Goal: Transaction & Acquisition: Purchase product/service

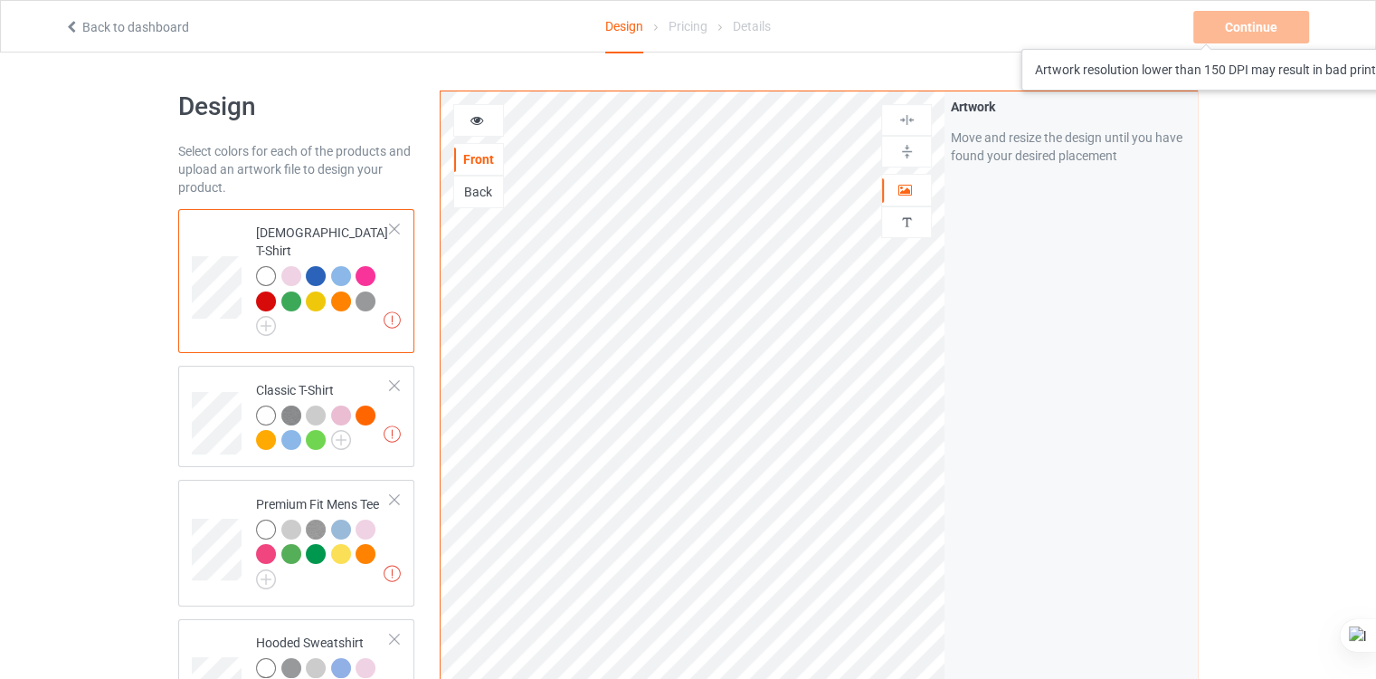
click at [1225, 31] on div "Continue Artwork resolution lower than 150 DPI may result in bad print" at bounding box center [1252, 27] width 119 height 33
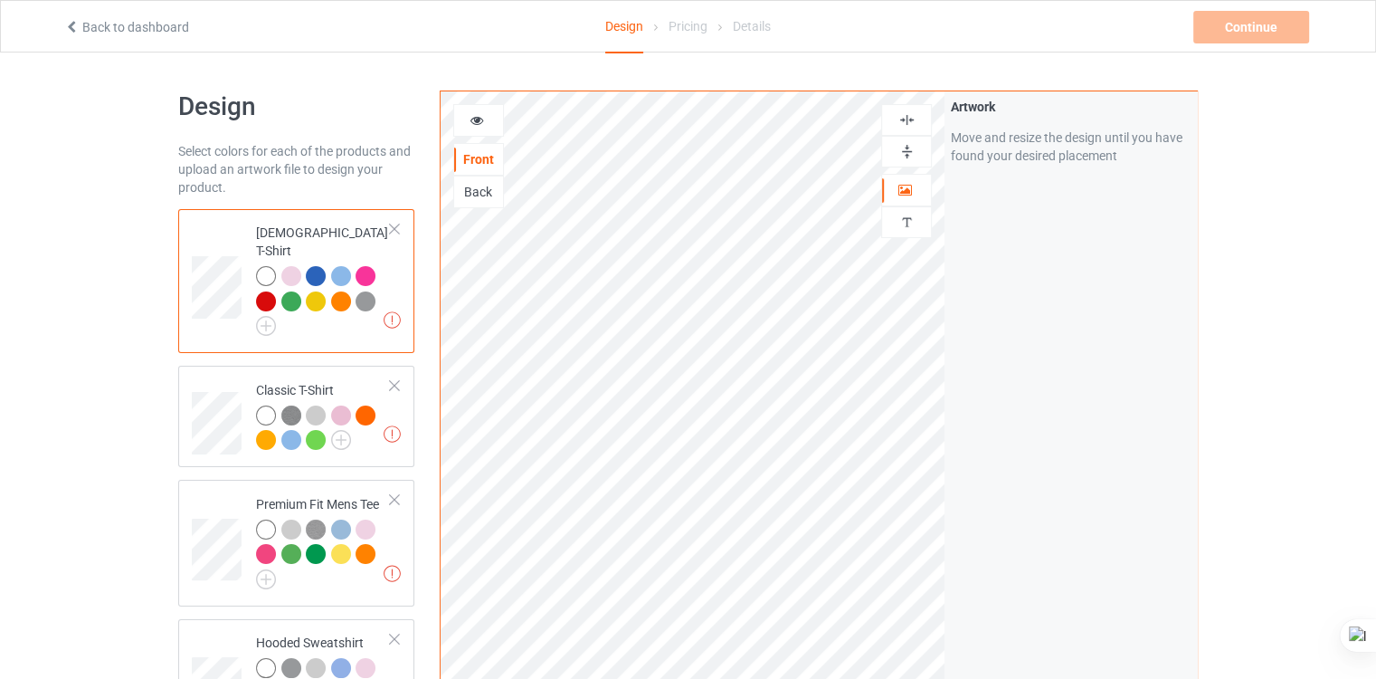
click at [907, 106] on div at bounding box center [906, 120] width 51 height 32
click at [913, 119] on img at bounding box center [906, 119] width 17 height 17
click at [478, 135] on div at bounding box center [478, 120] width 51 height 33
click at [478, 124] on icon at bounding box center [477, 117] width 15 height 13
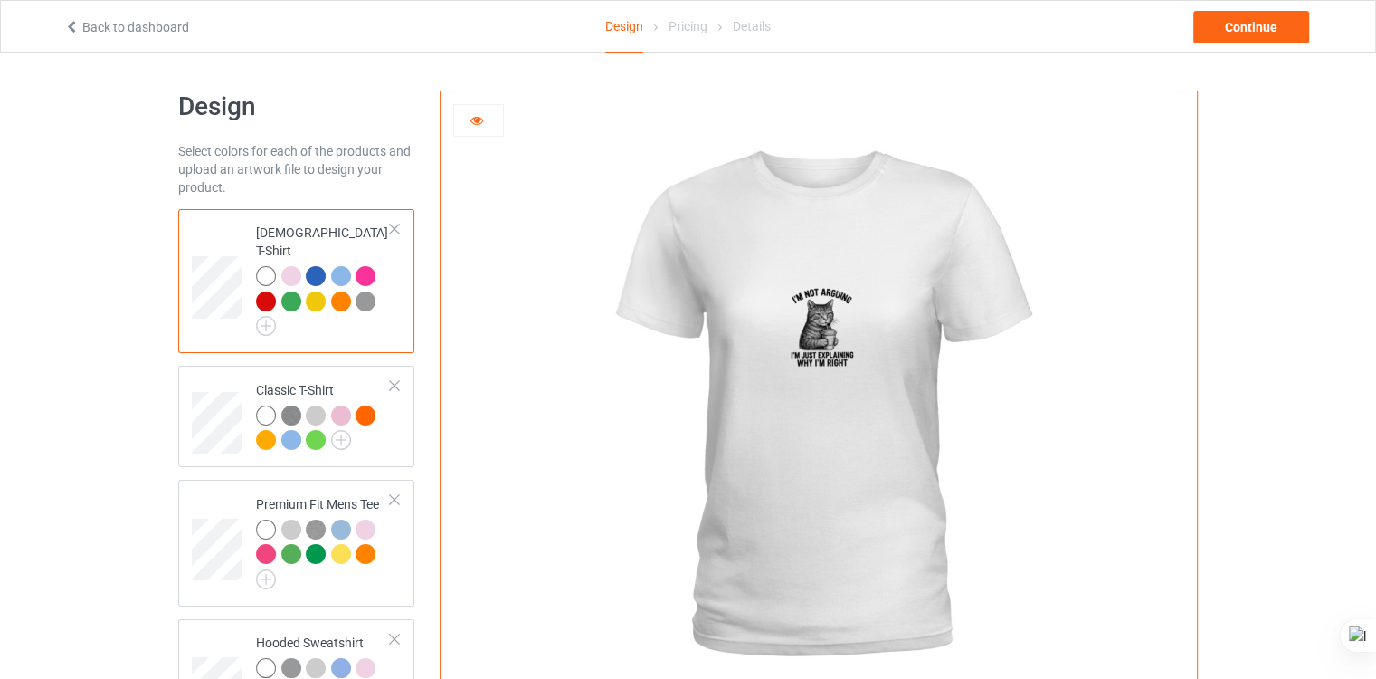
click at [479, 124] on icon at bounding box center [477, 117] width 15 height 13
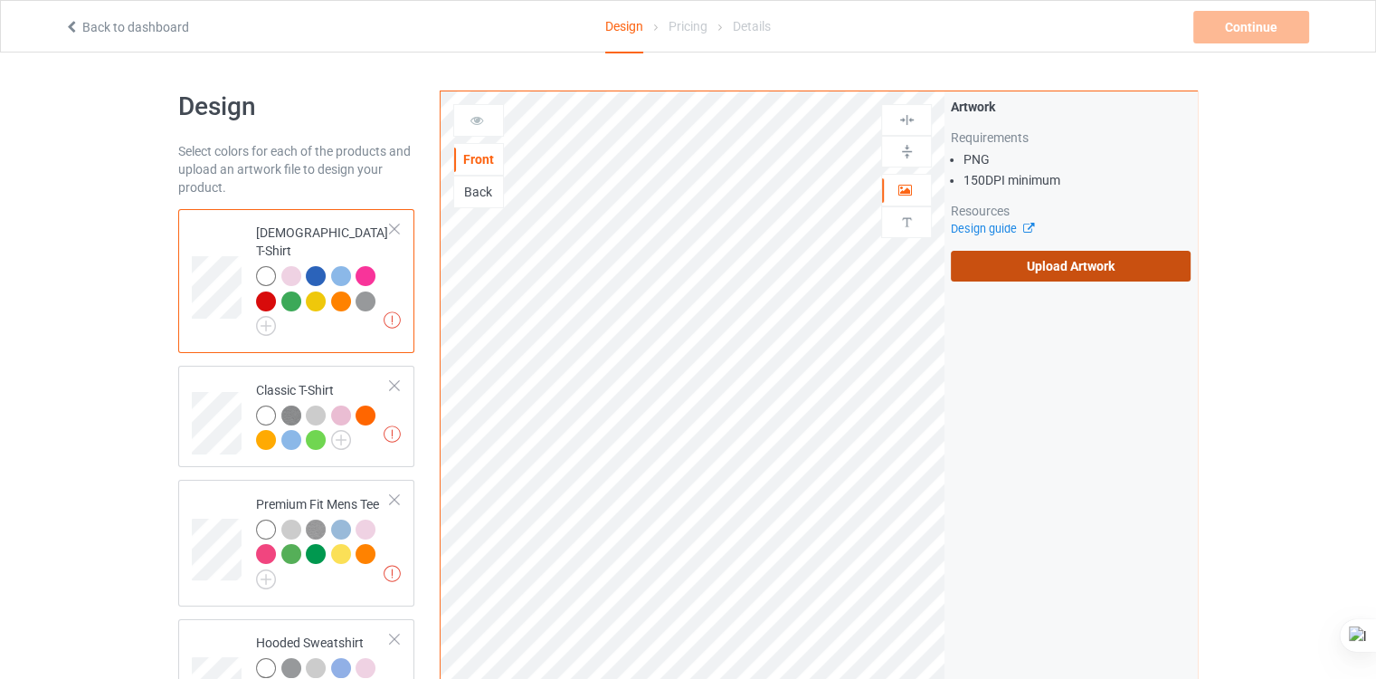
click at [999, 261] on label "Upload Artwork" at bounding box center [1071, 266] width 240 height 31
click at [0, 0] on input "Upload Artwork" at bounding box center [0, 0] width 0 height 0
click at [1002, 261] on label "Upload Artwork" at bounding box center [1071, 266] width 240 height 31
click at [0, 0] on input "Upload Artwork" at bounding box center [0, 0] width 0 height 0
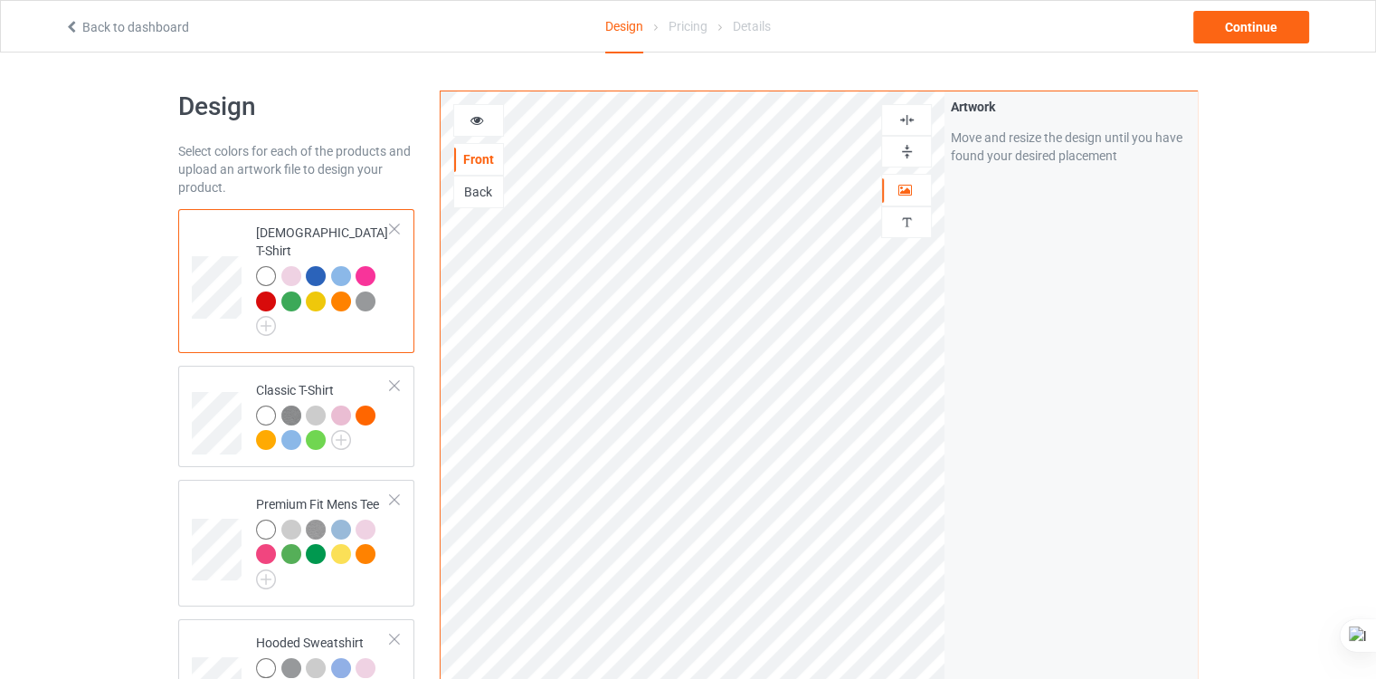
click at [474, 120] on icon at bounding box center [477, 117] width 15 height 13
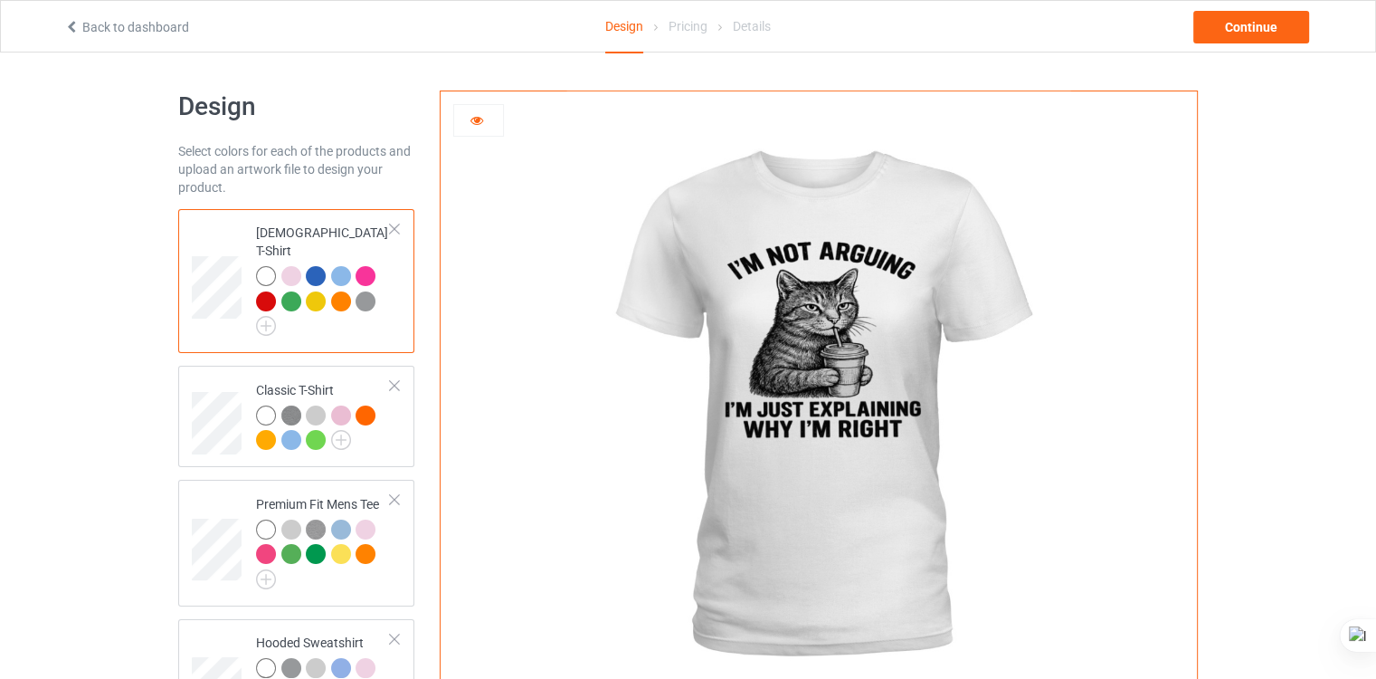
click at [497, 132] on div at bounding box center [478, 120] width 51 height 33
click at [477, 131] on div at bounding box center [478, 120] width 51 height 33
click at [480, 117] on icon at bounding box center [477, 117] width 15 height 13
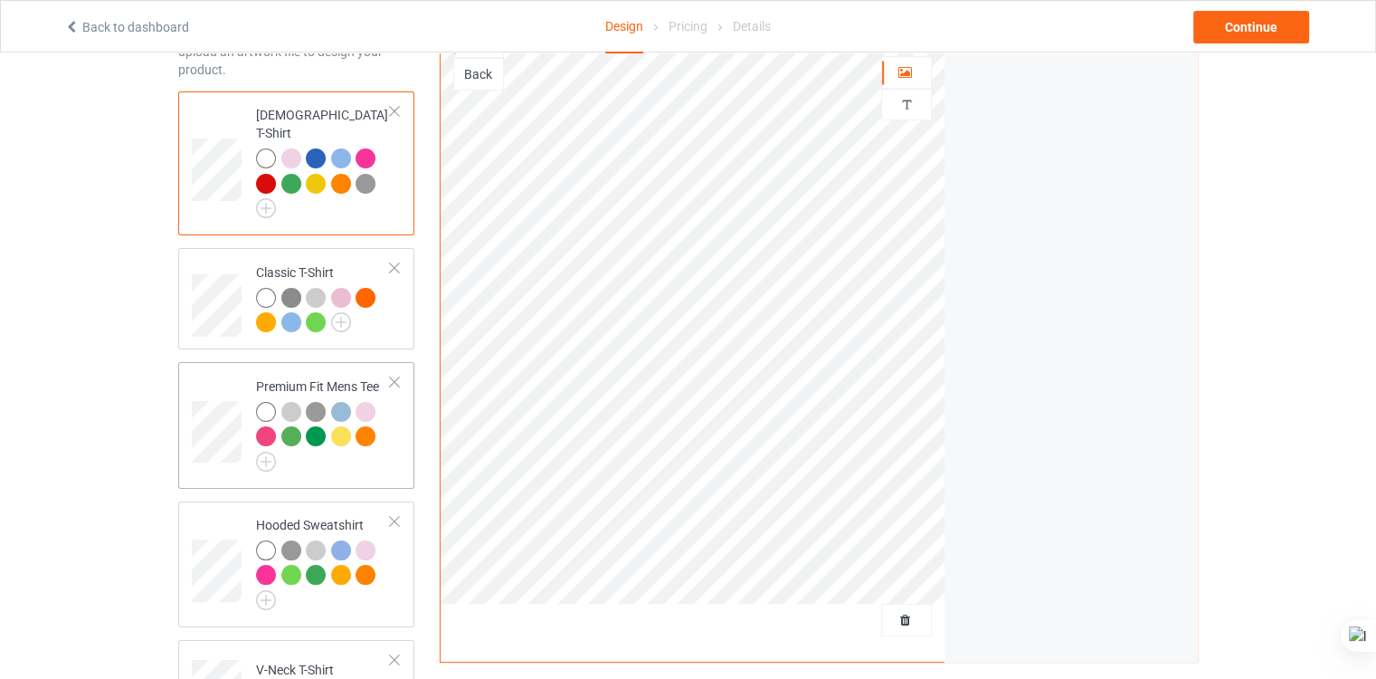
scroll to position [119, 0]
click at [242, 508] on td at bounding box center [219, 563] width 54 height 111
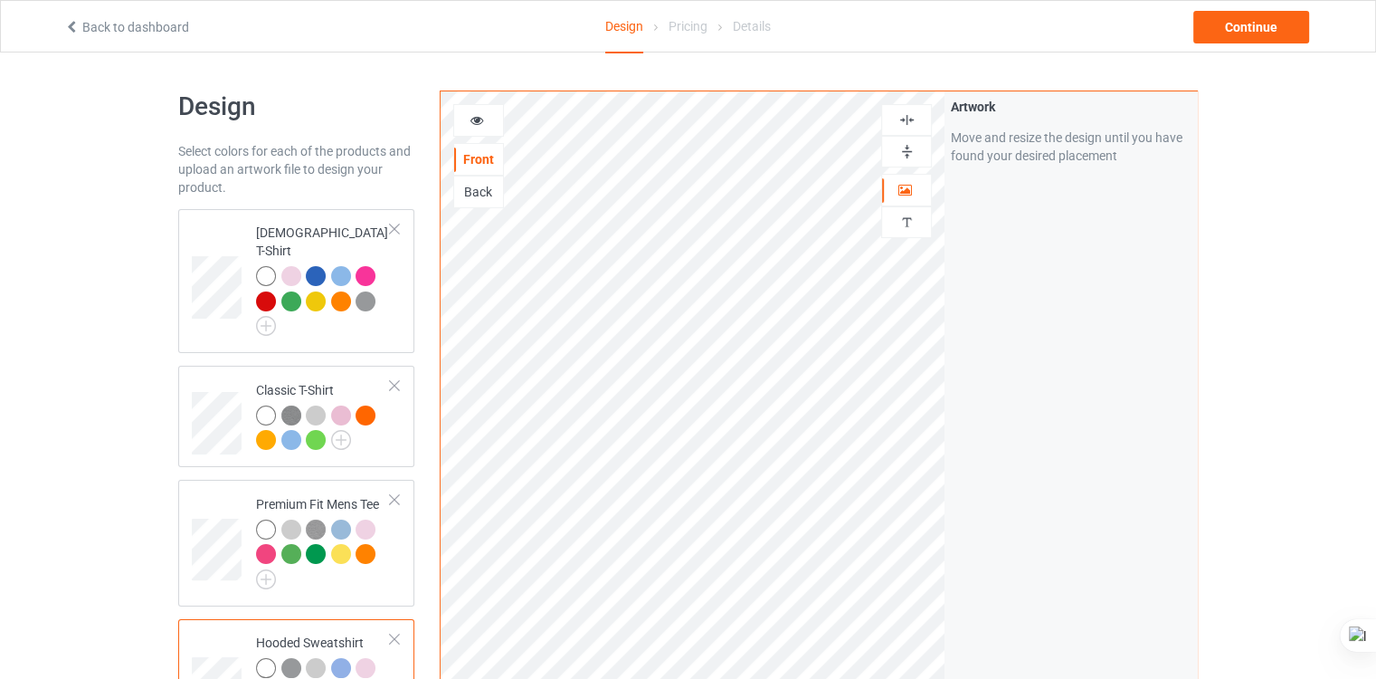
click at [474, 119] on icon at bounding box center [477, 117] width 15 height 13
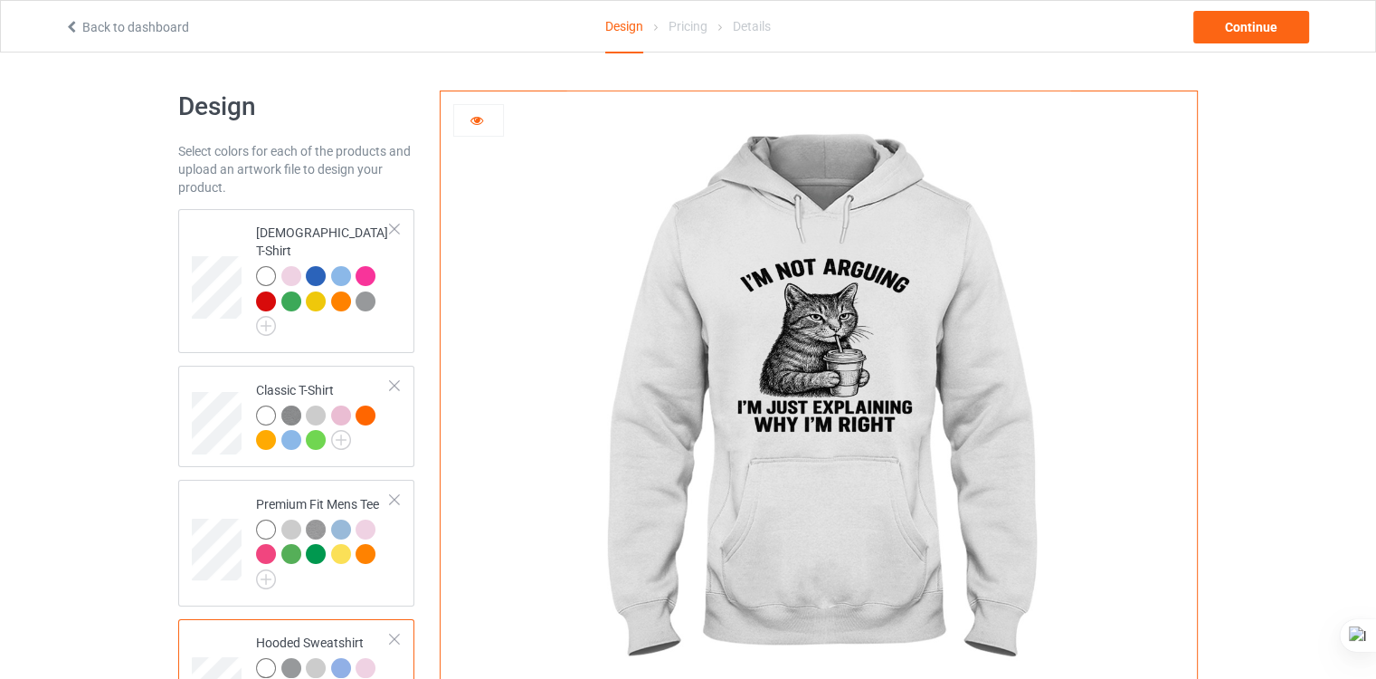
click at [485, 122] on div at bounding box center [478, 120] width 49 height 18
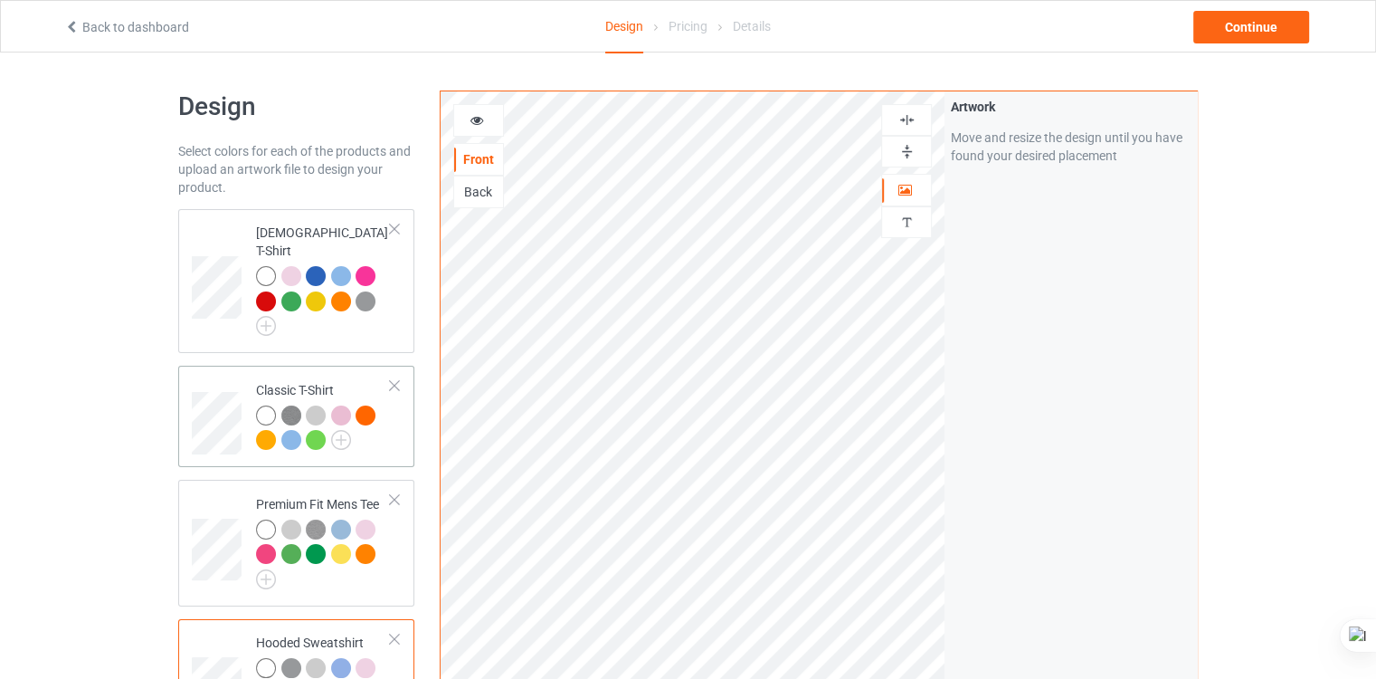
click at [362, 373] on td "Classic T-Shirt" at bounding box center [323, 416] width 155 height 87
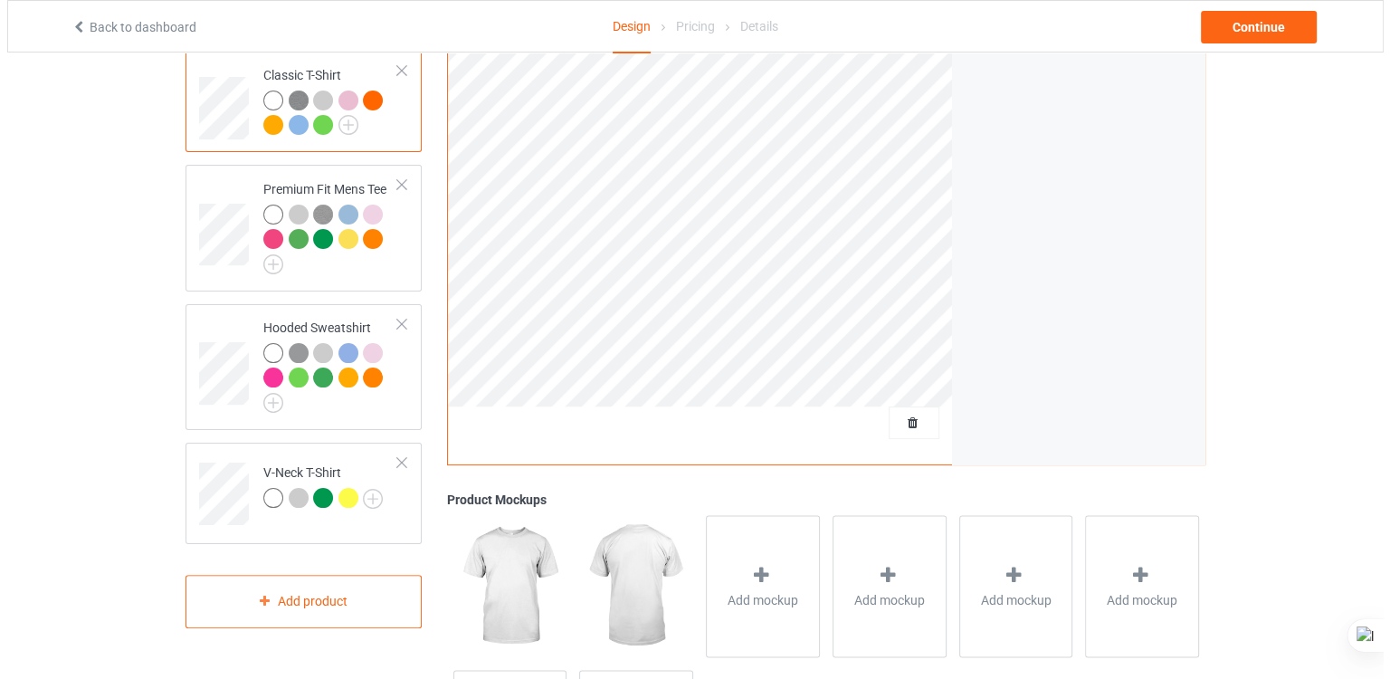
scroll to position [394, 0]
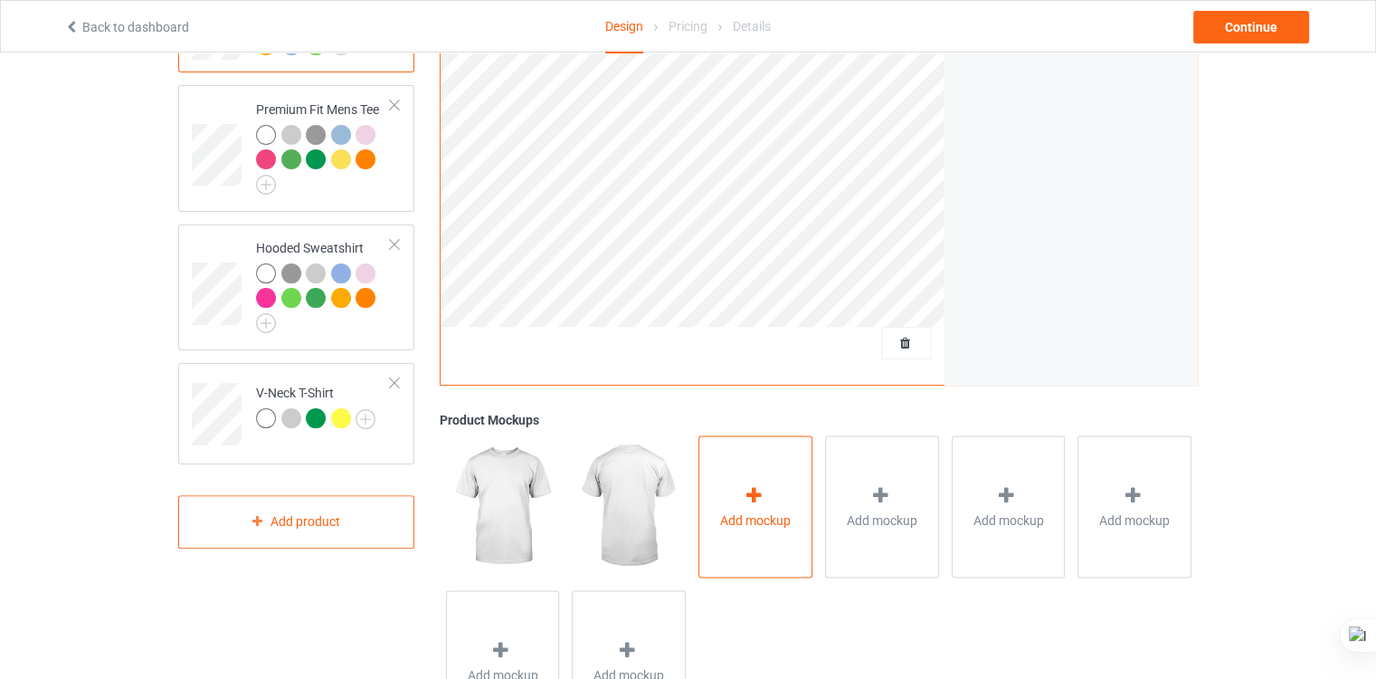
click at [755, 482] on div "Add mockup" at bounding box center [755, 506] width 114 height 142
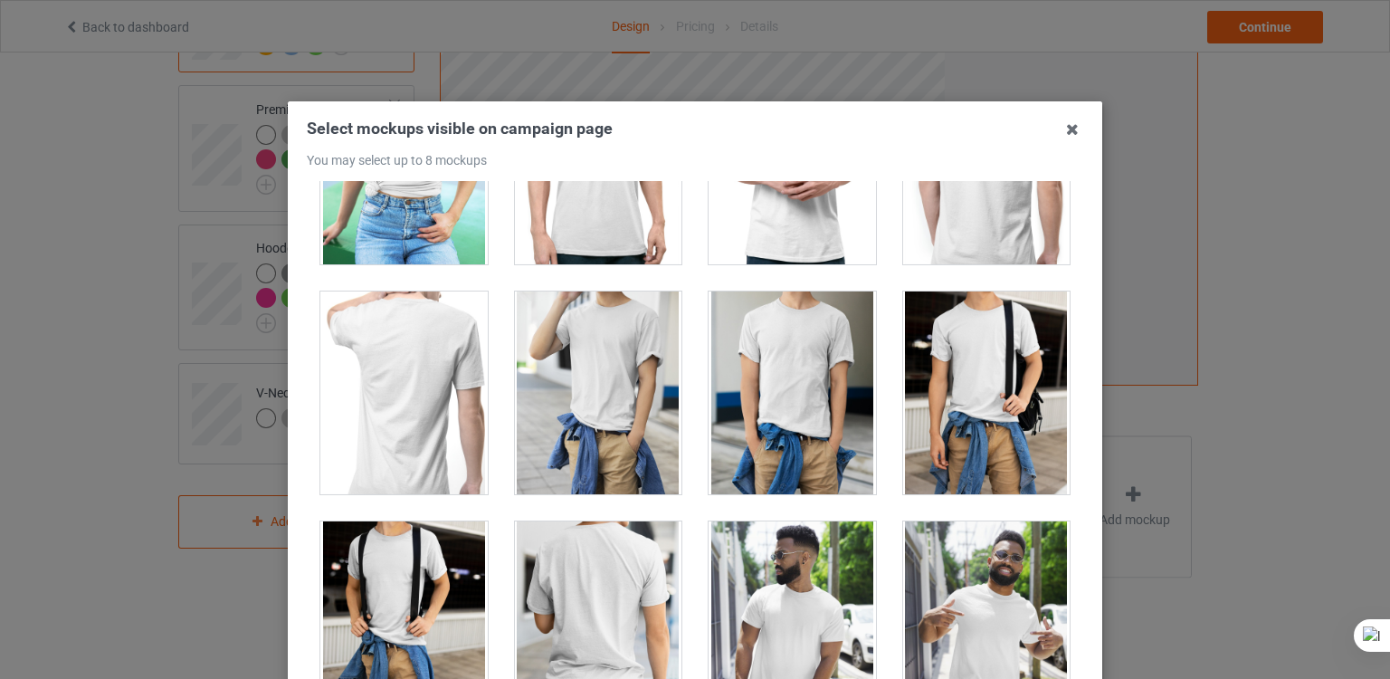
scroll to position [10516, 0]
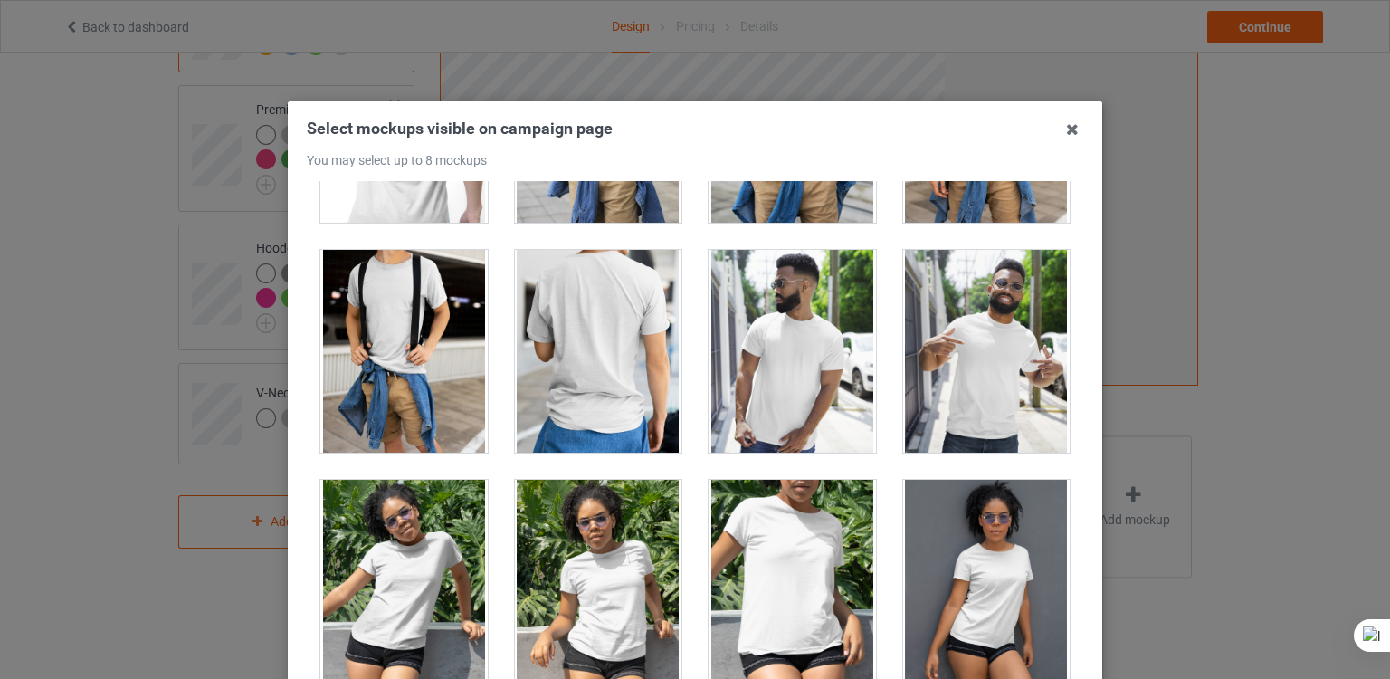
click at [808, 344] on div at bounding box center [791, 351] width 167 height 203
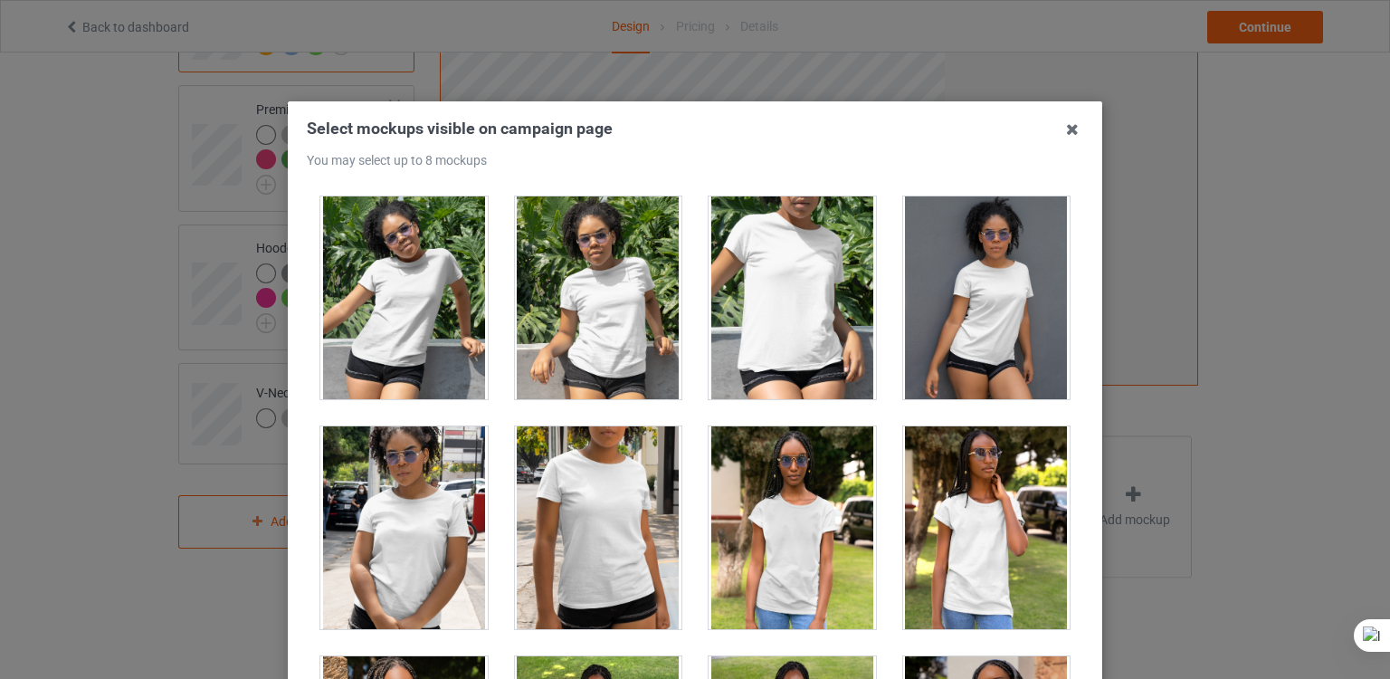
scroll to position [10798, 0]
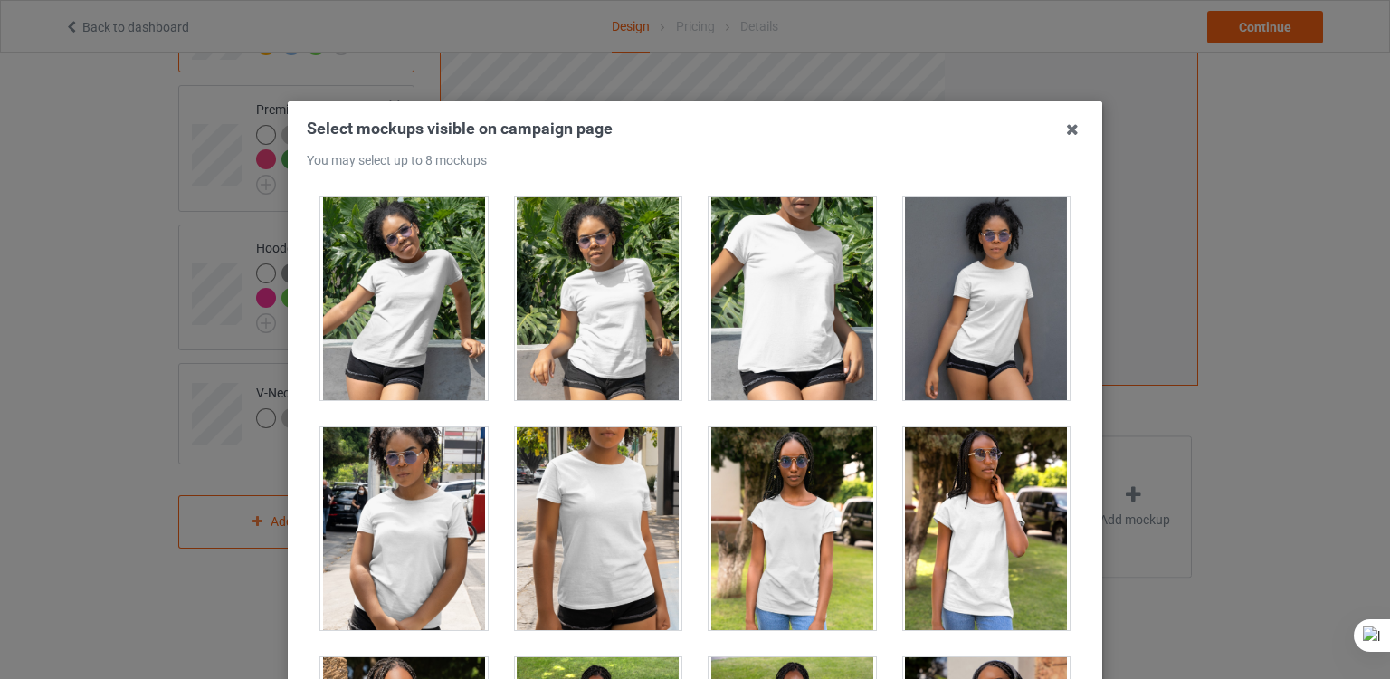
click at [394, 351] on div at bounding box center [403, 298] width 167 height 203
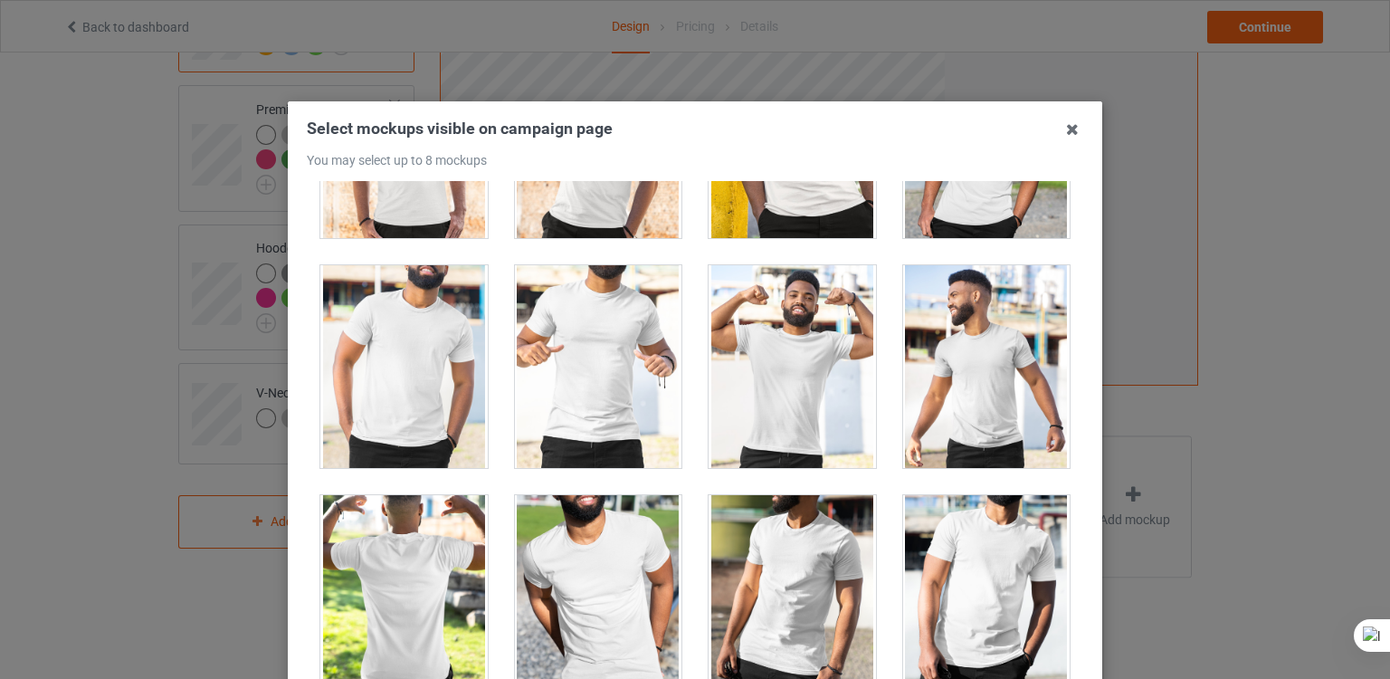
scroll to position [21341, 0]
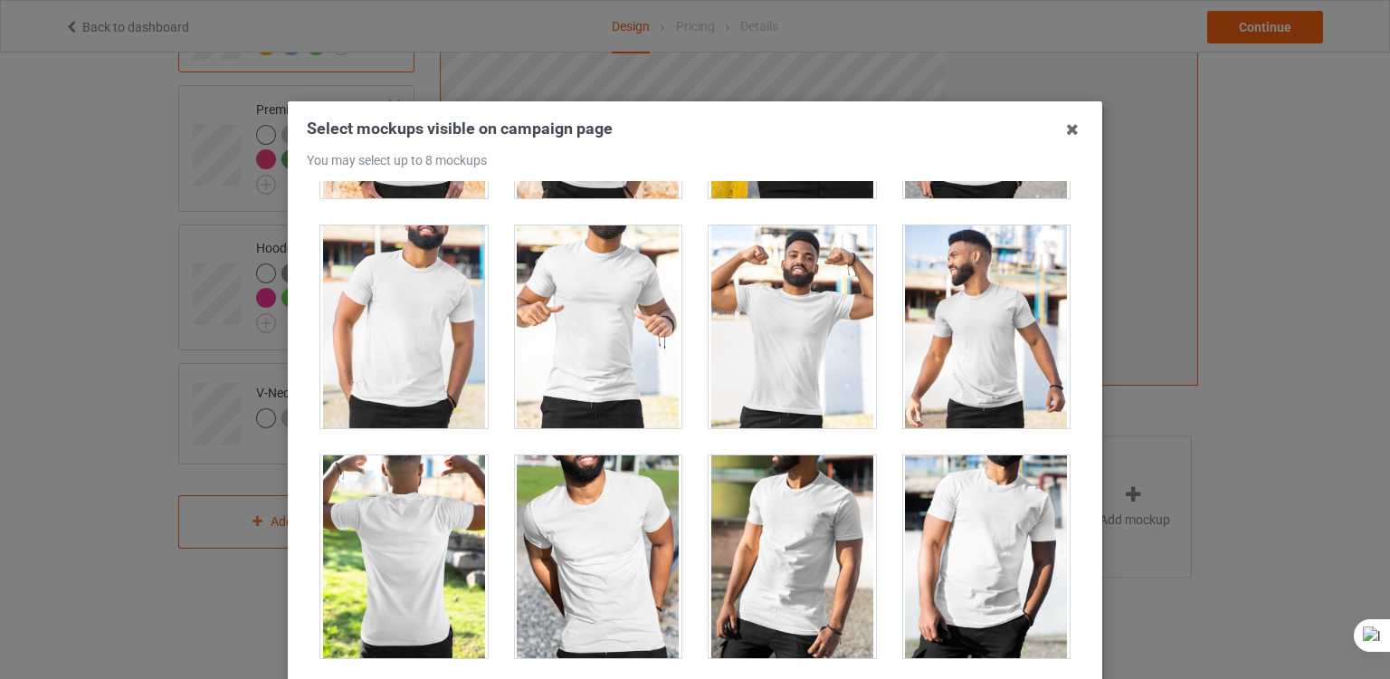
click at [927, 537] on div at bounding box center [986, 556] width 167 height 203
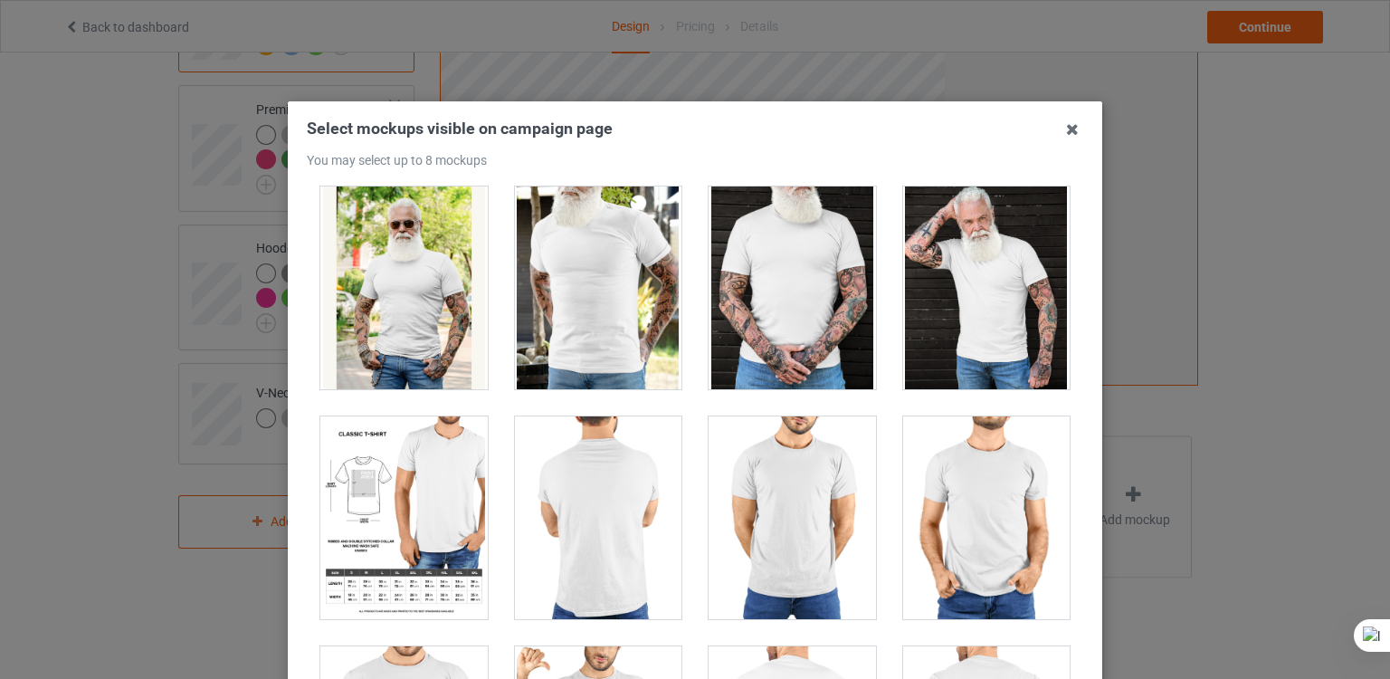
scroll to position [14870, 0]
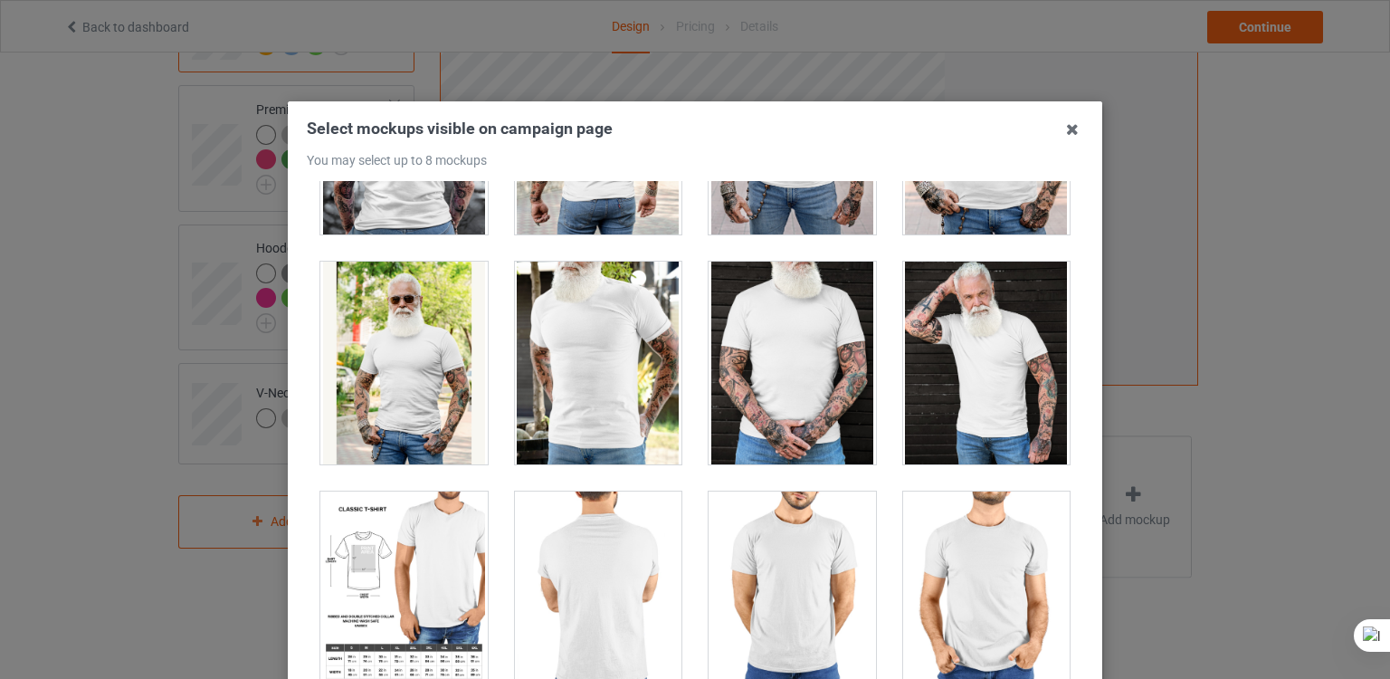
click at [424, 540] on div at bounding box center [403, 592] width 167 height 203
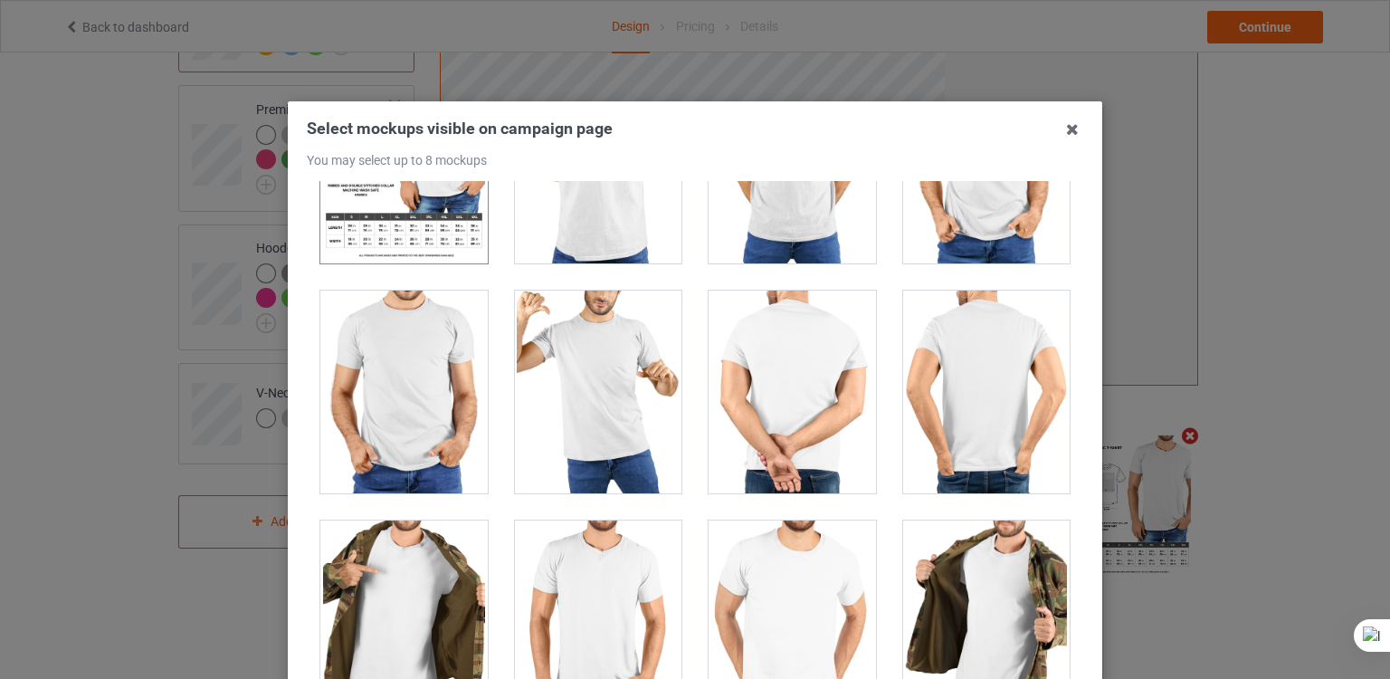
scroll to position [15301, 0]
click at [1068, 139] on icon at bounding box center [1072, 129] width 29 height 29
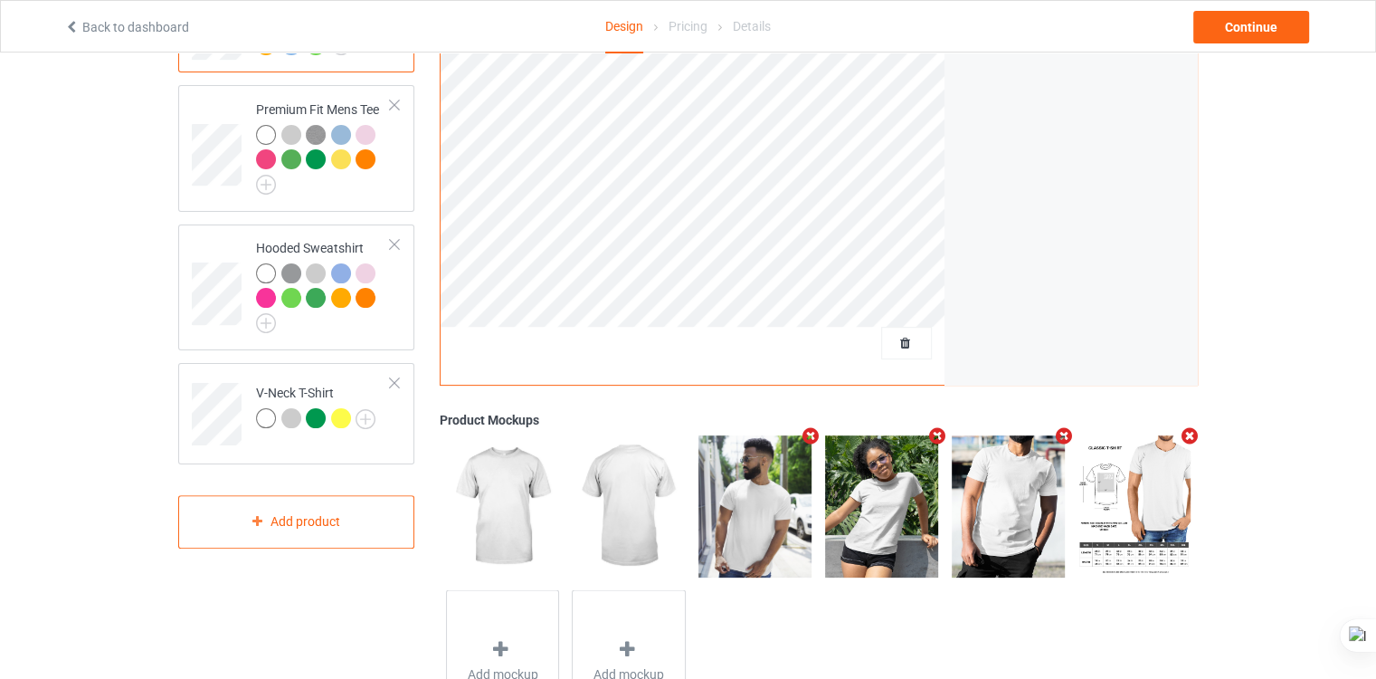
click at [940, 429] on icon "Remove mockup" at bounding box center [937, 435] width 23 height 19
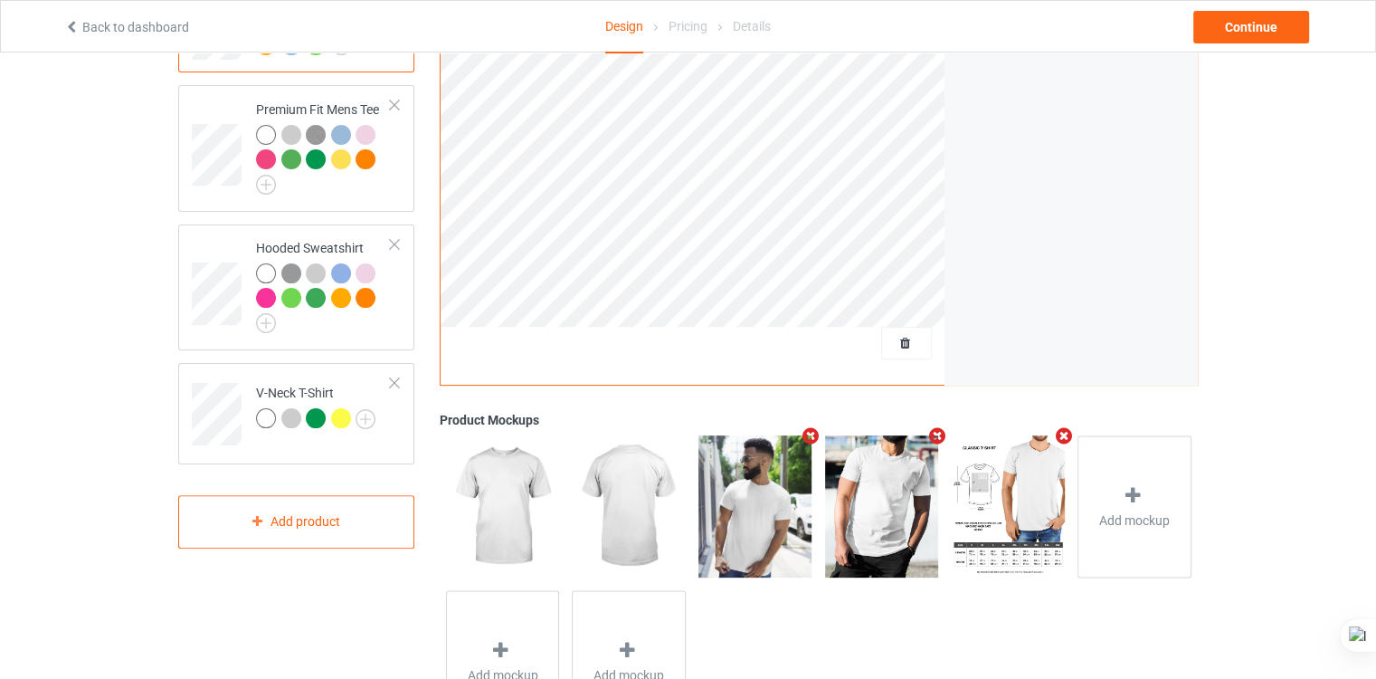
click at [1060, 436] on icon "Remove mockup" at bounding box center [1063, 435] width 23 height 19
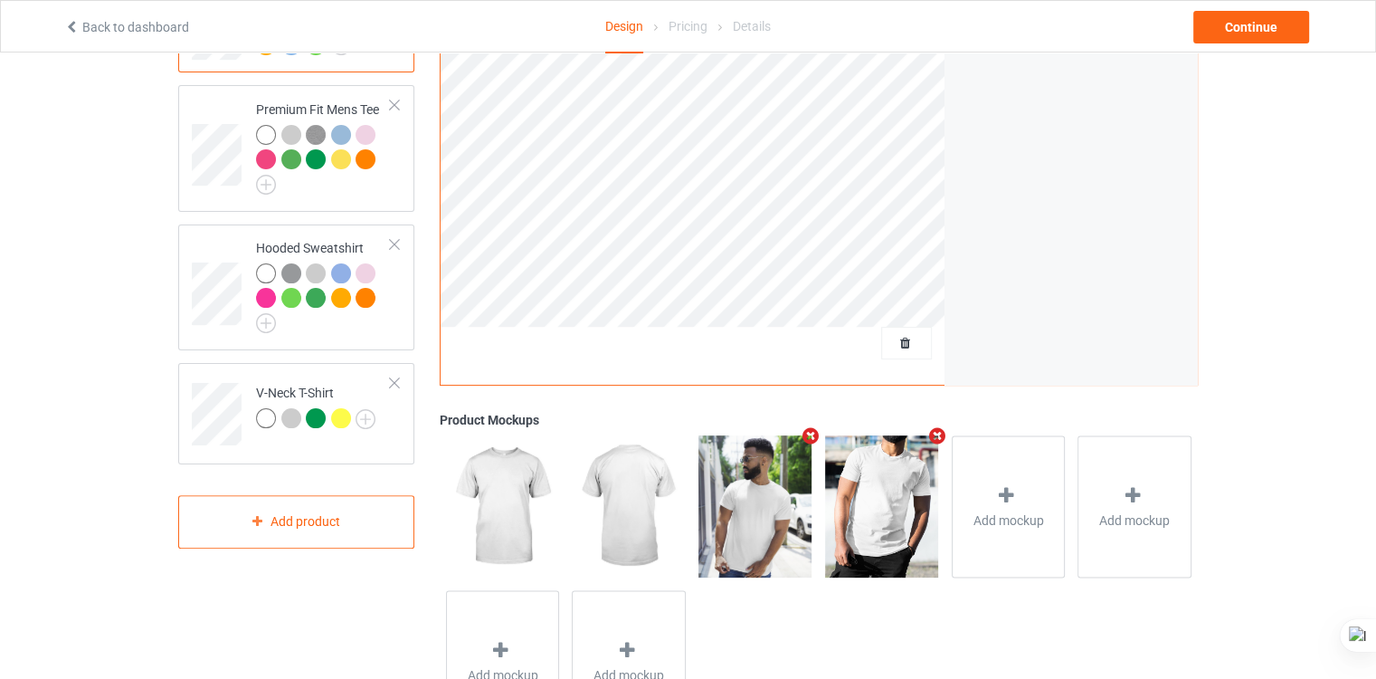
click at [806, 435] on icon "Remove mockup" at bounding box center [811, 435] width 23 height 19
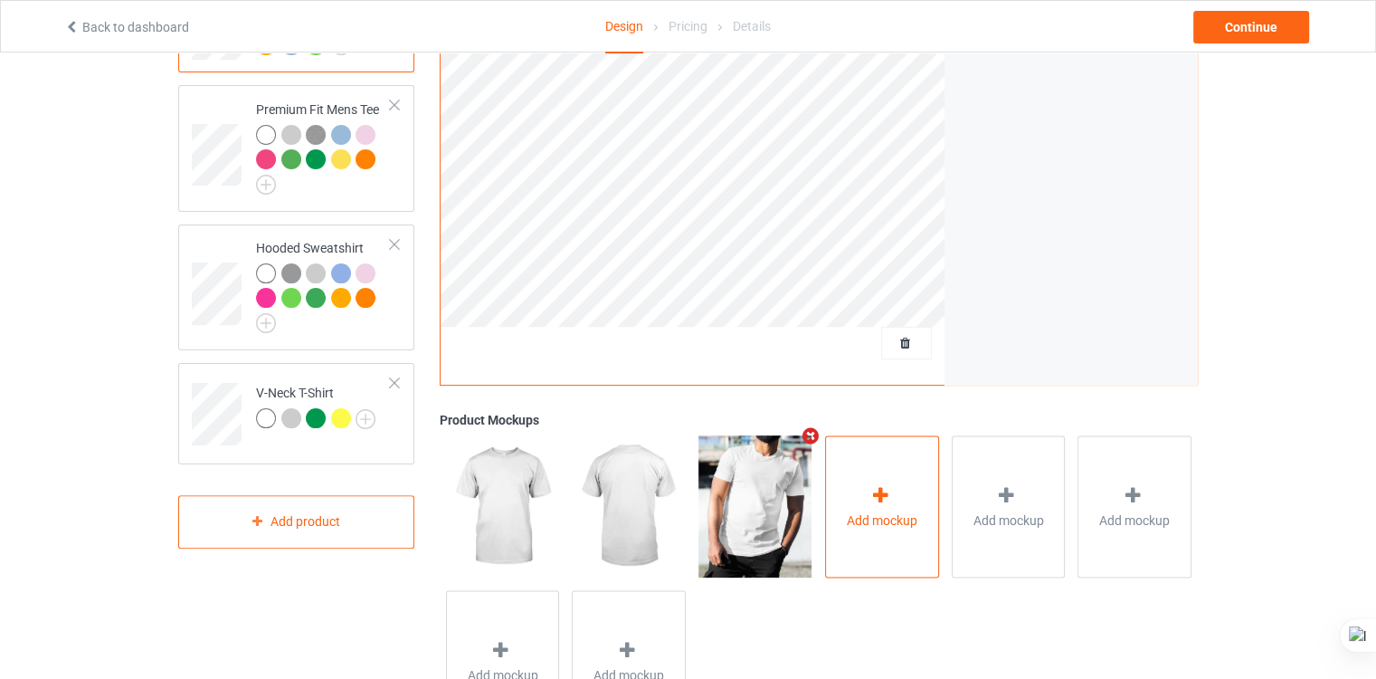
click at [840, 471] on div "Add mockup" at bounding box center [882, 506] width 114 height 142
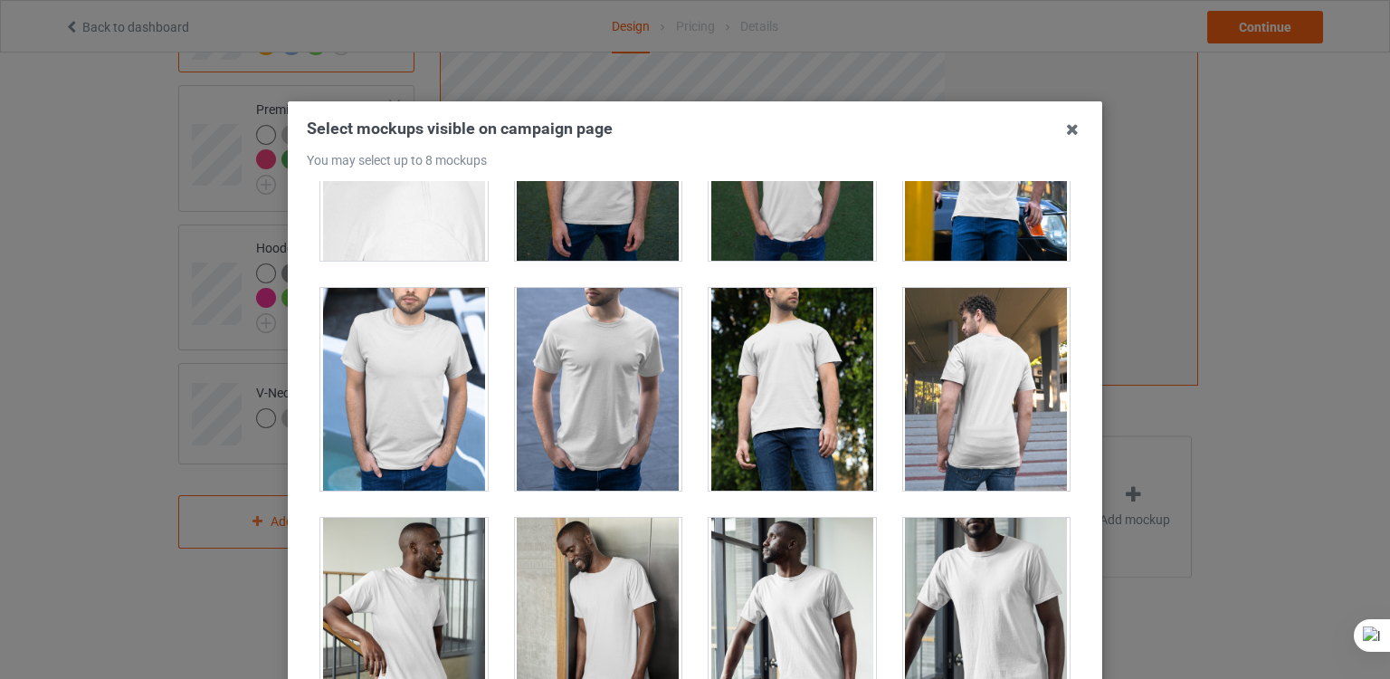
scroll to position [1515, 0]
click at [416, 435] on div at bounding box center [403, 390] width 167 height 203
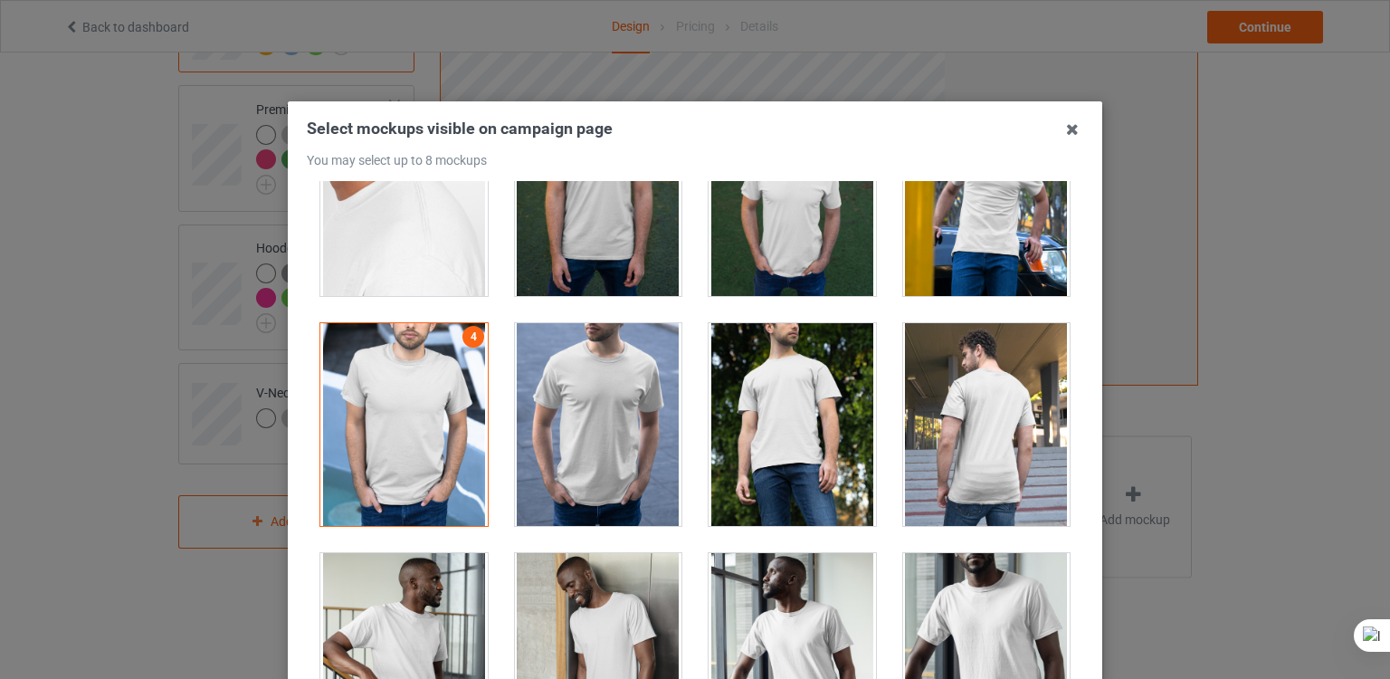
scroll to position [1475, 0]
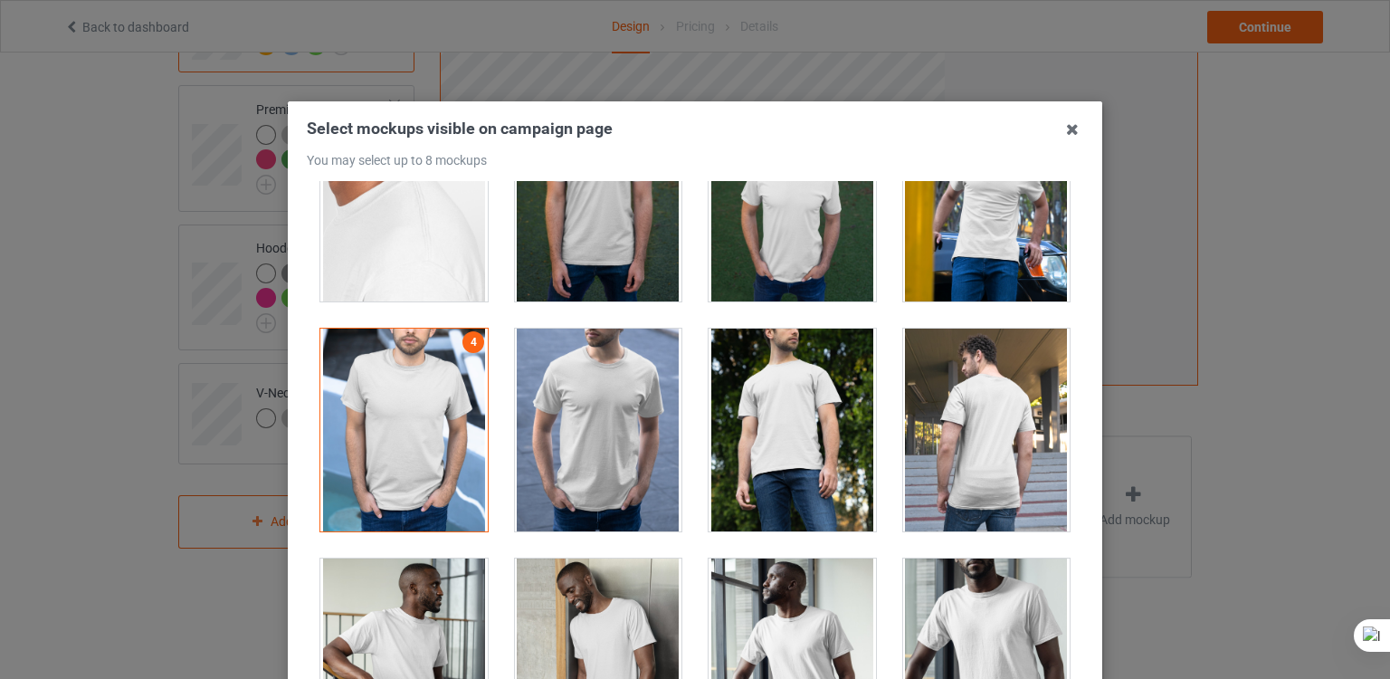
click at [793, 426] on div at bounding box center [791, 429] width 167 height 203
click at [780, 423] on div at bounding box center [791, 429] width 167 height 203
click at [773, 421] on div at bounding box center [791, 429] width 167 height 203
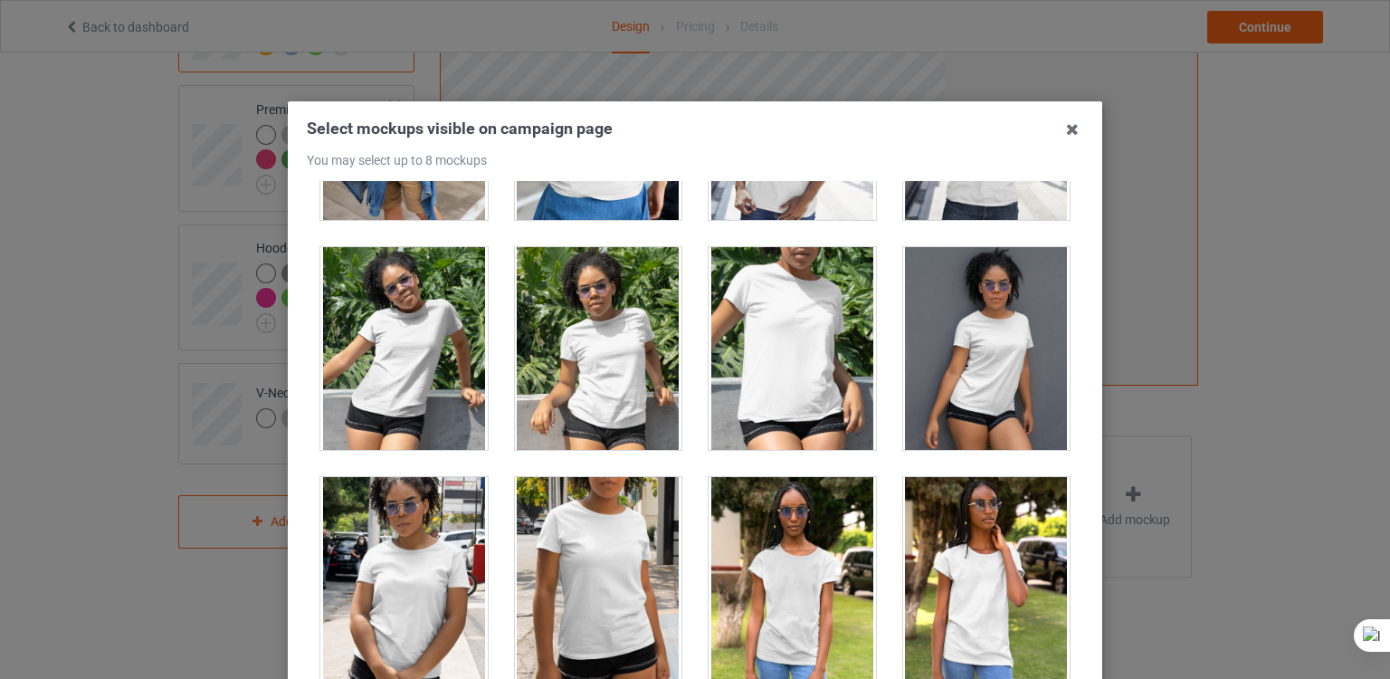
scroll to position [10748, 0]
click at [800, 317] on div at bounding box center [791, 348] width 167 height 203
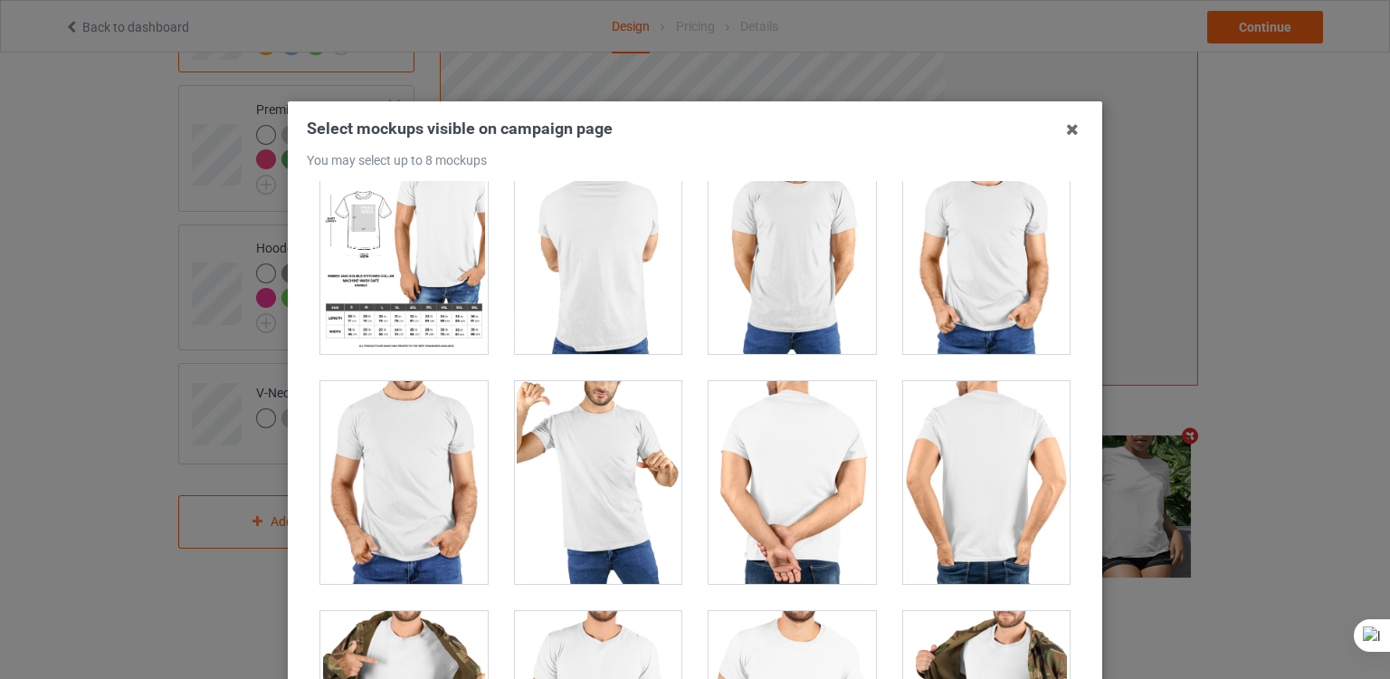
scroll to position [15097, 0]
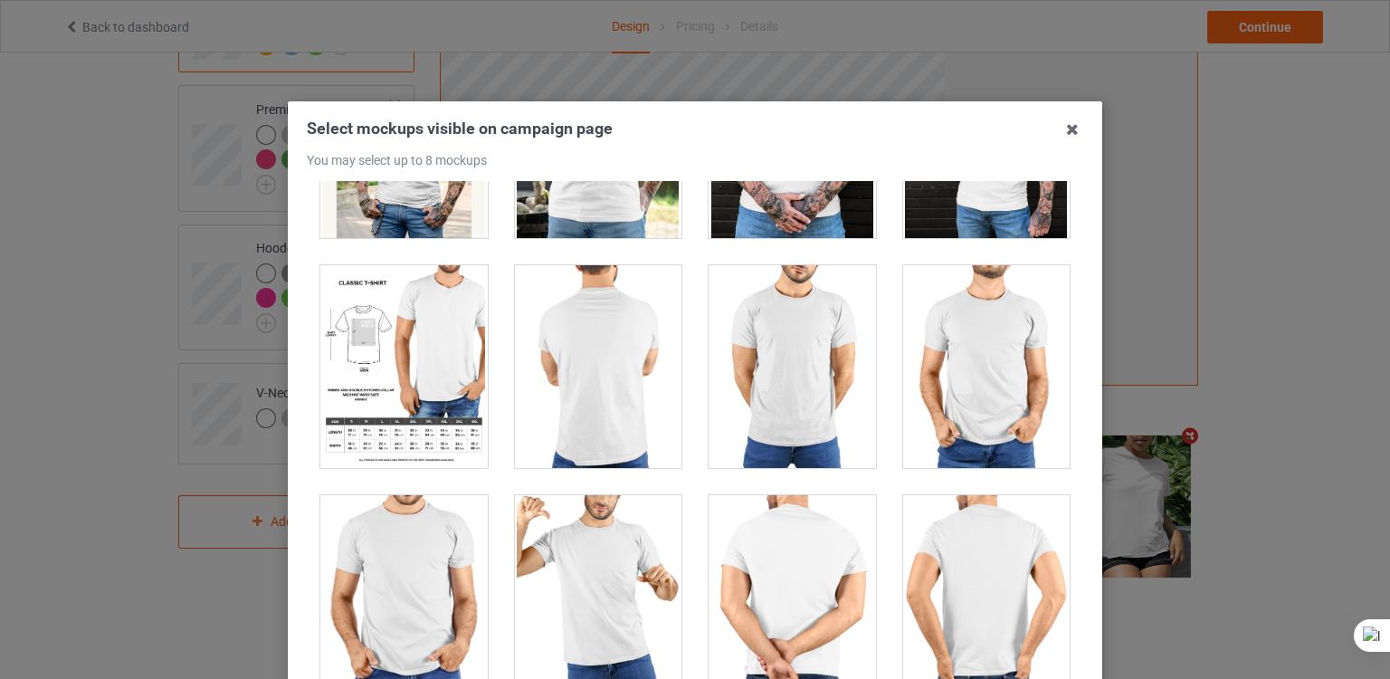
click at [434, 337] on div at bounding box center [403, 366] width 167 height 203
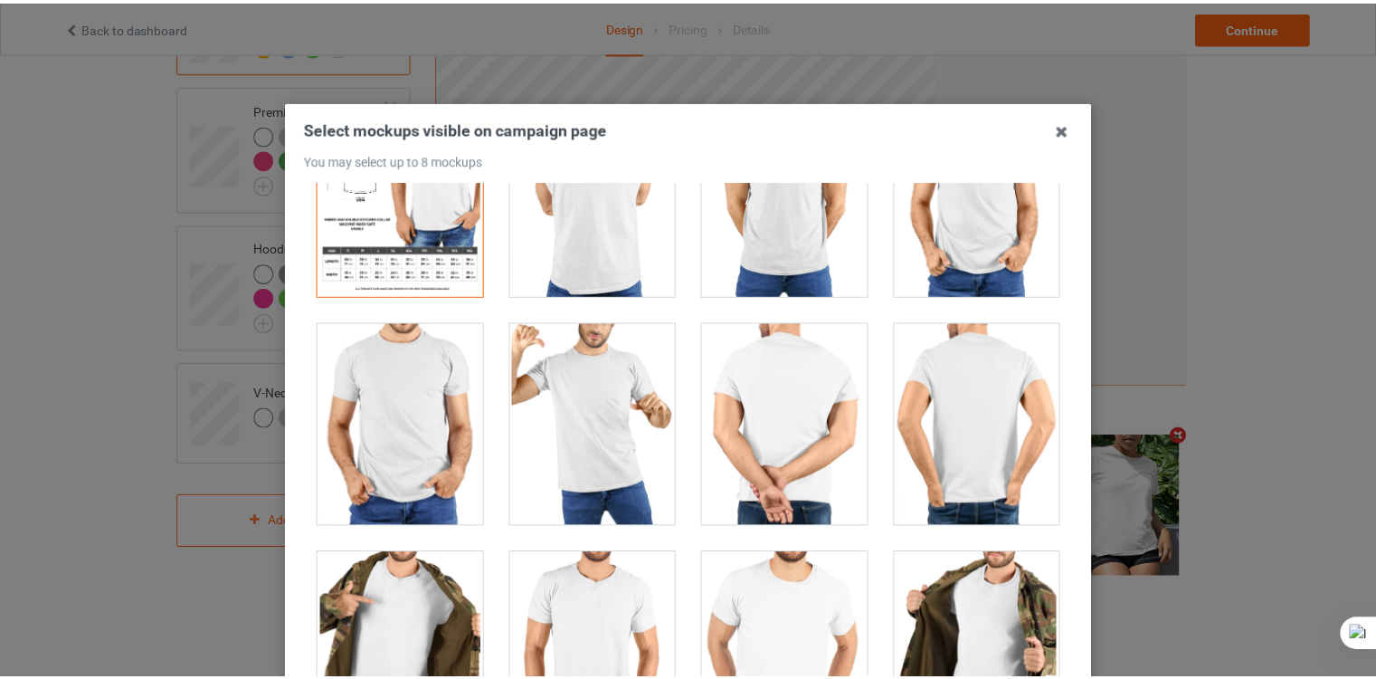
scroll to position [15269, 0]
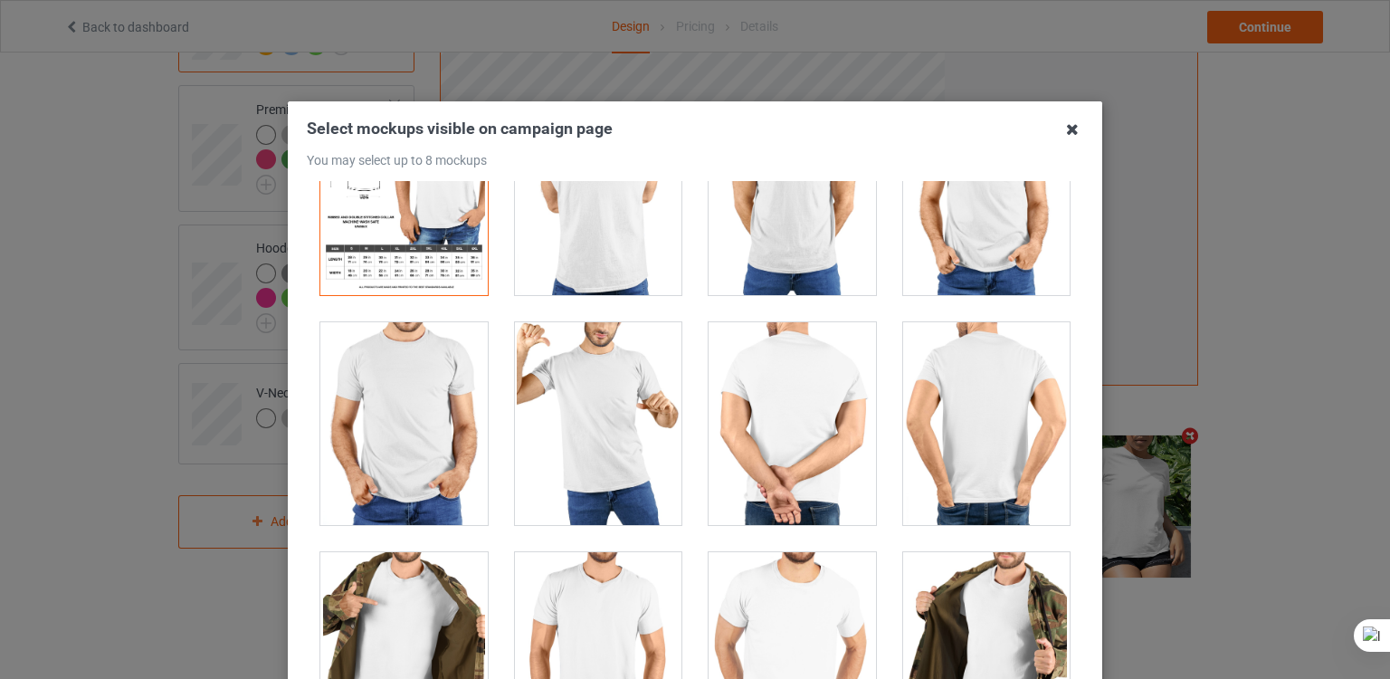
click at [1067, 125] on icon at bounding box center [1072, 129] width 29 height 29
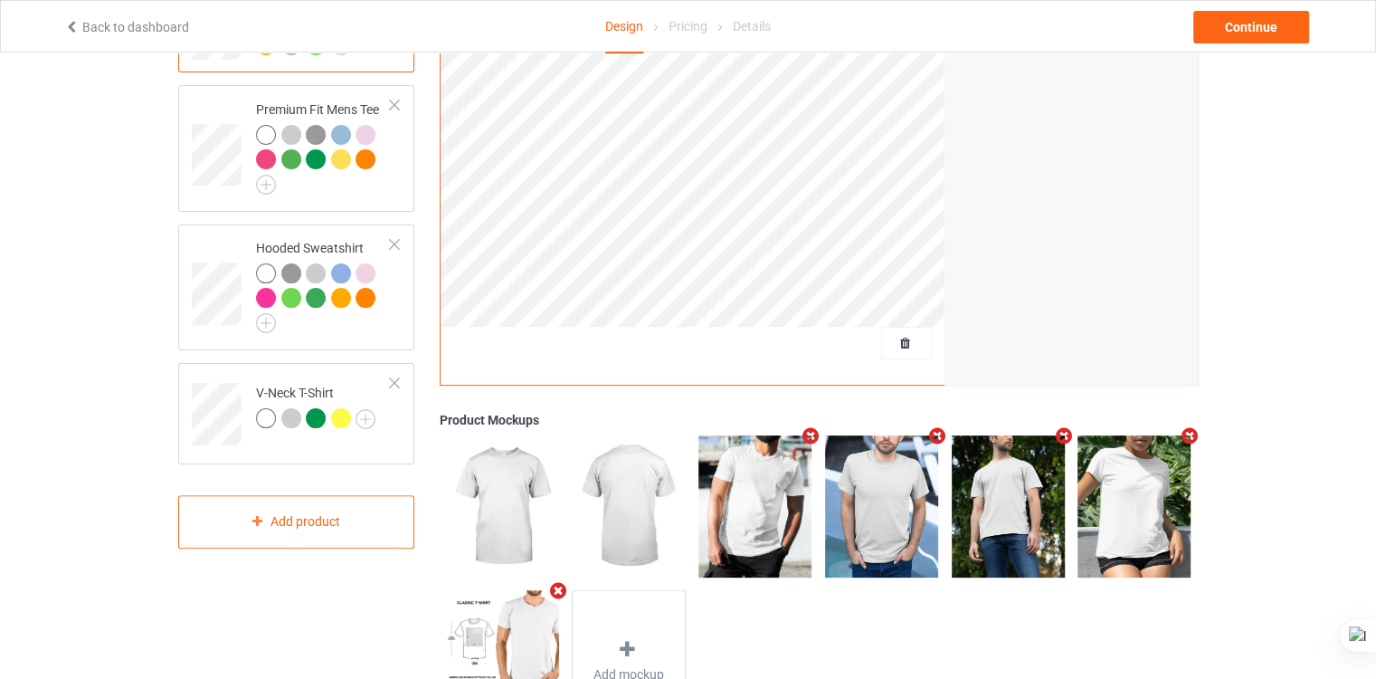
scroll to position [491, 0]
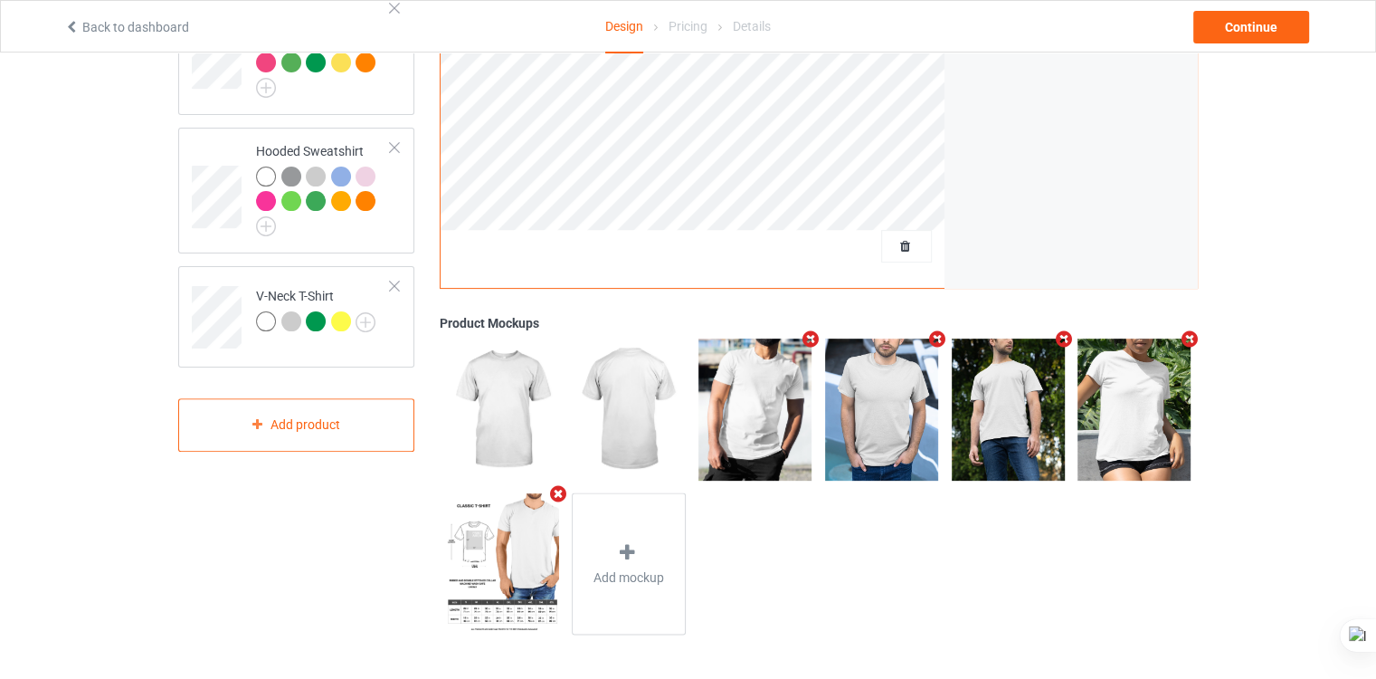
click at [1064, 340] on icon "Remove mockup" at bounding box center [1063, 338] width 23 height 19
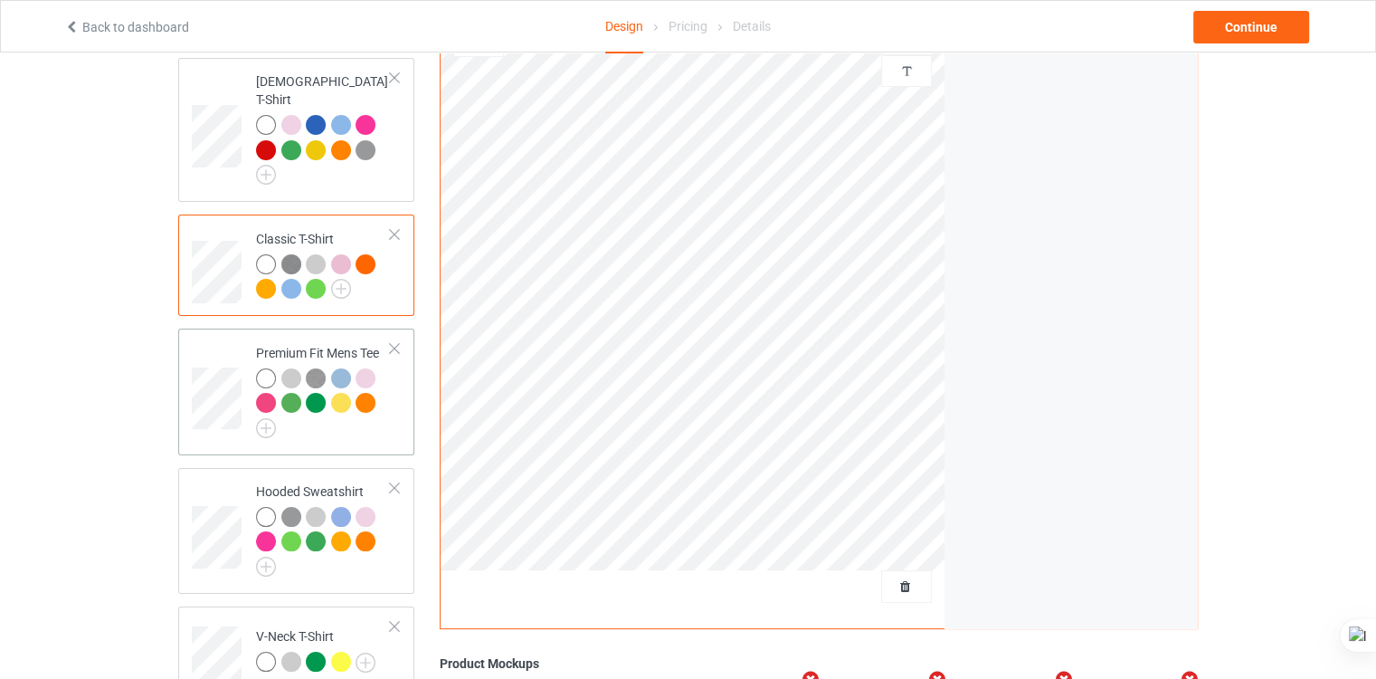
scroll to position [0, 0]
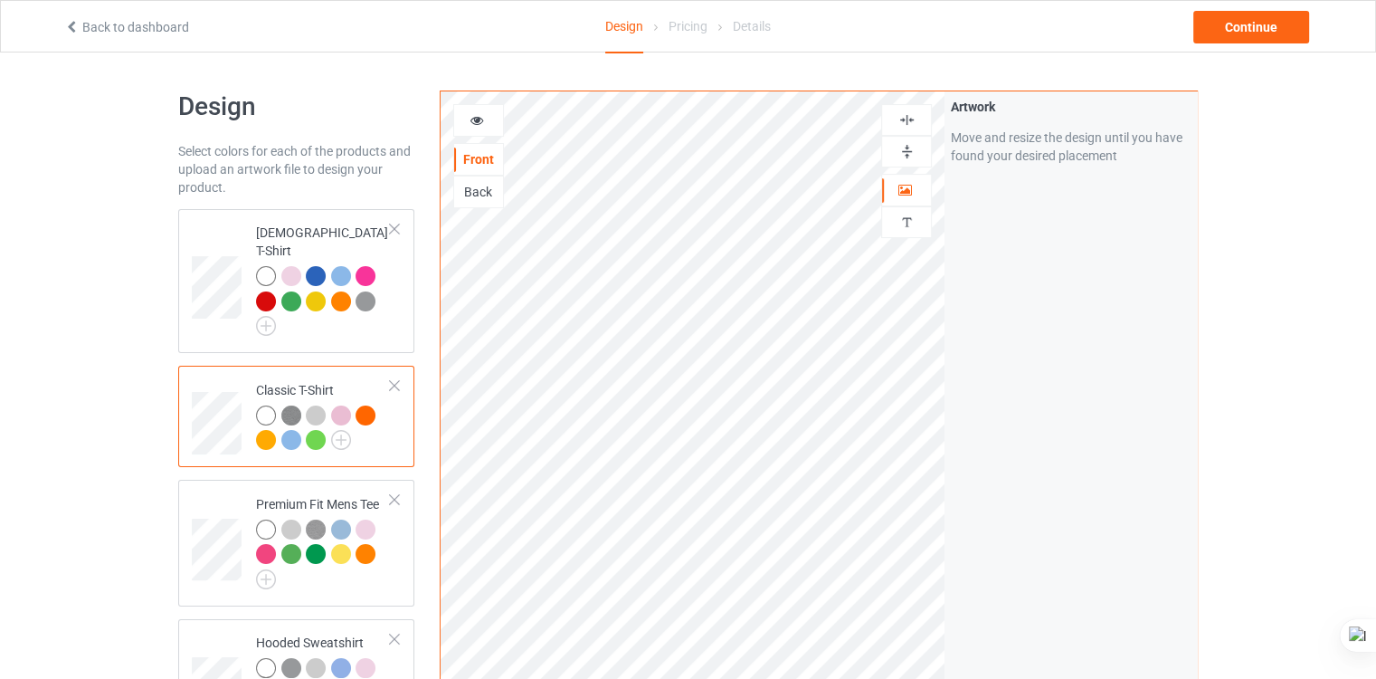
click at [492, 126] on div at bounding box center [478, 120] width 49 height 18
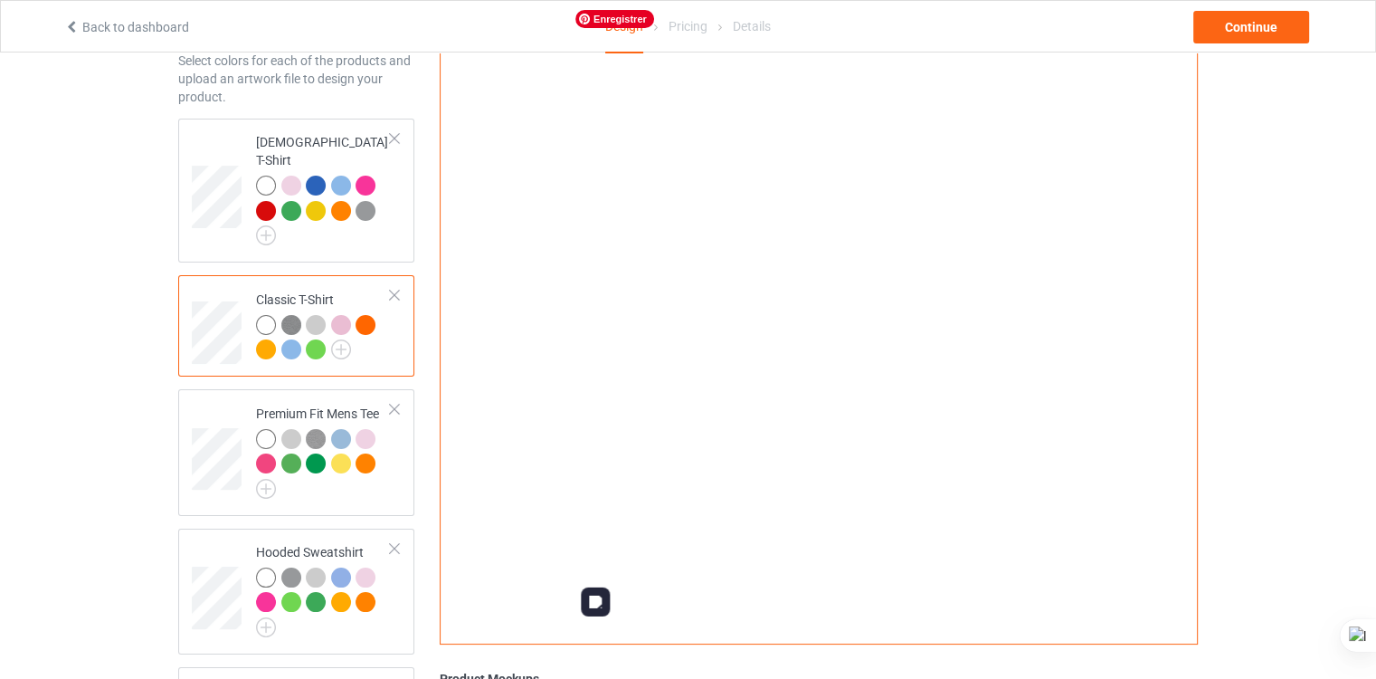
scroll to position [90, 0]
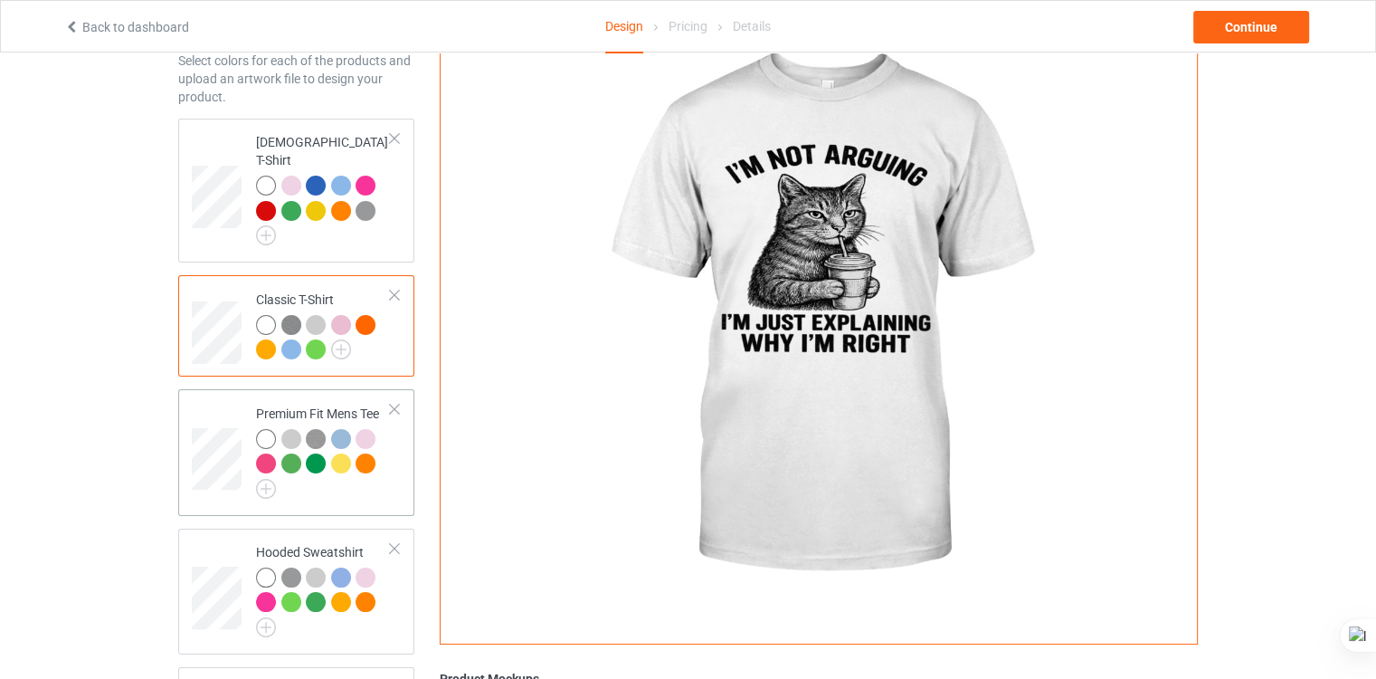
click at [338, 404] on div "Premium Fit Mens Tee" at bounding box center [323, 448] width 135 height 88
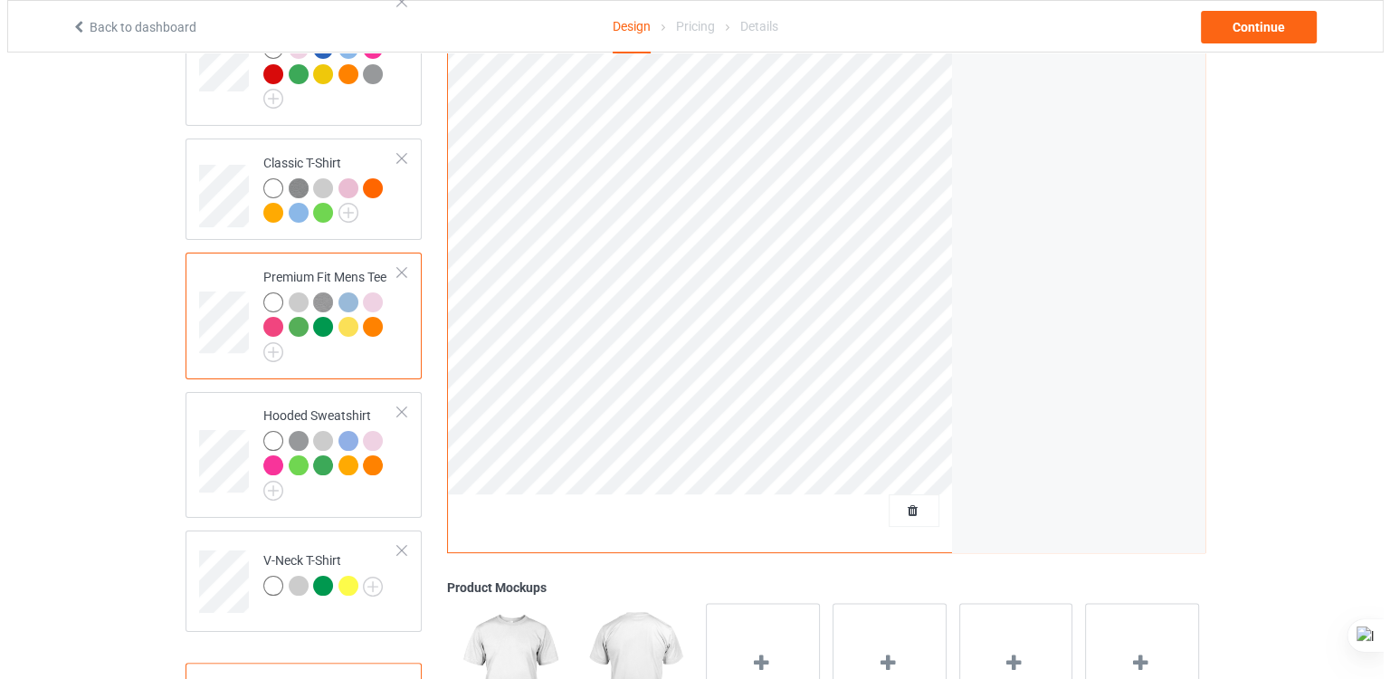
scroll to position [391, 0]
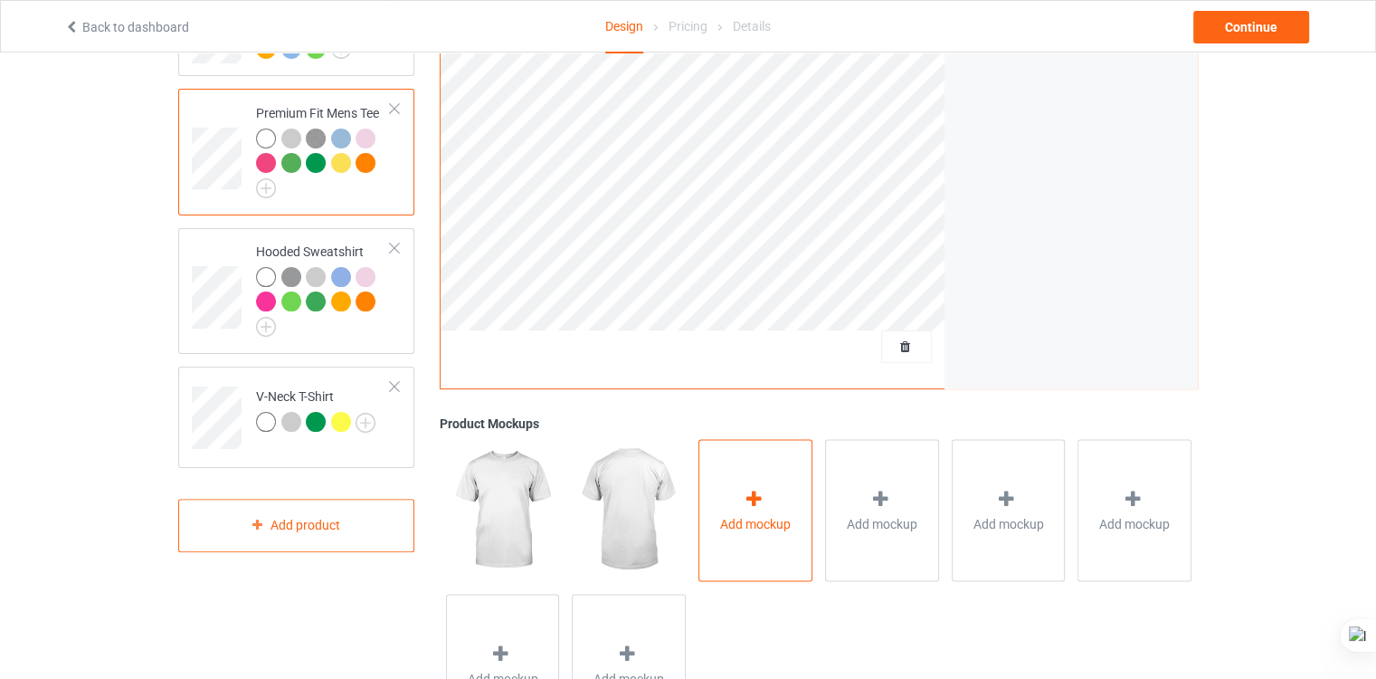
click at [750, 500] on icon at bounding box center [754, 498] width 23 height 19
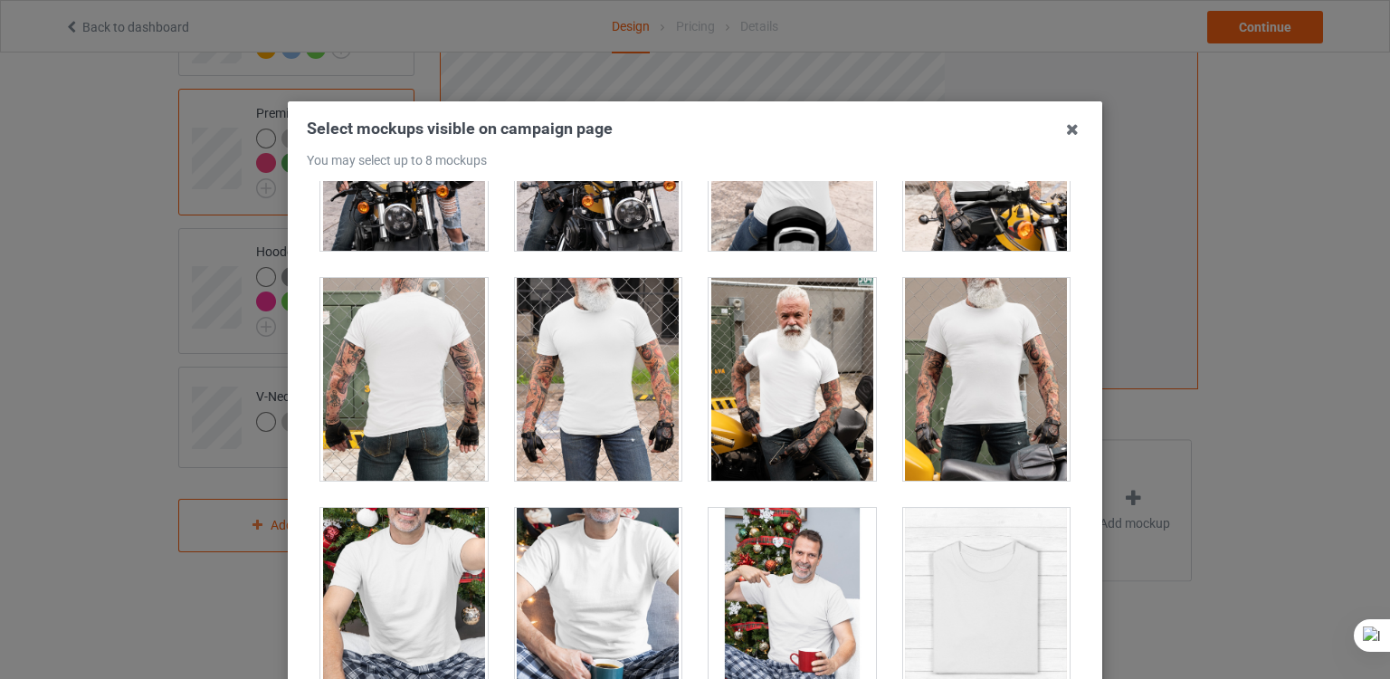
scroll to position [5343, 0]
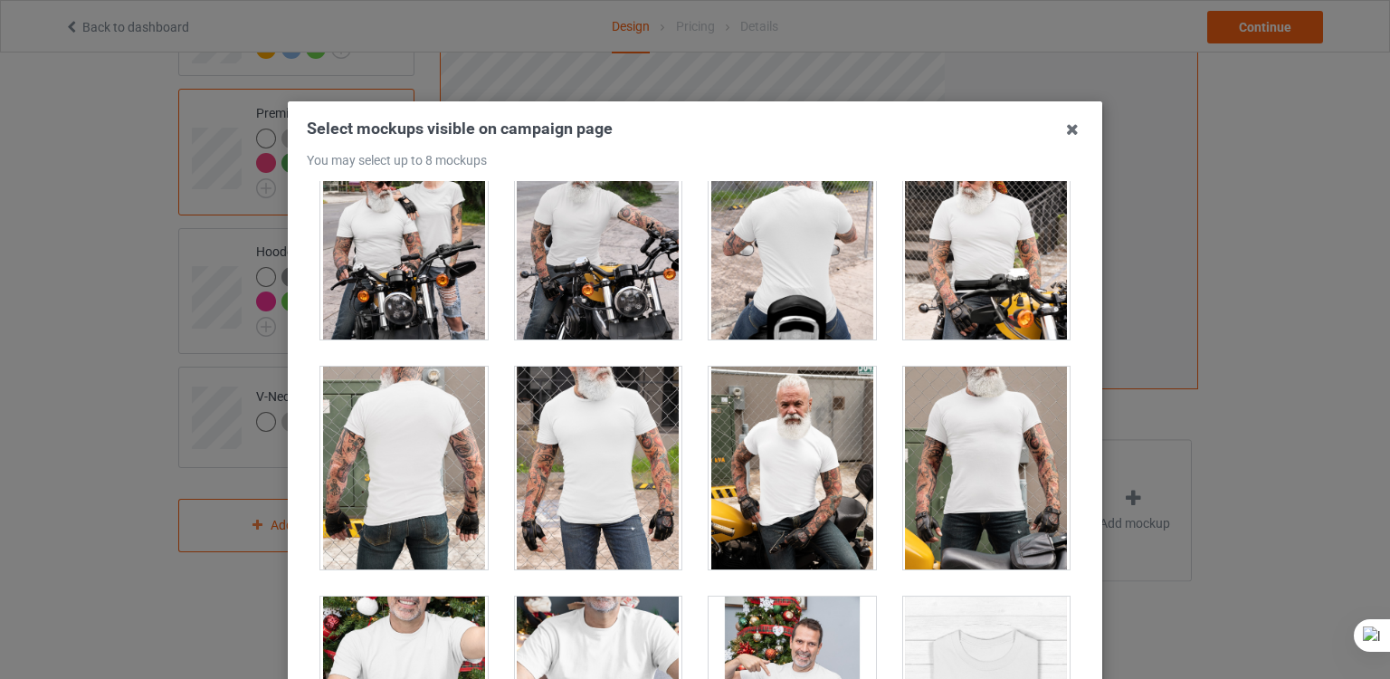
click at [803, 490] on div at bounding box center [791, 467] width 167 height 203
click at [951, 482] on div at bounding box center [986, 467] width 167 height 203
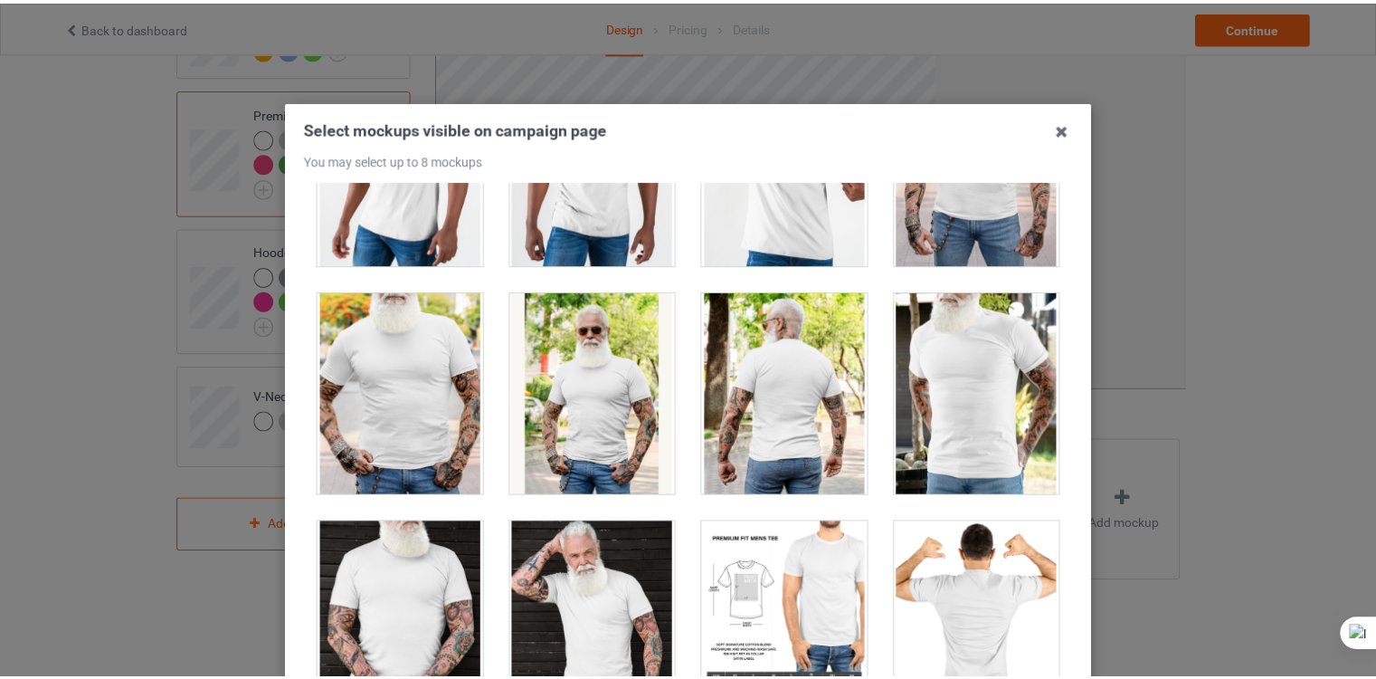
scroll to position [3350, 0]
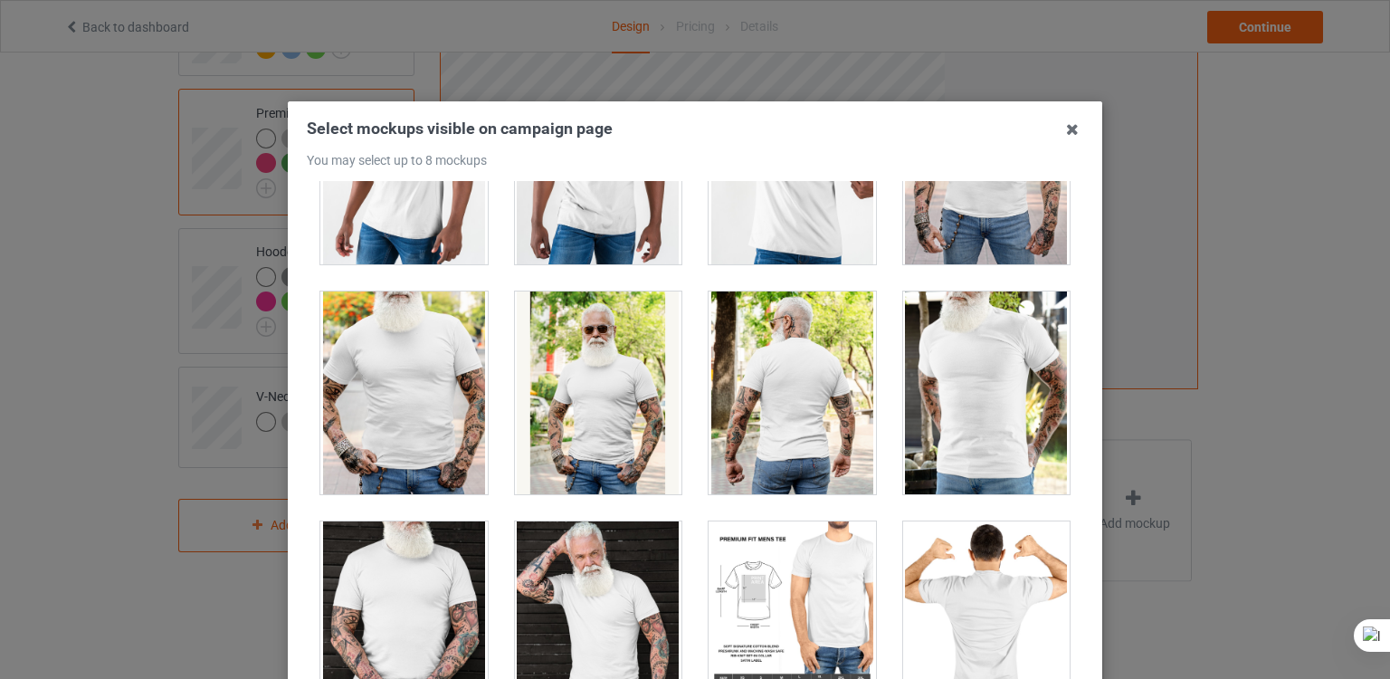
click at [811, 568] on div at bounding box center [791, 622] width 167 height 203
click at [1058, 127] on icon at bounding box center [1072, 129] width 29 height 29
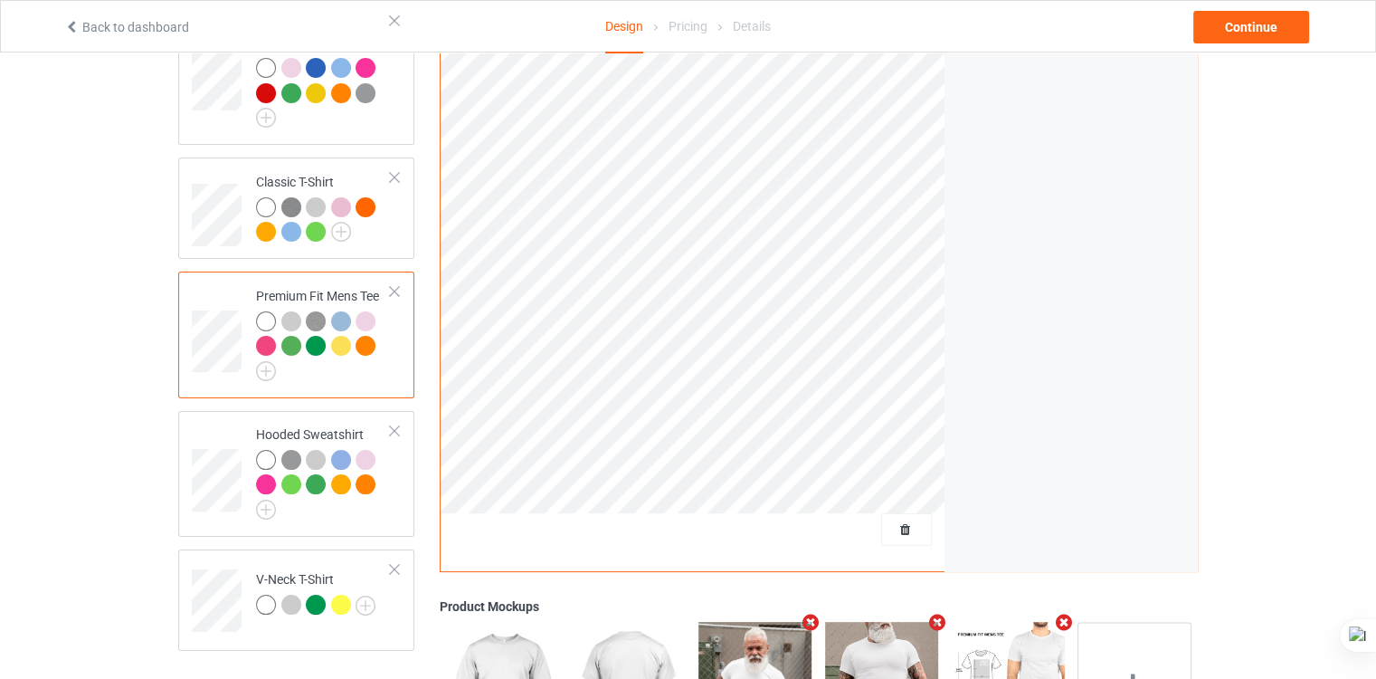
scroll to position [172, 0]
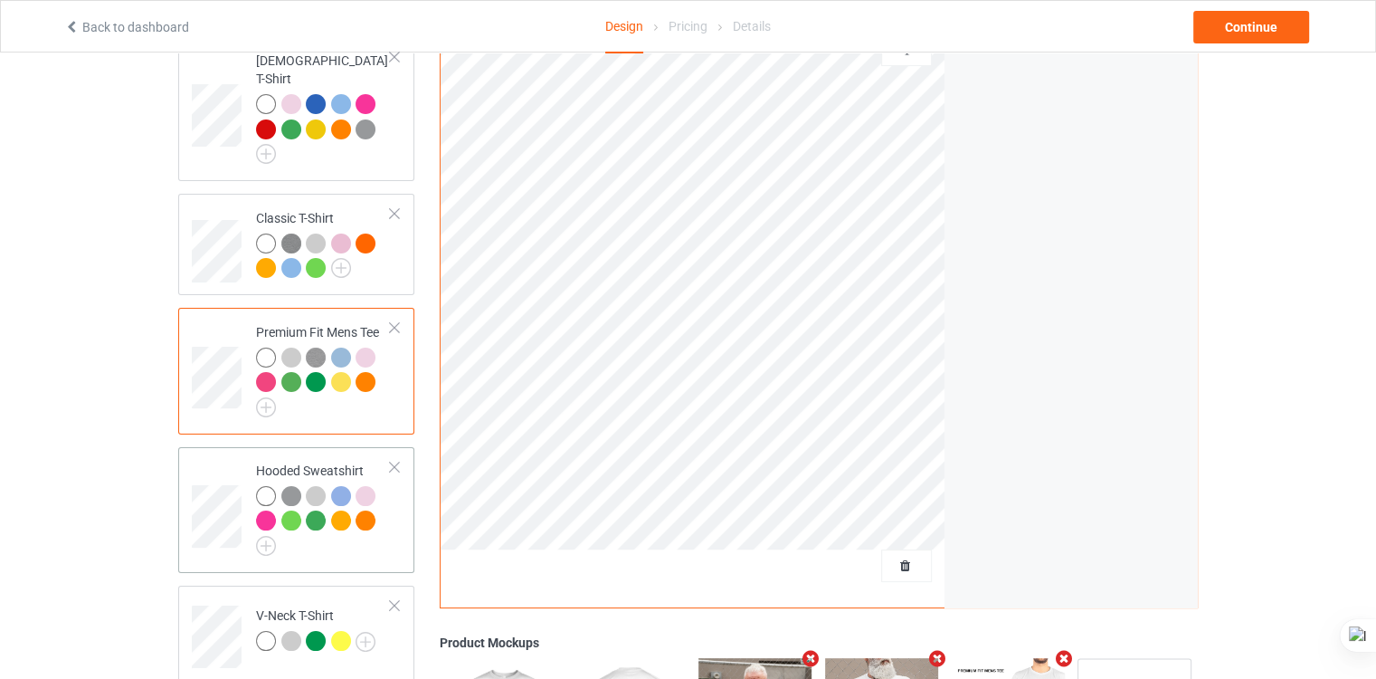
click at [329, 461] on div "Hooded Sweatshirt" at bounding box center [323, 505] width 135 height 88
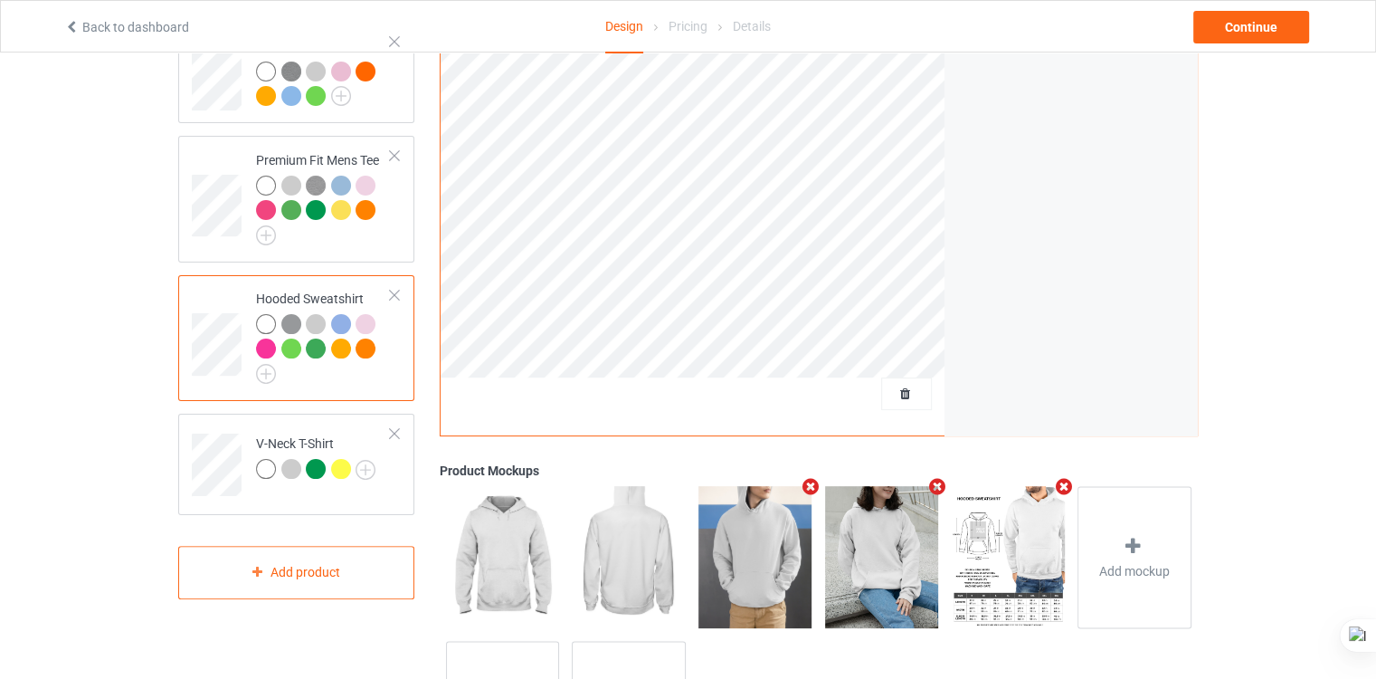
scroll to position [344, 0]
click at [326, 421] on td "V-Neck T-Shirt" at bounding box center [323, 458] width 155 height 75
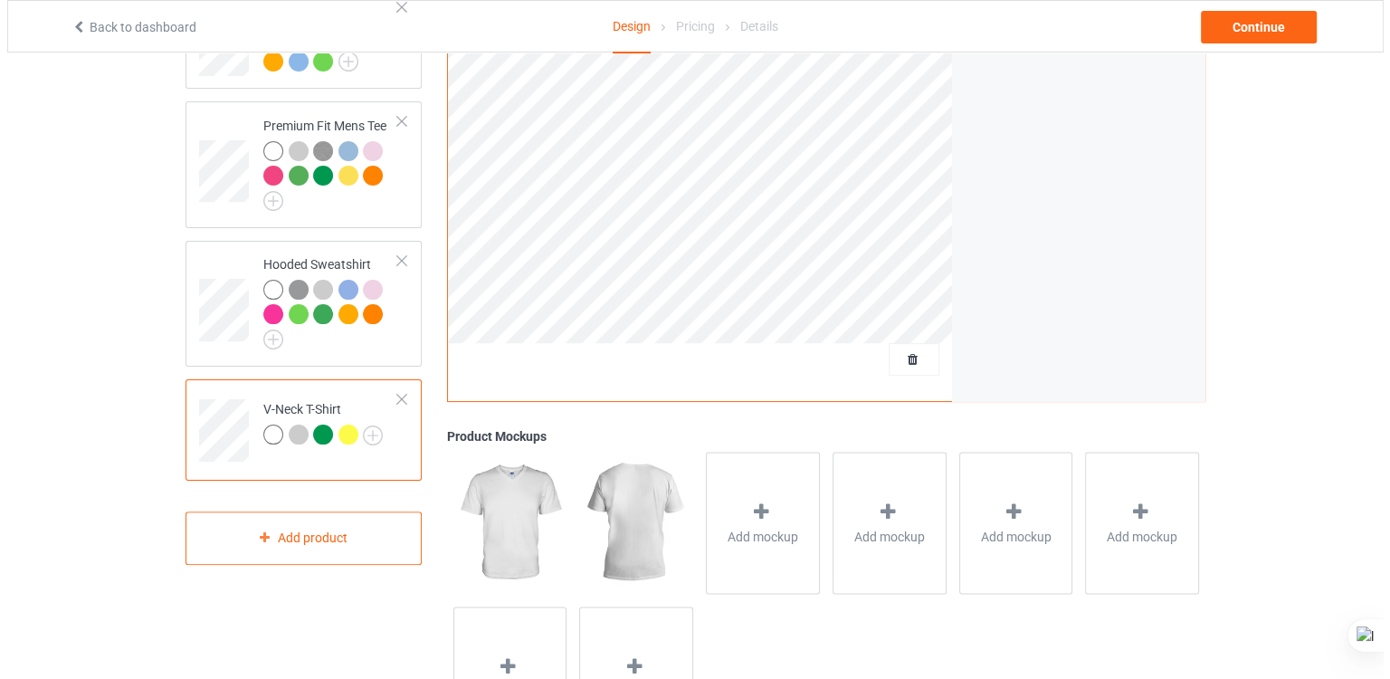
scroll to position [379, 0]
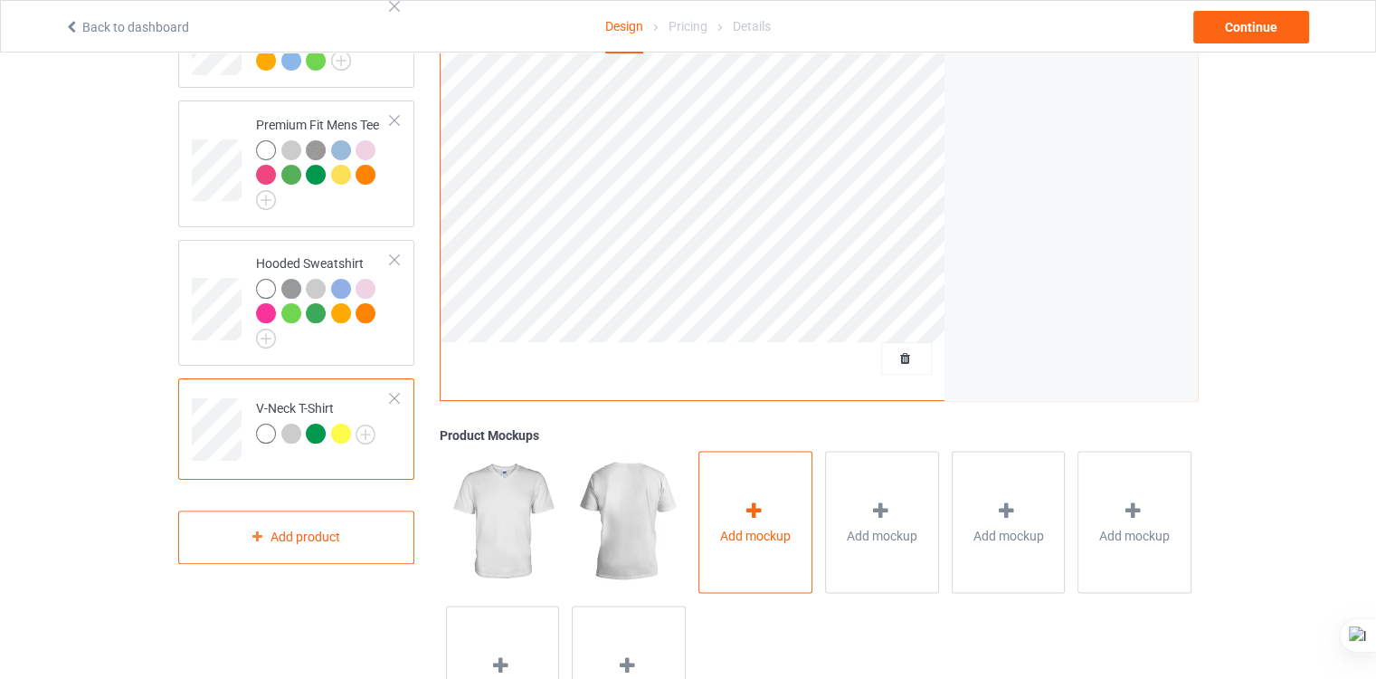
click at [769, 479] on div "Add mockup" at bounding box center [755, 522] width 114 height 142
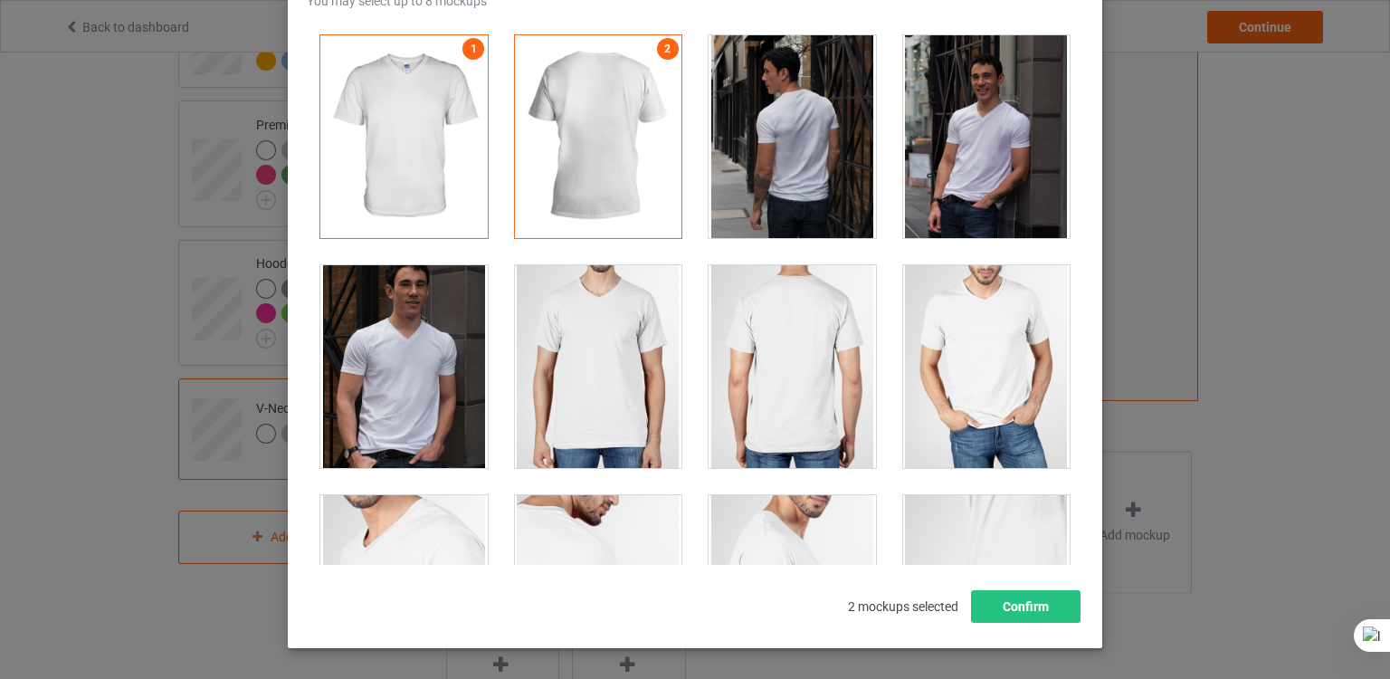
scroll to position [158, 0]
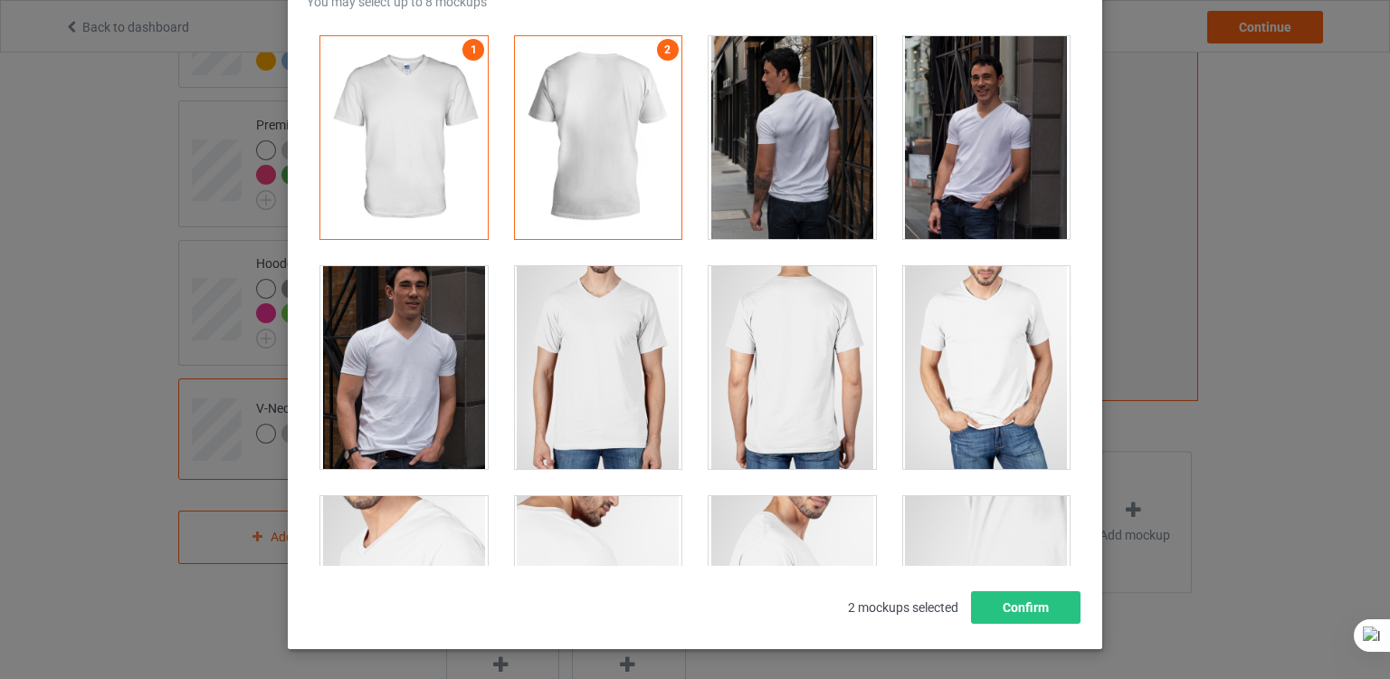
click at [948, 153] on div at bounding box center [986, 137] width 167 height 203
click at [984, 138] on div at bounding box center [986, 137] width 167 height 203
click at [995, 131] on div at bounding box center [986, 137] width 167 height 203
click at [413, 375] on div at bounding box center [403, 367] width 167 height 203
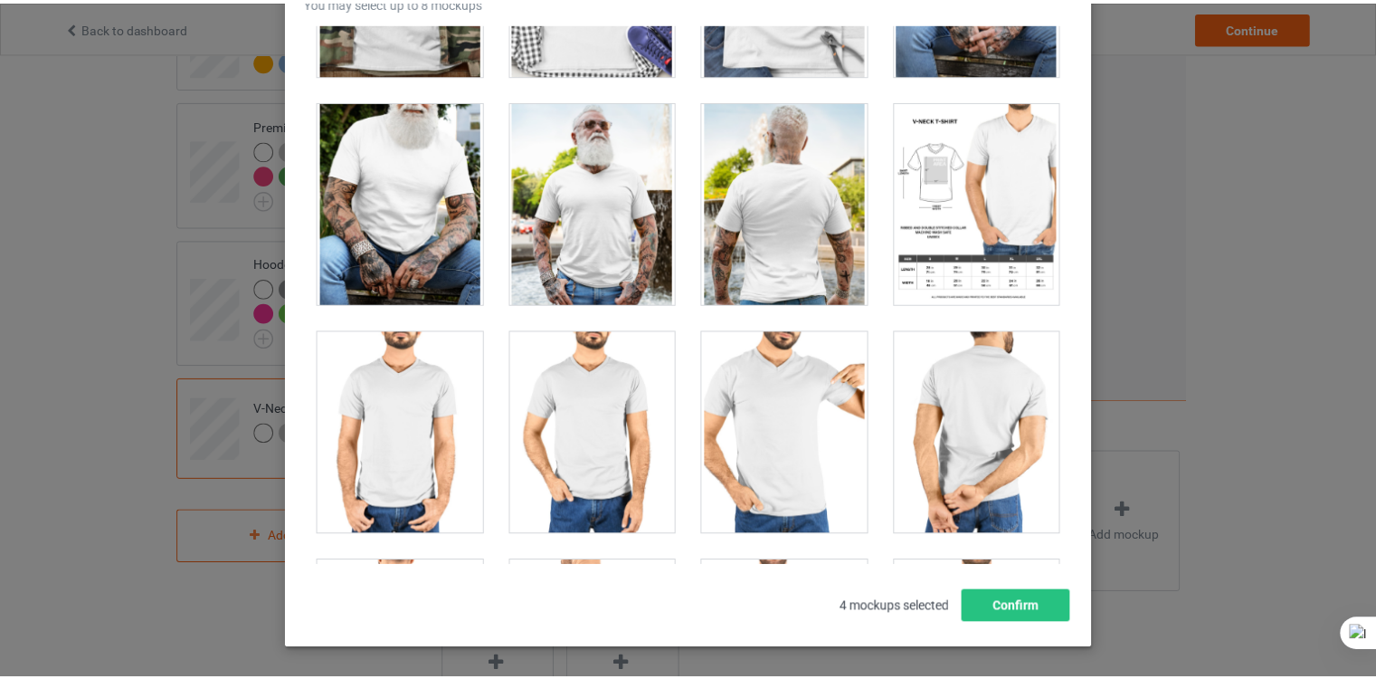
scroll to position [1086, 0]
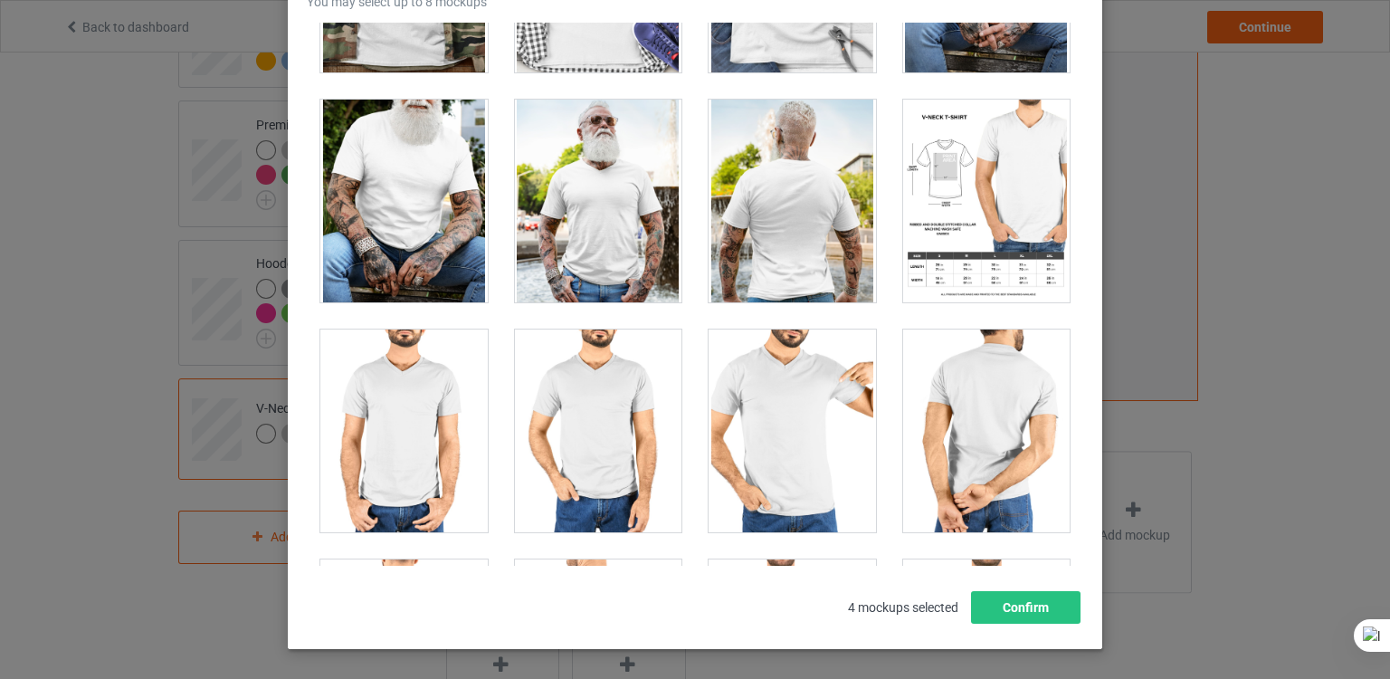
click at [1013, 212] on div at bounding box center [986, 201] width 167 height 203
click at [1040, 609] on button "Confirm" at bounding box center [1025, 607] width 109 height 33
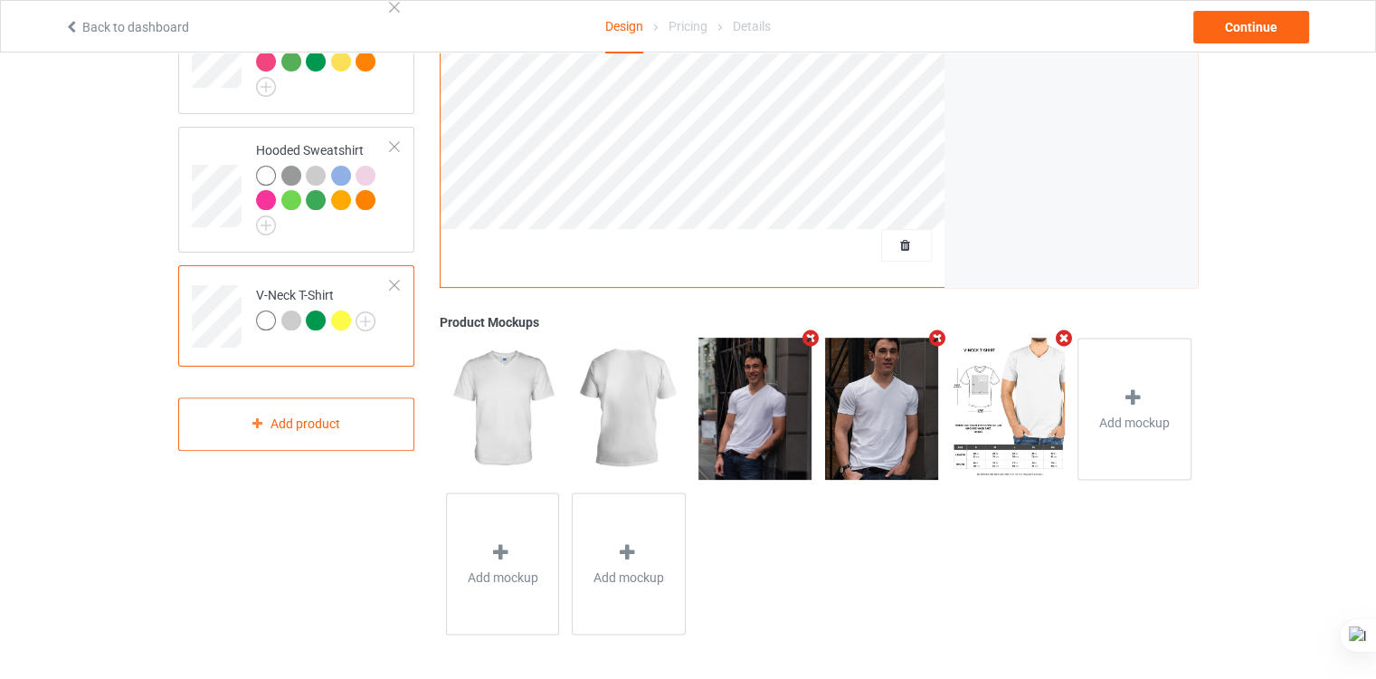
scroll to position [0, 0]
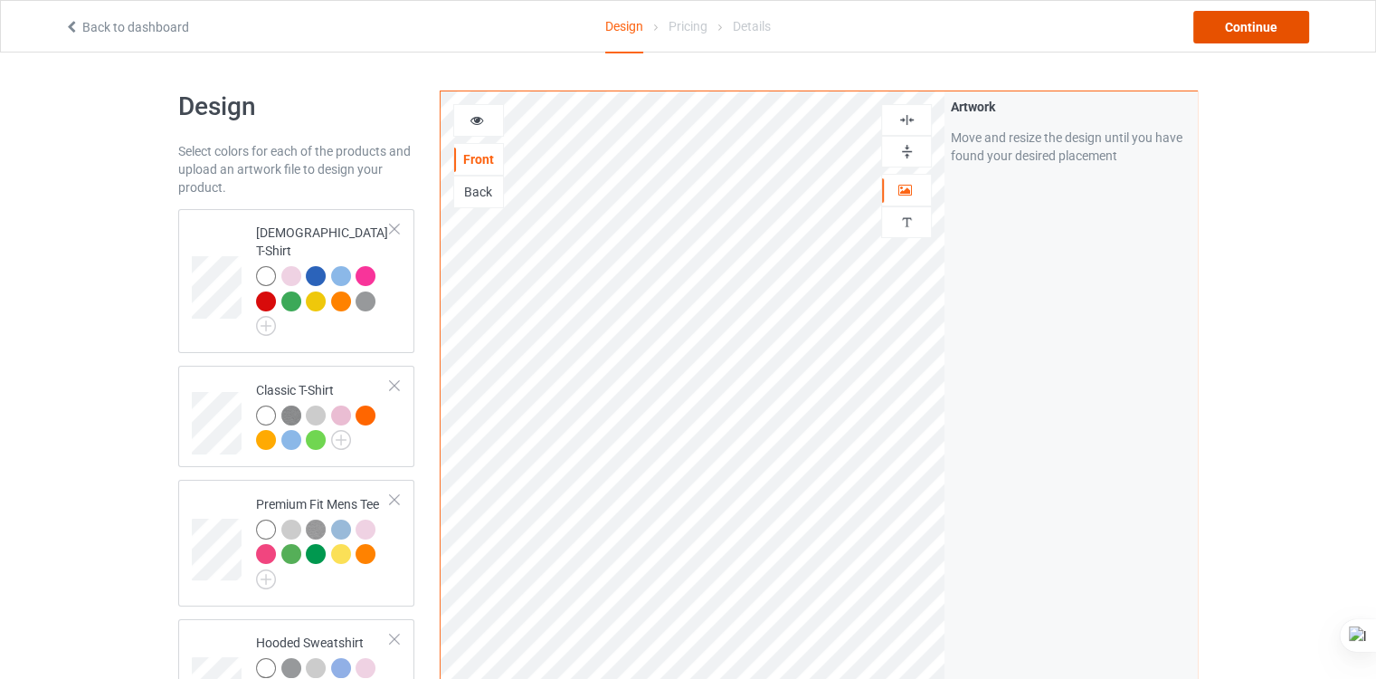
click at [1270, 26] on div "Continue" at bounding box center [1251, 27] width 116 height 33
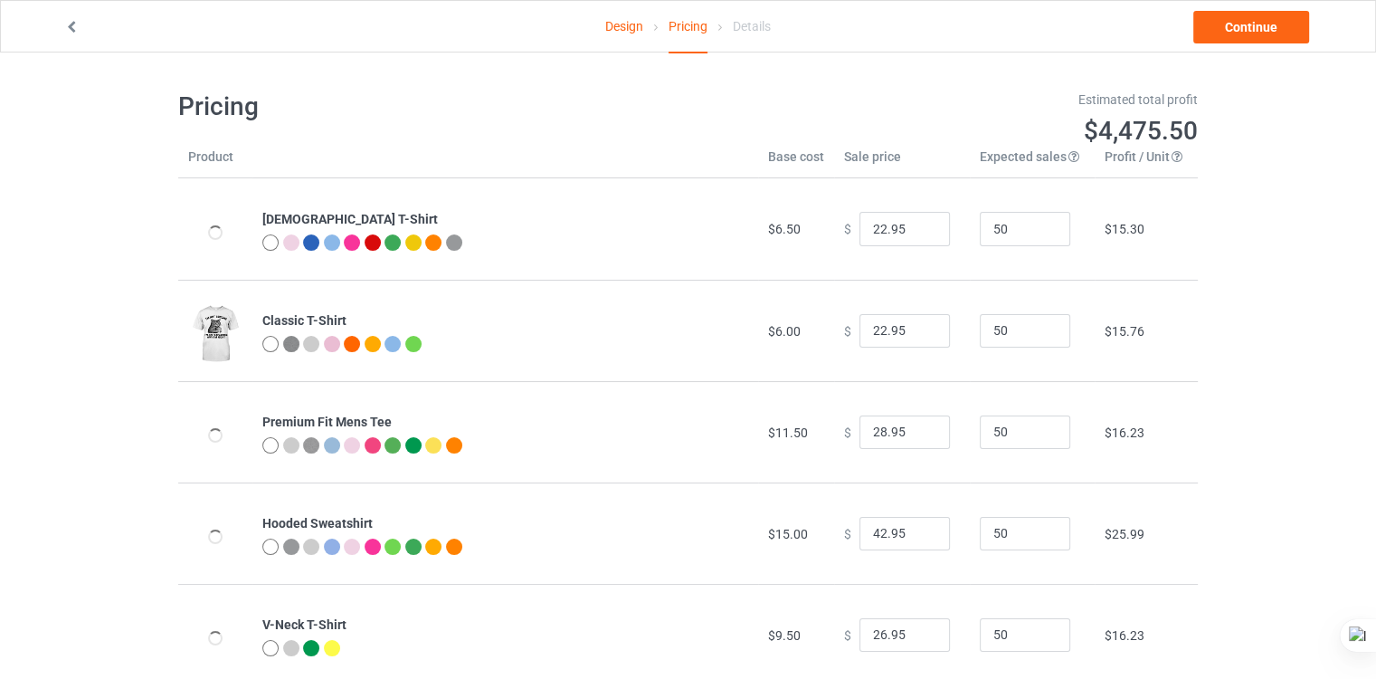
click at [986, 106] on div "Estimated total profit" at bounding box center [950, 99] width 498 height 18
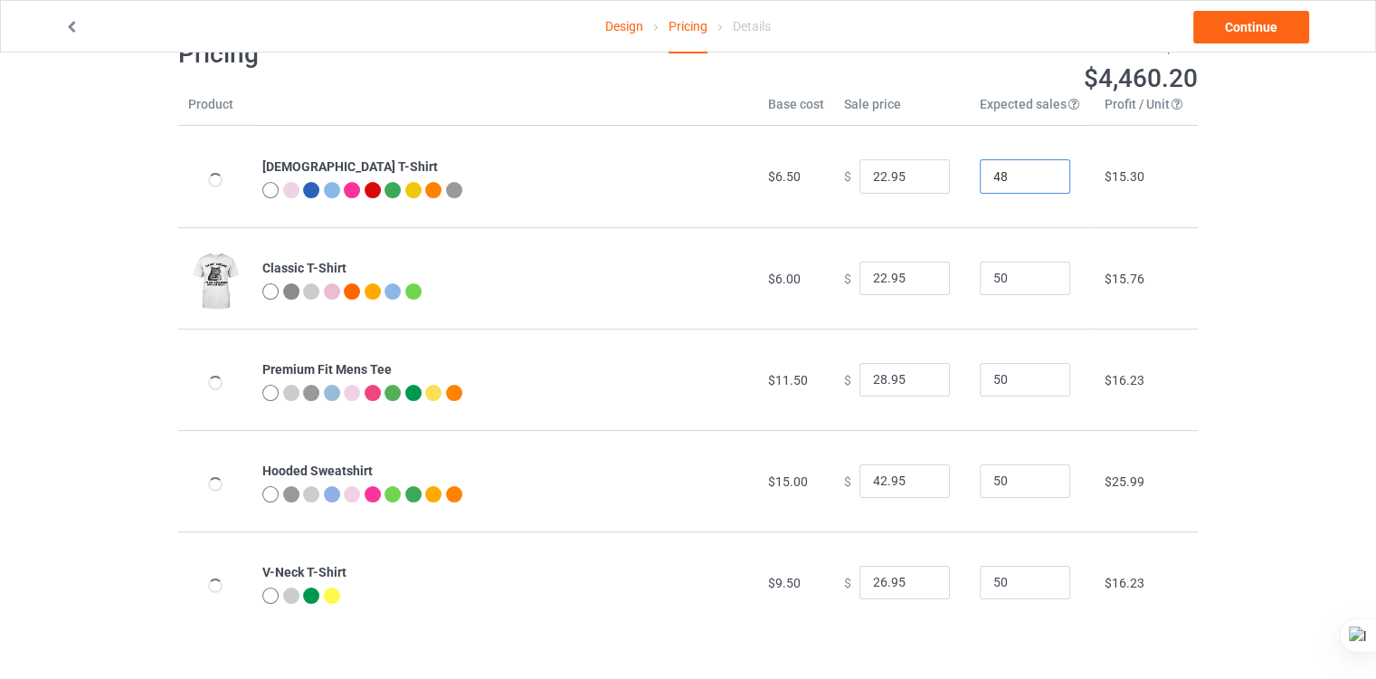
click at [1039, 182] on input "48" at bounding box center [1025, 176] width 90 height 34
click at [1039, 182] on input "47" at bounding box center [1025, 176] width 90 height 34
click at [1039, 182] on input "46" at bounding box center [1025, 176] width 90 height 34
click at [1039, 182] on input "45" at bounding box center [1025, 176] width 90 height 34
click at [1039, 182] on input "44" at bounding box center [1025, 176] width 90 height 34
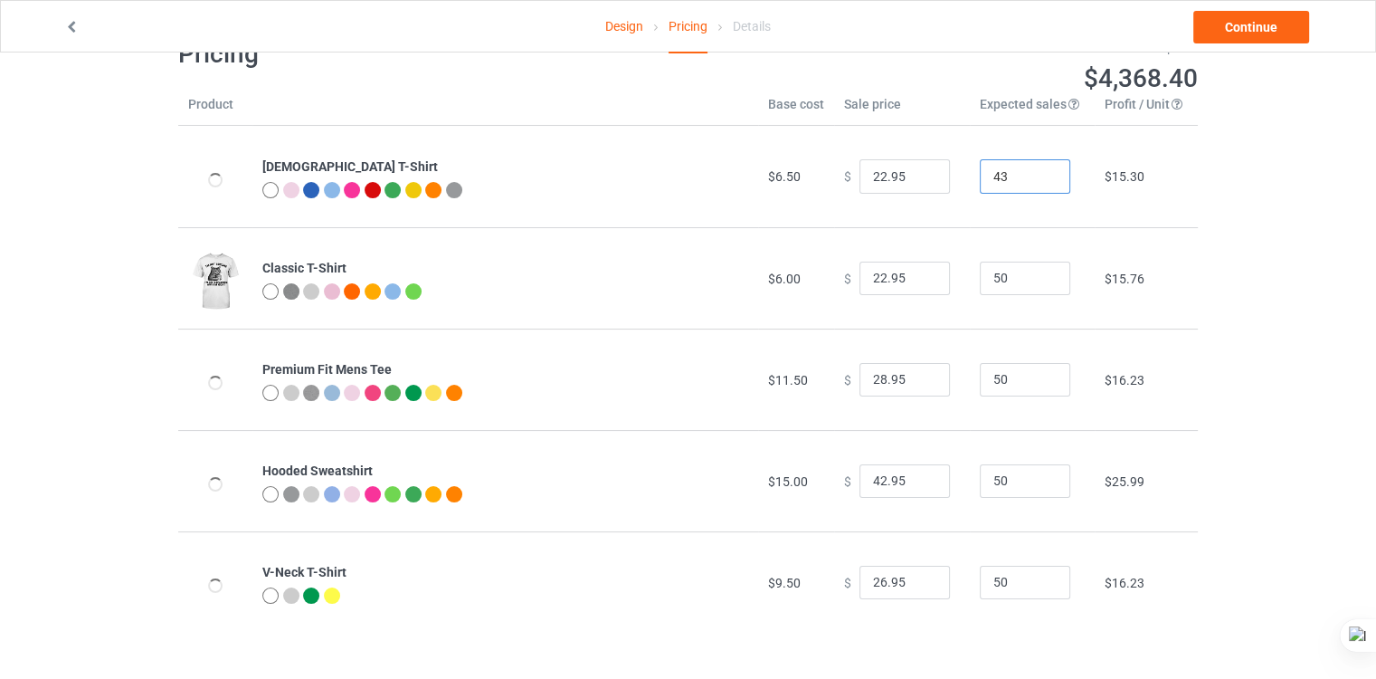
click at [1039, 182] on input "43" at bounding box center [1025, 176] width 90 height 34
drag, startPoint x: 1000, startPoint y: 172, endPoint x: 926, endPoint y: 186, distance: 74.7
click at [926, 186] on tr "[DEMOGRAPHIC_DATA] T-Shirt $6.50 $ 22.95 43 $15.30" at bounding box center [688, 176] width 1020 height 101
type input "1"
drag, startPoint x: 999, startPoint y: 283, endPoint x: 924, endPoint y: 301, distance: 77.2
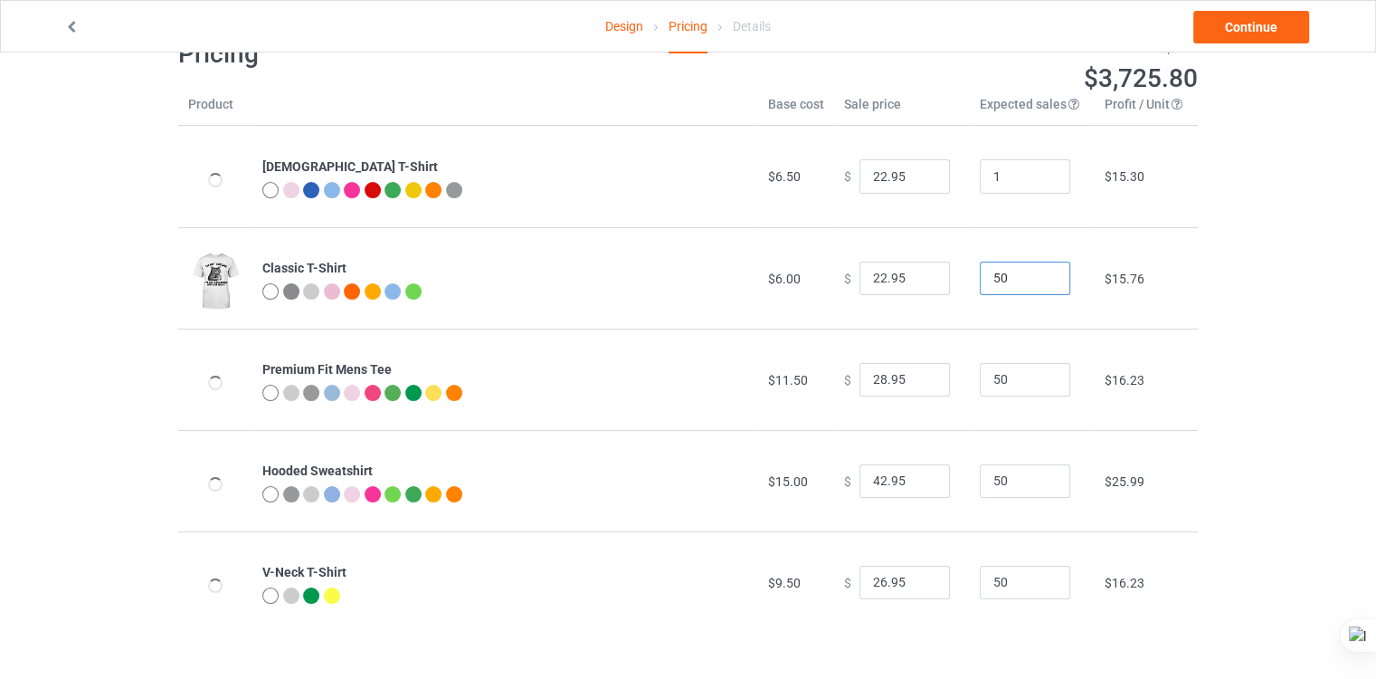
click at [924, 301] on tr "Classic T-Shirt $6.00 $ 22.95 50 $15.76" at bounding box center [688, 277] width 1020 height 101
type input "1"
drag, startPoint x: 999, startPoint y: 385, endPoint x: 876, endPoint y: 409, distance: 125.4
click at [876, 409] on tr "Premium Fit Mens Tee $11.50 $ 28.95 50 $16.23" at bounding box center [688, 378] width 1020 height 101
type input "1"
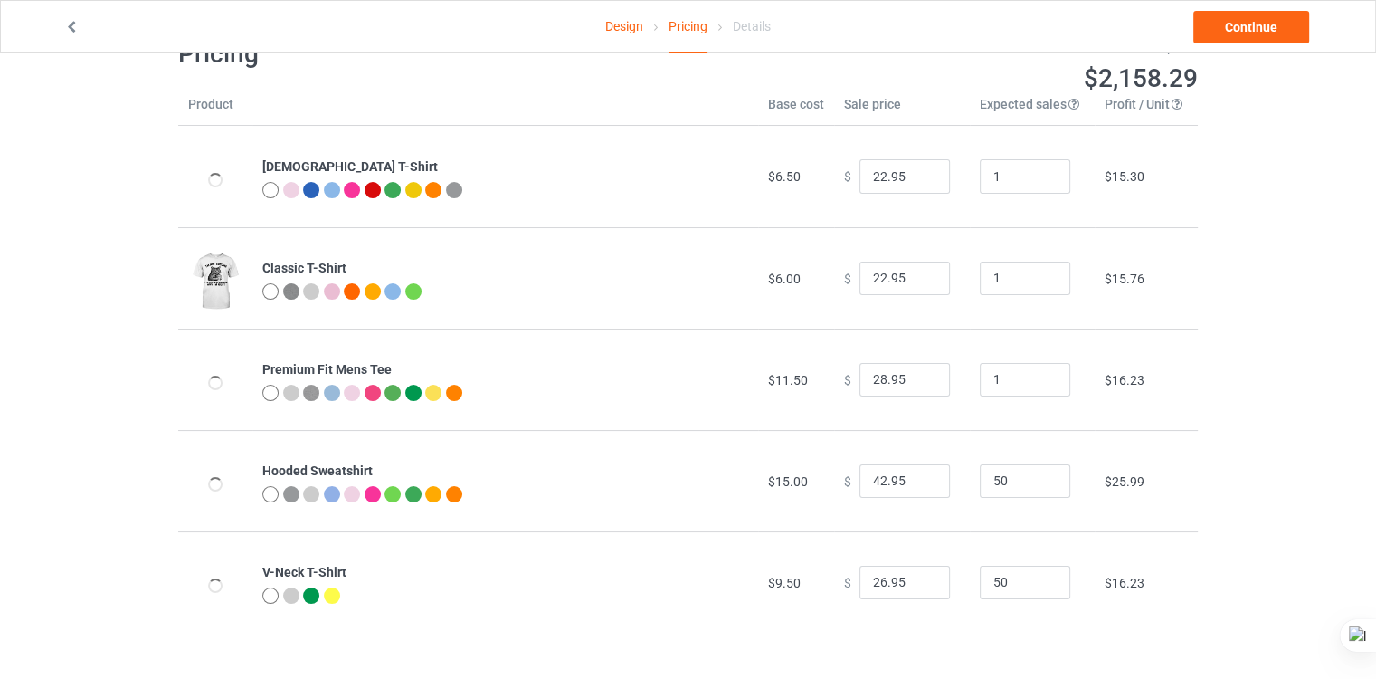
drag, startPoint x: 995, startPoint y: 497, endPoint x: 1008, endPoint y: 484, distance: 17.9
click at [1008, 484] on td "50" at bounding box center [1032, 480] width 125 height 101
drag, startPoint x: 1008, startPoint y: 484, endPoint x: 908, endPoint y: 505, distance: 101.7
click at [908, 505] on tr "Hooded Sweatshirt $15.00 $ 42.95 50 $25.99" at bounding box center [688, 480] width 1020 height 101
type input "1"
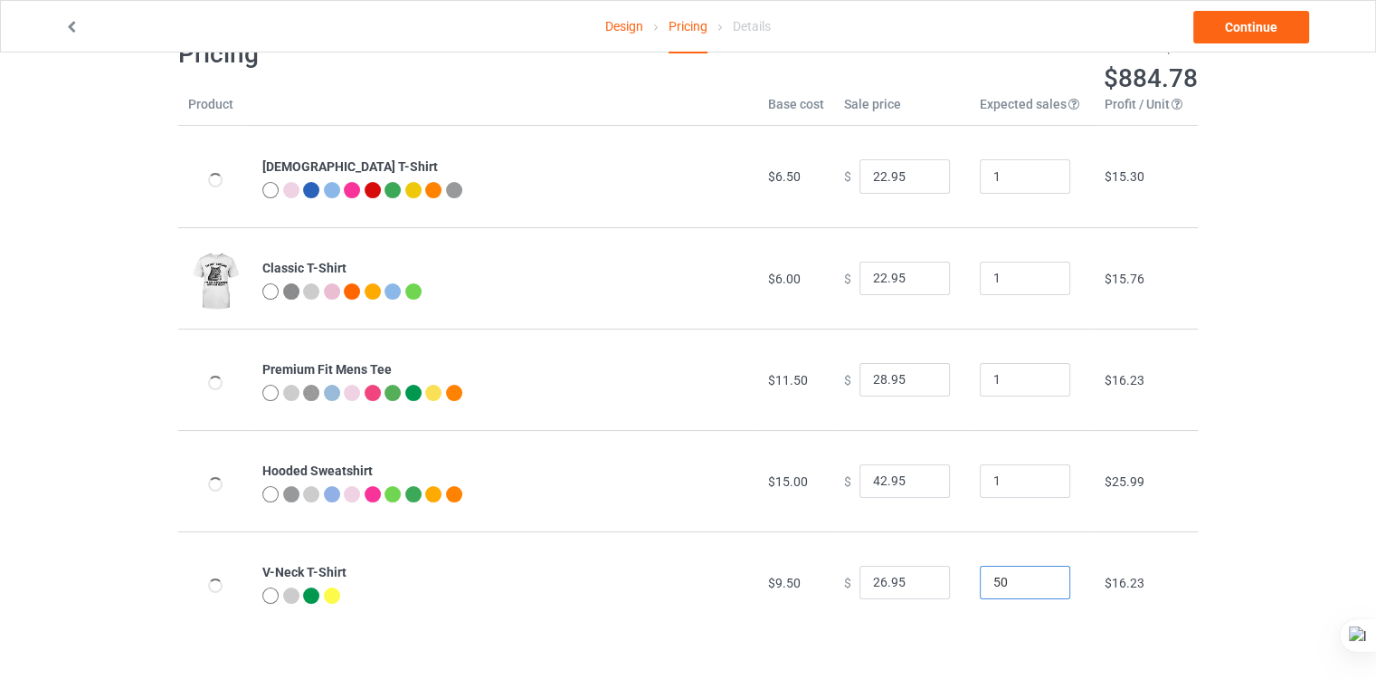
drag, startPoint x: 1009, startPoint y: 587, endPoint x: 890, endPoint y: 613, distance: 121.4
click at [890, 613] on tr "V-Neck T-Shirt $9.50 $ 26.95 50 $16.23" at bounding box center [688, 581] width 1020 height 101
type input "1"
click at [1327, 465] on div "Design Pricing Details Continue Pricing Estimated total profit $89.51 Product B…" at bounding box center [688, 335] width 1376 height 670
click at [296, 192] on div at bounding box center [291, 190] width 16 height 16
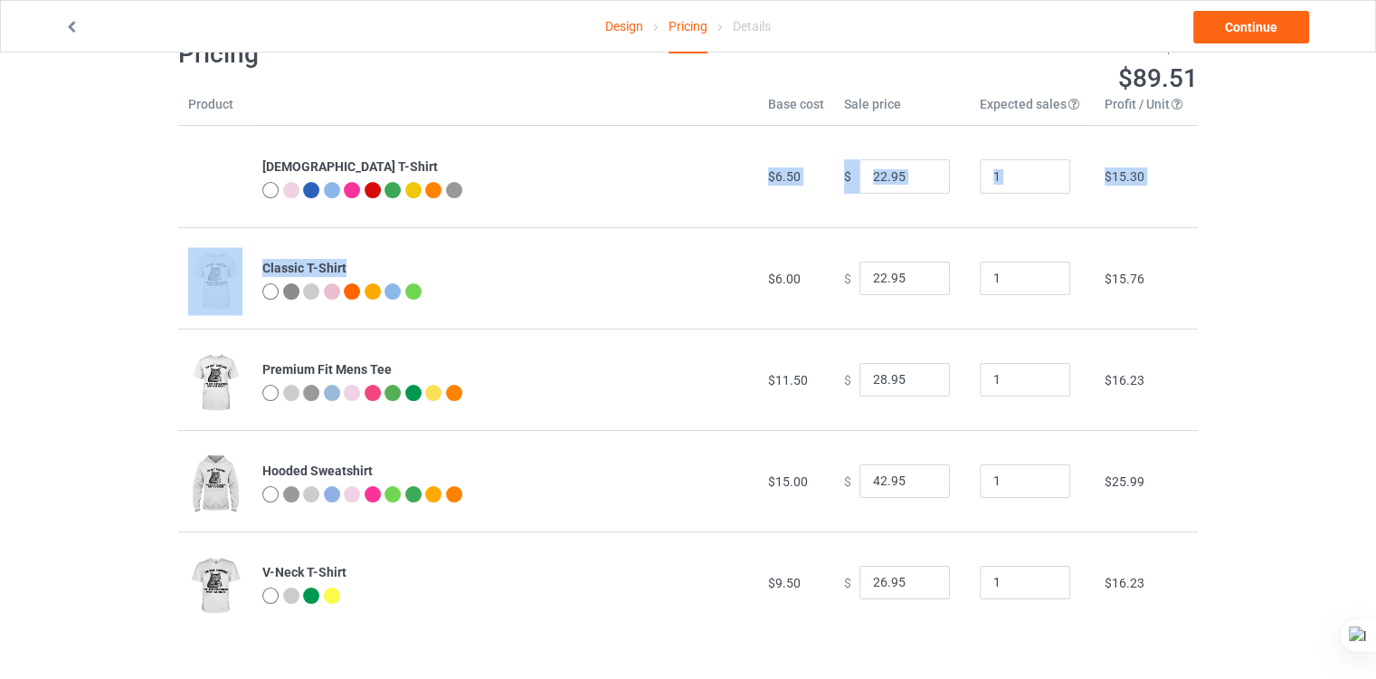
drag, startPoint x: 348, startPoint y: 204, endPoint x: 468, endPoint y: 265, distance: 134.3
click at [468, 265] on tbody "[DEMOGRAPHIC_DATA] T-Shirt $6.50 $ 22.95 1 $15.30 Classic T-Shirt $6.00 $ 22.95…" at bounding box center [688, 379] width 1020 height 507
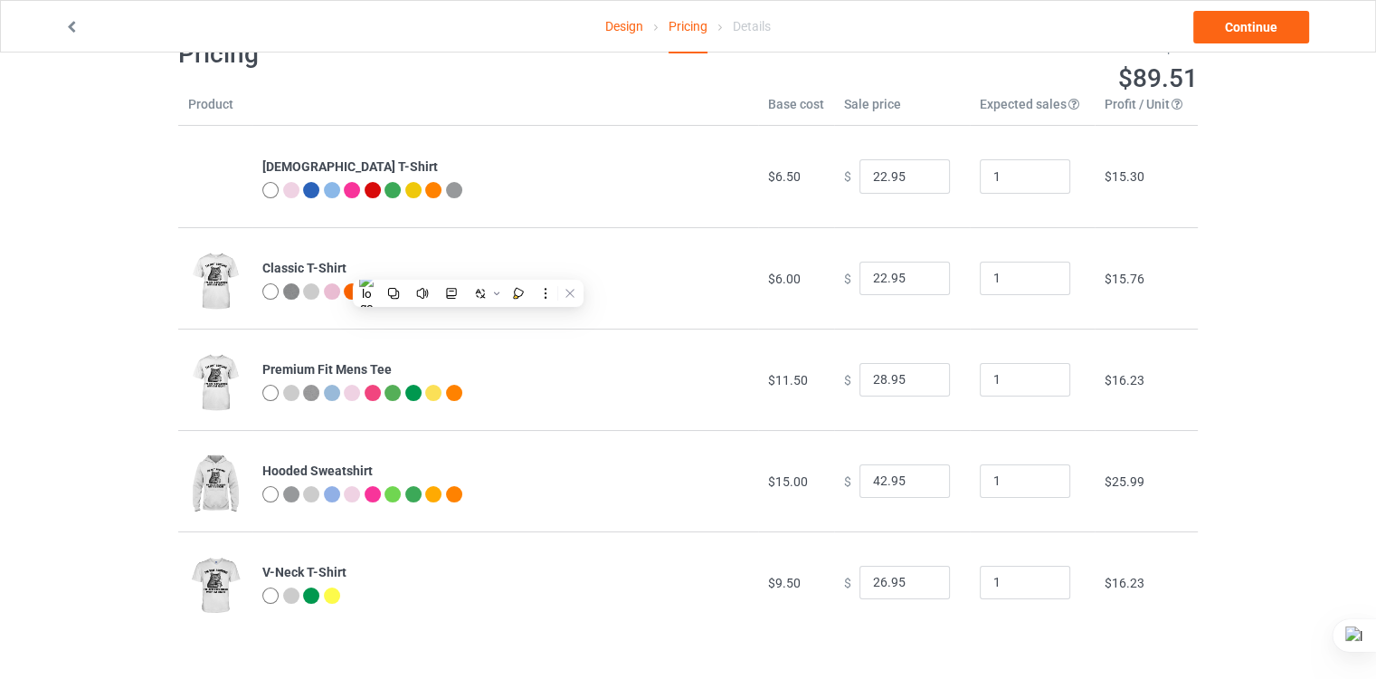
drag, startPoint x: 468, startPoint y: 265, endPoint x: 560, endPoint y: 349, distance: 124.9
click at [560, 349] on td "Premium Fit Mens Tee" at bounding box center [505, 378] width 506 height 101
drag, startPoint x: 674, startPoint y: 26, endPoint x: 713, endPoint y: 16, distance: 40.2
click at [713, 16] on div "Design Pricing Details" at bounding box center [688, 27] width 166 height 52
drag, startPoint x: 713, startPoint y: 16, endPoint x: 683, endPoint y: 73, distance: 64.3
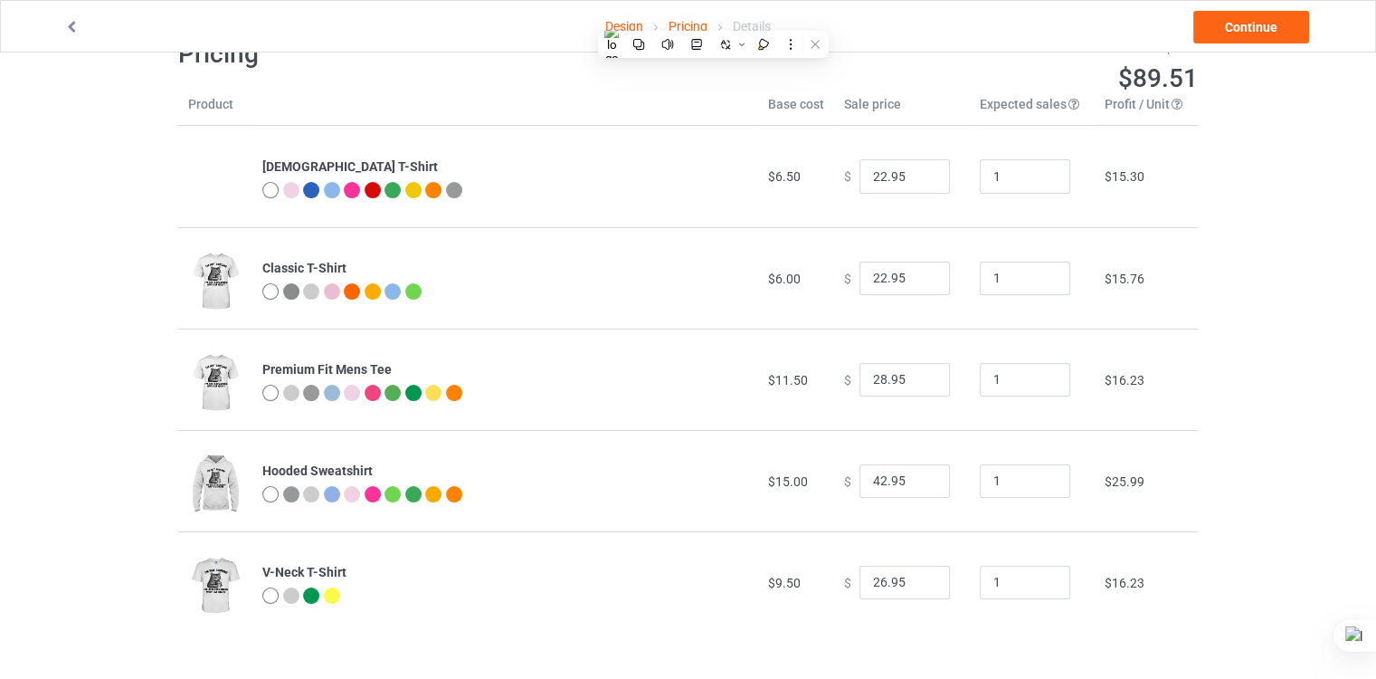
click at [683, 73] on div "Pricing" at bounding box center [427, 54] width 523 height 58
drag, startPoint x: 707, startPoint y: 23, endPoint x: 670, endPoint y: 23, distance: 37.1
click at [670, 23] on div "Pricing" at bounding box center [688, 27] width 39 height 52
copy div "Pricing"
click at [922, 180] on input "21.95" at bounding box center [905, 176] width 90 height 34
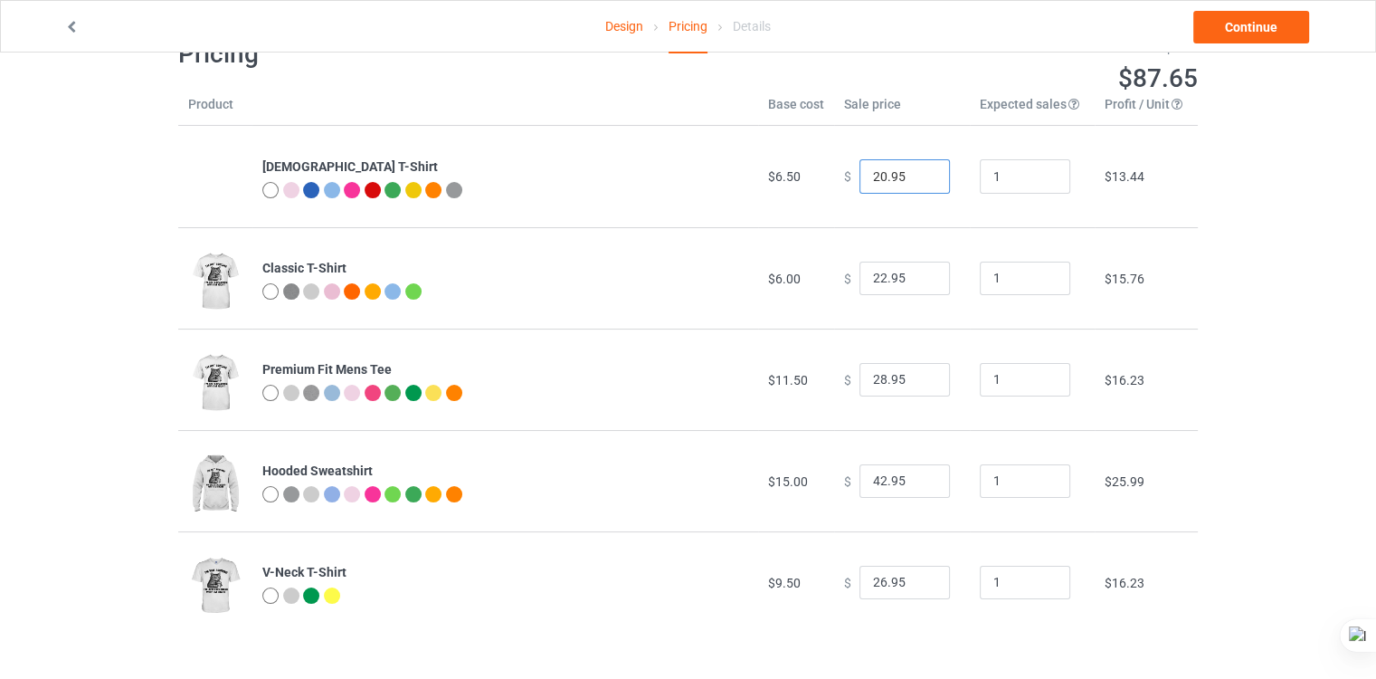
click at [922, 180] on input "20.95" at bounding box center [905, 176] width 90 height 34
click at [917, 171] on input "21.95" at bounding box center [905, 176] width 90 height 34
type input "22.95"
click at [917, 171] on input "22.95" at bounding box center [905, 176] width 90 height 34
click at [917, 276] on input "23.95" at bounding box center [905, 278] width 90 height 34
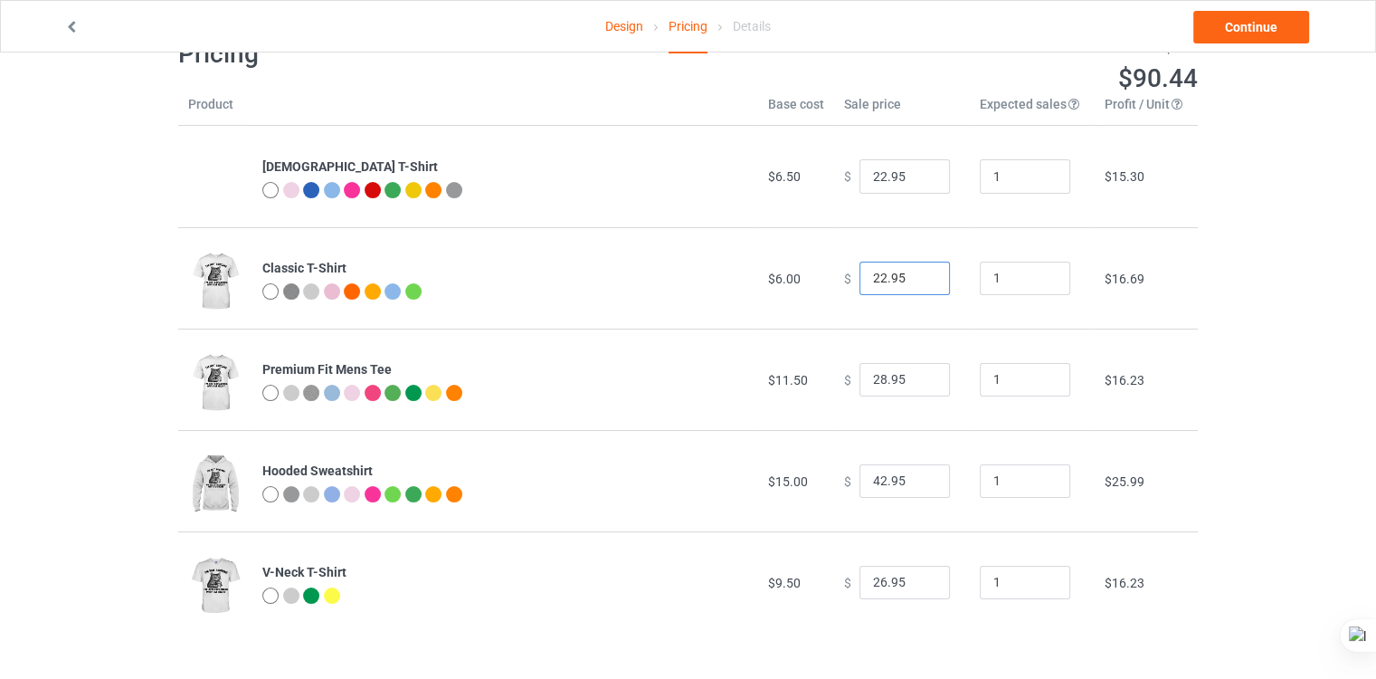
click at [917, 280] on input "22.95" at bounding box center [905, 278] width 90 height 34
click at [917, 280] on input "21.95" at bounding box center [905, 278] width 90 height 34
type input "20.95"
click at [916, 280] on input "20.95" at bounding box center [905, 278] width 90 height 34
click at [919, 381] on input "27.95" at bounding box center [905, 380] width 90 height 34
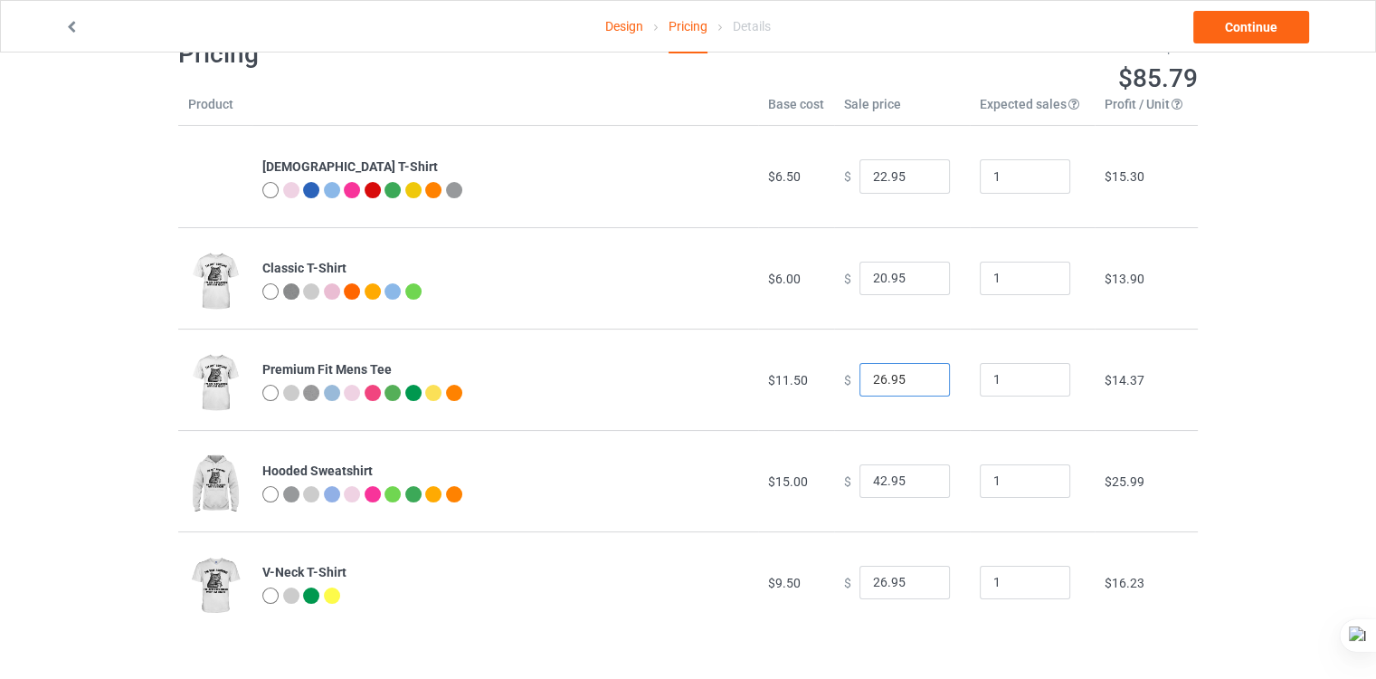
click at [919, 381] on input "26.95" at bounding box center [905, 380] width 90 height 34
type input "25.95"
click at [917, 383] on input "25.95" at bounding box center [905, 380] width 90 height 34
click at [903, 444] on td "$ 42.95" at bounding box center [902, 480] width 136 height 101
type input "43.95"
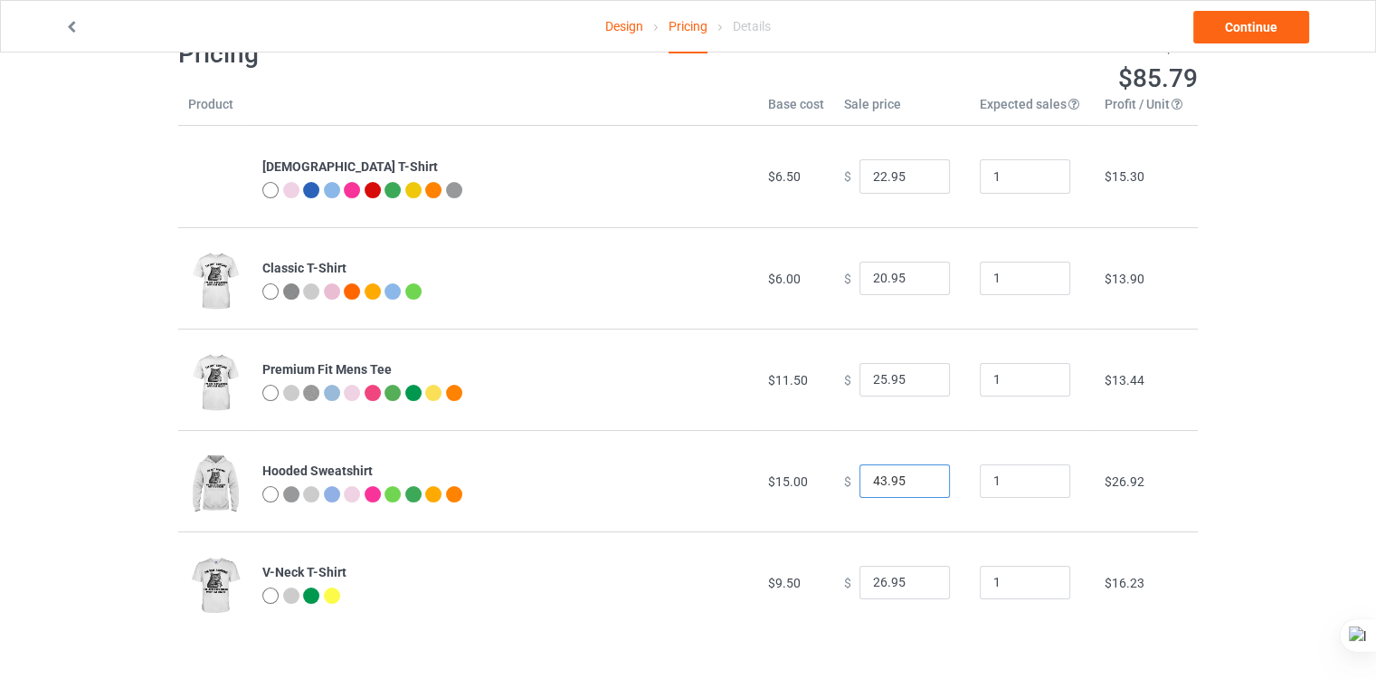
click at [924, 477] on input "43.95" at bounding box center [905, 481] width 90 height 34
drag, startPoint x: 264, startPoint y: 163, endPoint x: 377, endPoint y: 641, distance: 490.9
click at [377, 641] on div "Pricing Estimated total profit $85.79 Product Base cost Sale price Expected sal…" at bounding box center [688, 335] width 1020 height 670
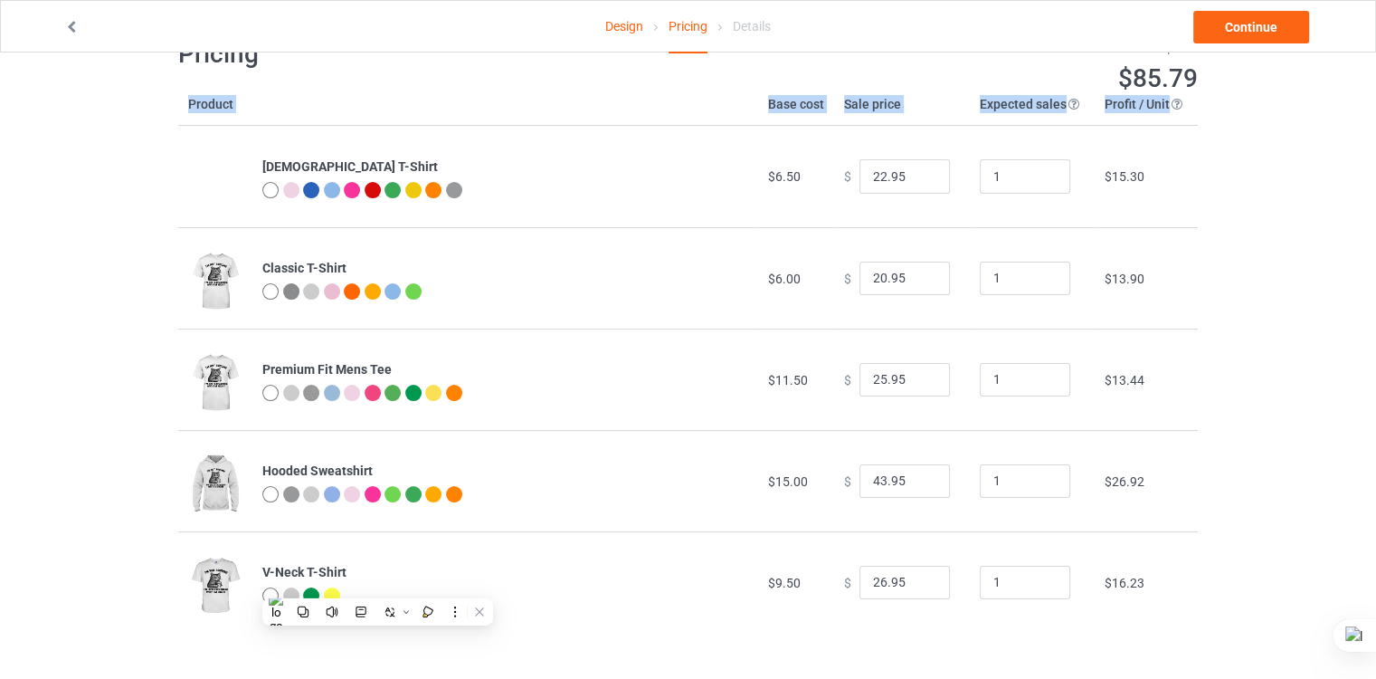
click at [110, 252] on div "Design Pricing Details Continue Pricing Estimated total profit $85.79 Product B…" at bounding box center [688, 335] width 1376 height 670
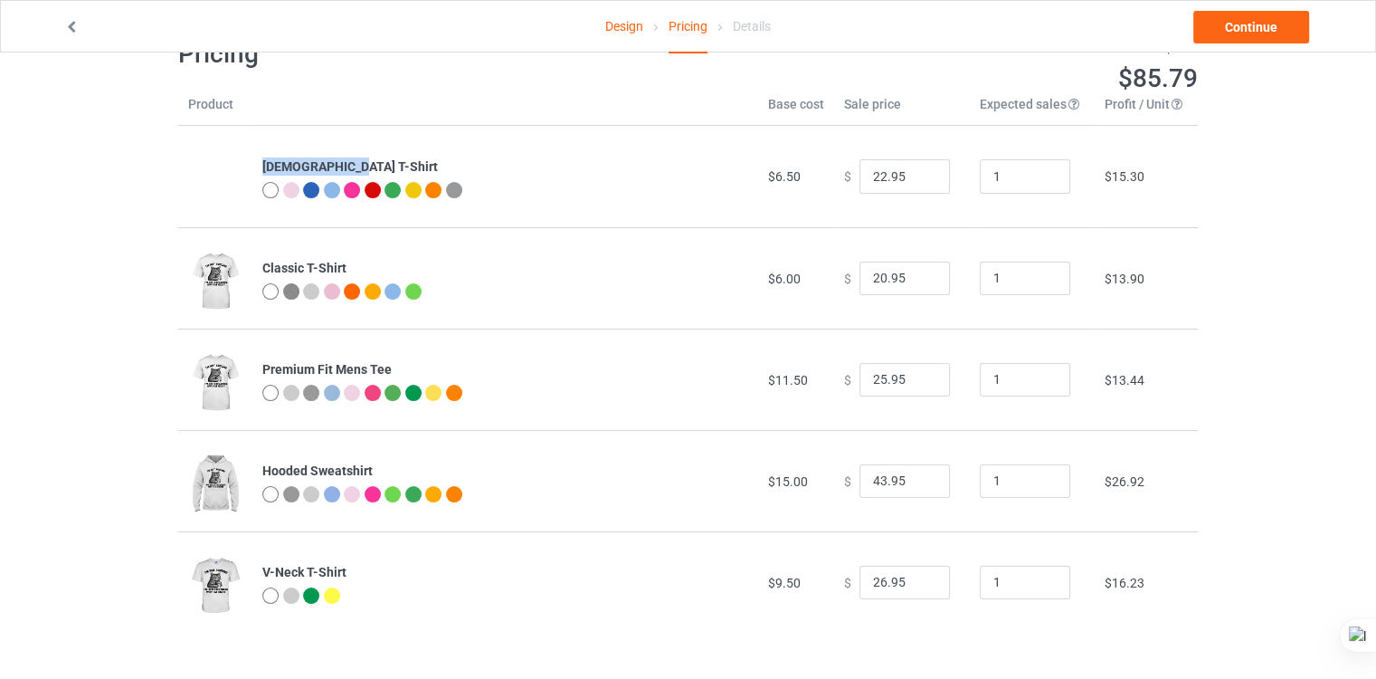
drag, startPoint x: 263, startPoint y: 160, endPoint x: 345, endPoint y: 160, distance: 81.4
click at [345, 160] on div "[DEMOGRAPHIC_DATA] T-Shirt" at bounding box center [505, 166] width 486 height 18
copy b "[DEMOGRAPHIC_DATA] T-Shirt"
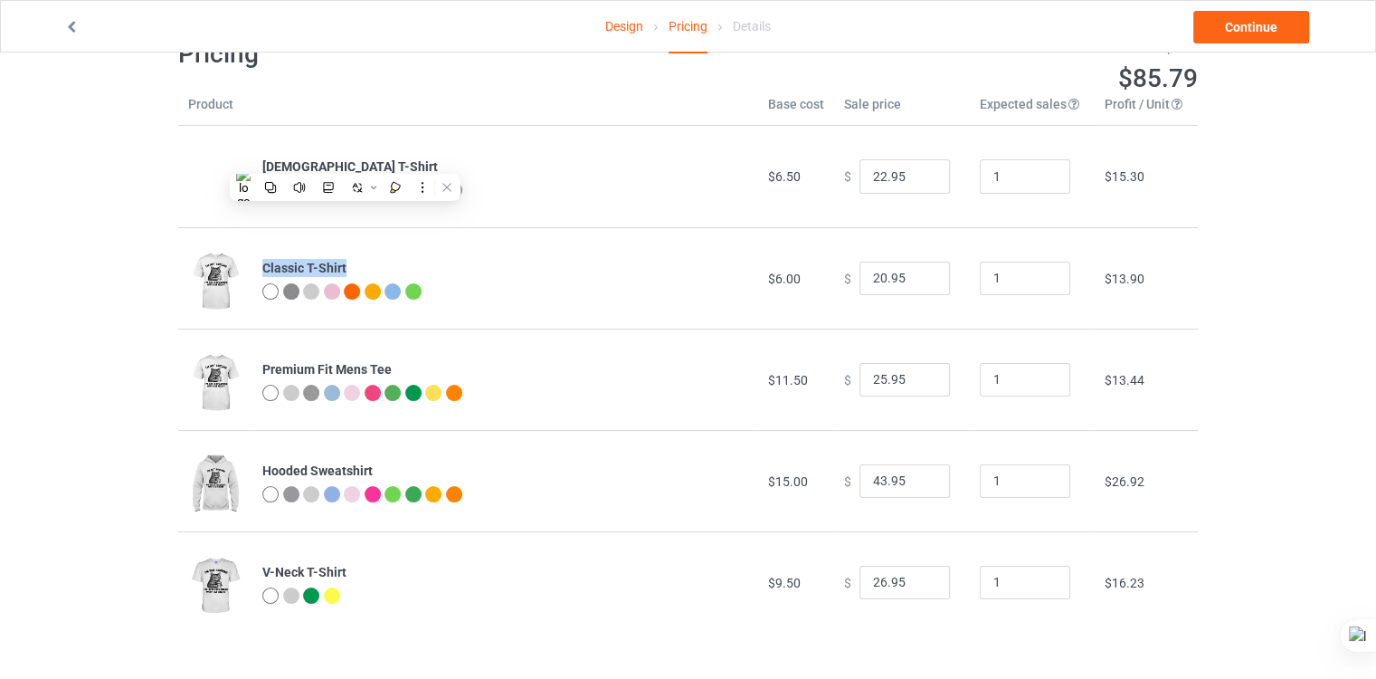
drag, startPoint x: 265, startPoint y: 265, endPoint x: 349, endPoint y: 260, distance: 84.3
click at [349, 260] on div "Classic T-Shirt" at bounding box center [505, 268] width 486 height 18
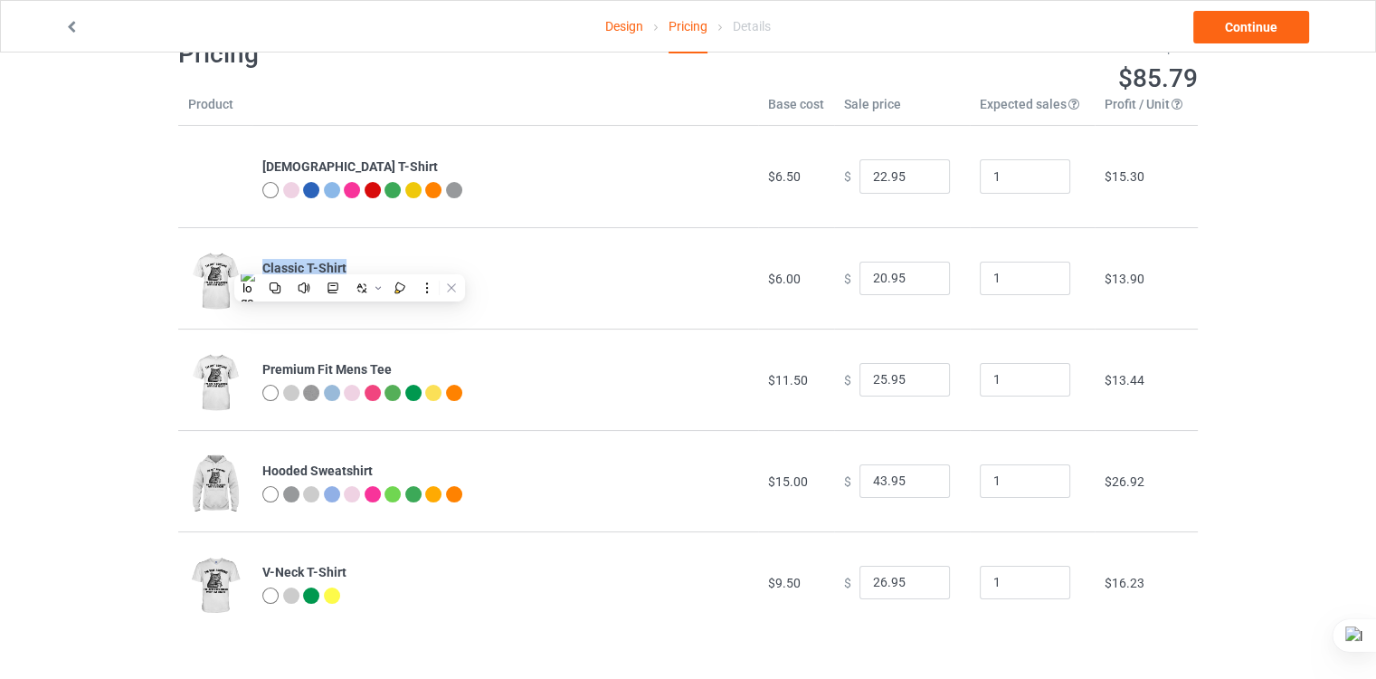
copy b "Classic T-Shirt"
drag, startPoint x: 261, startPoint y: 369, endPoint x: 403, endPoint y: 369, distance: 141.1
click at [403, 369] on div "Premium Fit Mens Tee" at bounding box center [505, 369] width 486 height 18
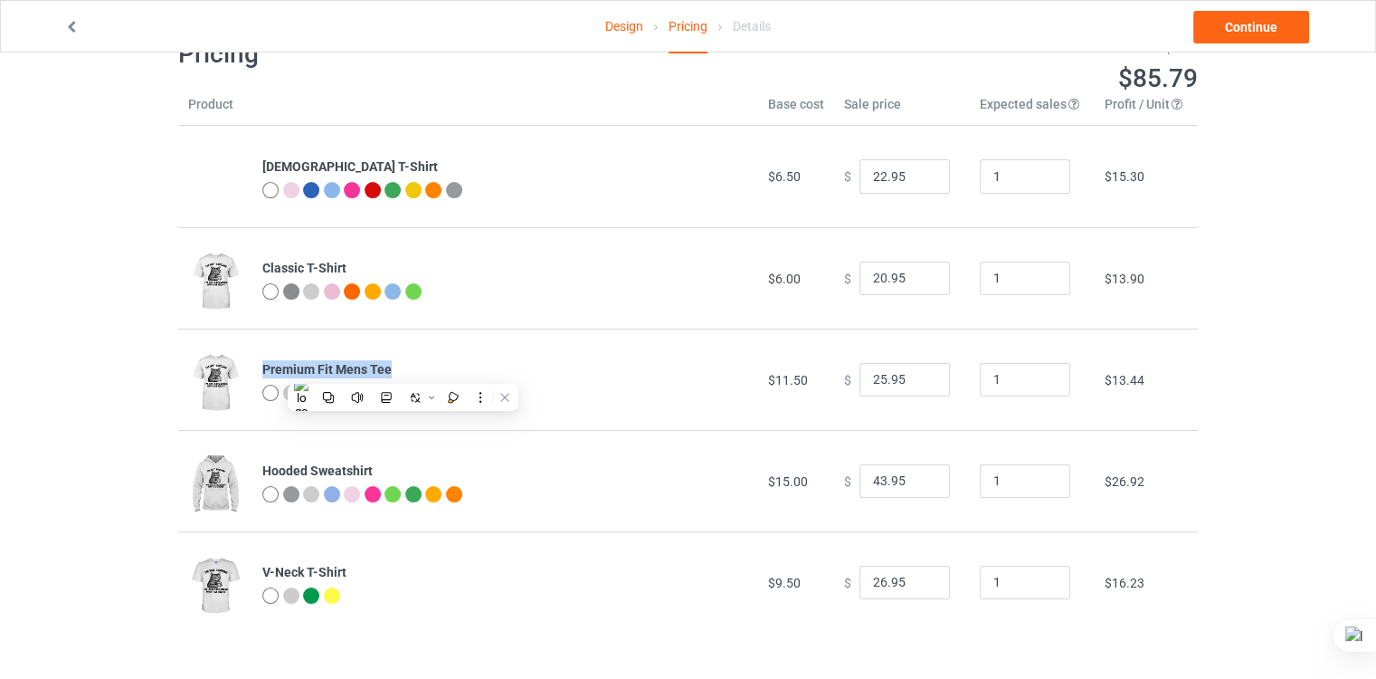
copy b "Premium Fit Mens Tee"
drag, startPoint x: 255, startPoint y: 469, endPoint x: 385, endPoint y: 464, distance: 130.4
click at [385, 464] on td "Hooded Sweatshirt" at bounding box center [505, 480] width 506 height 101
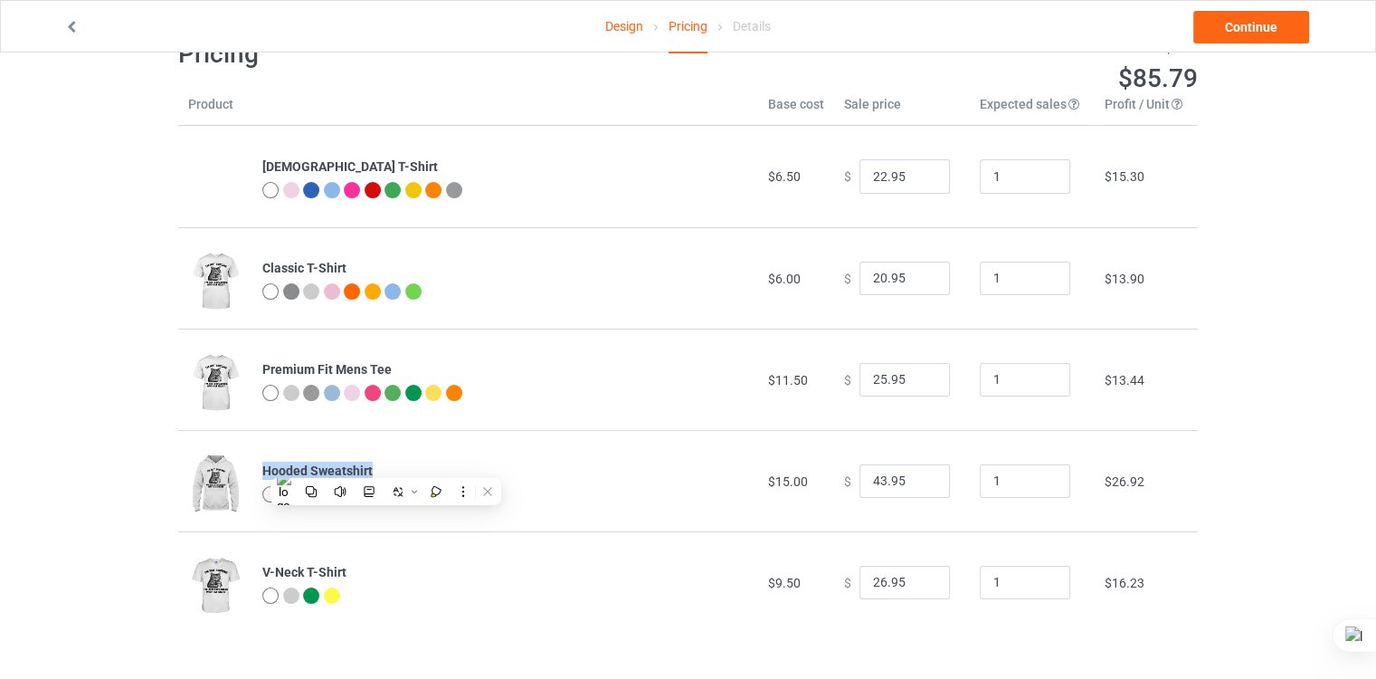
copy b "Hooded Sweatshirt"
drag, startPoint x: 267, startPoint y: 565, endPoint x: 333, endPoint y: 565, distance: 66.1
click at [333, 565] on b "V-Neck T-Shirt" at bounding box center [304, 572] width 84 height 14
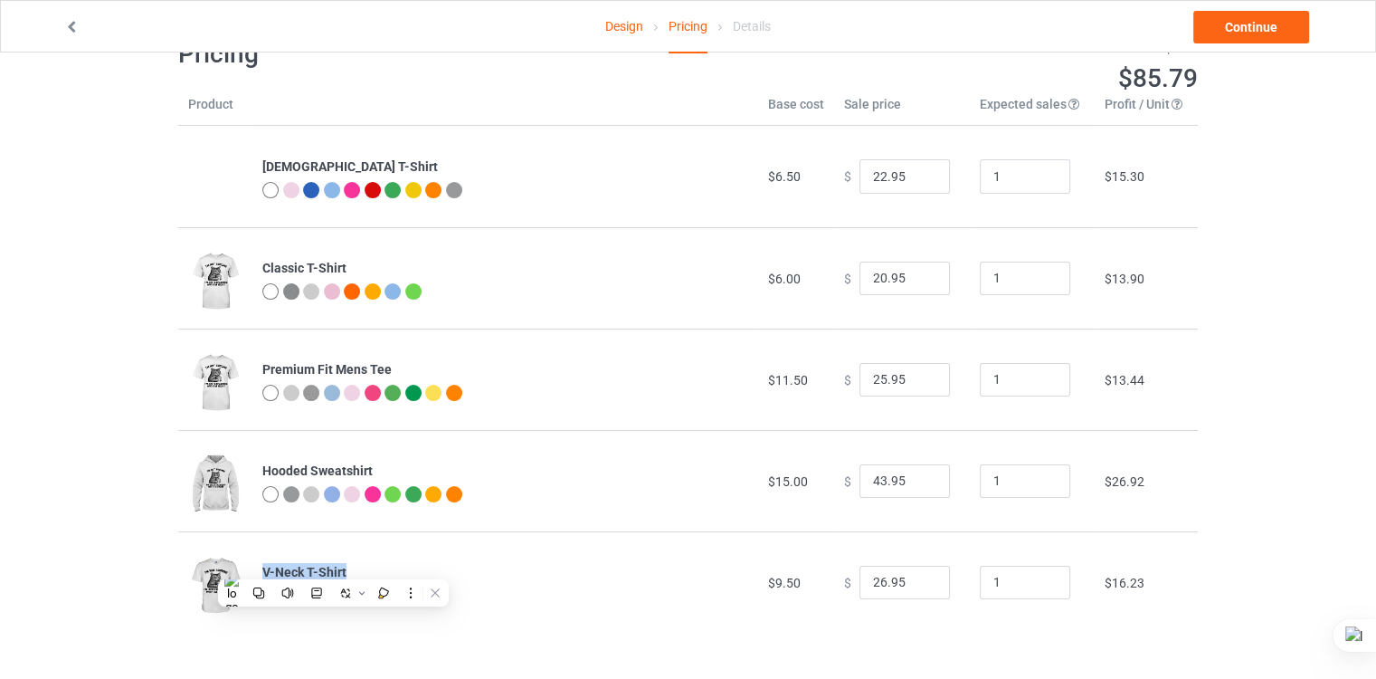
drag, startPoint x: 333, startPoint y: 565, endPoint x: 257, endPoint y: 573, distance: 76.4
click at [257, 573] on td "V-Neck T-Shirt" at bounding box center [505, 581] width 506 height 101
copy b "V-Neck T-Shirt"
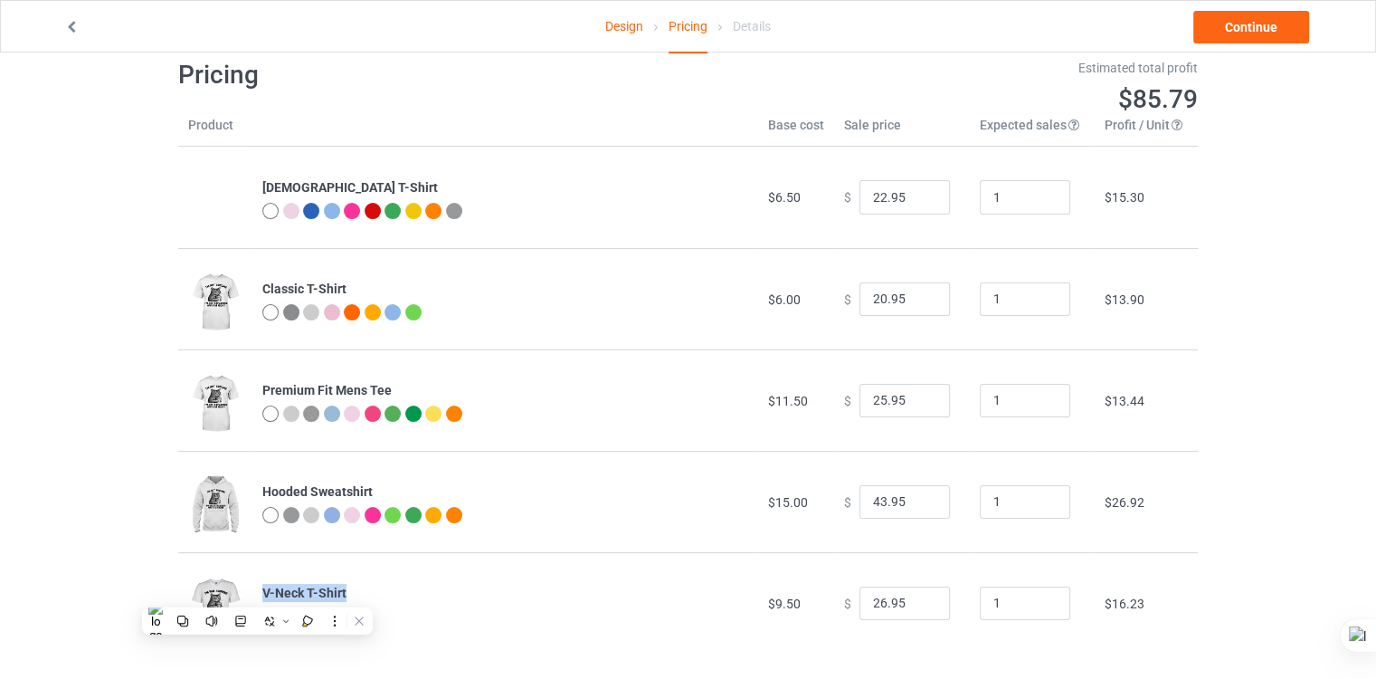
scroll to position [31, 0]
drag, startPoint x: 753, startPoint y: 197, endPoint x: 793, endPoint y: 195, distance: 40.8
click at [793, 195] on td "$6.50" at bounding box center [796, 197] width 76 height 101
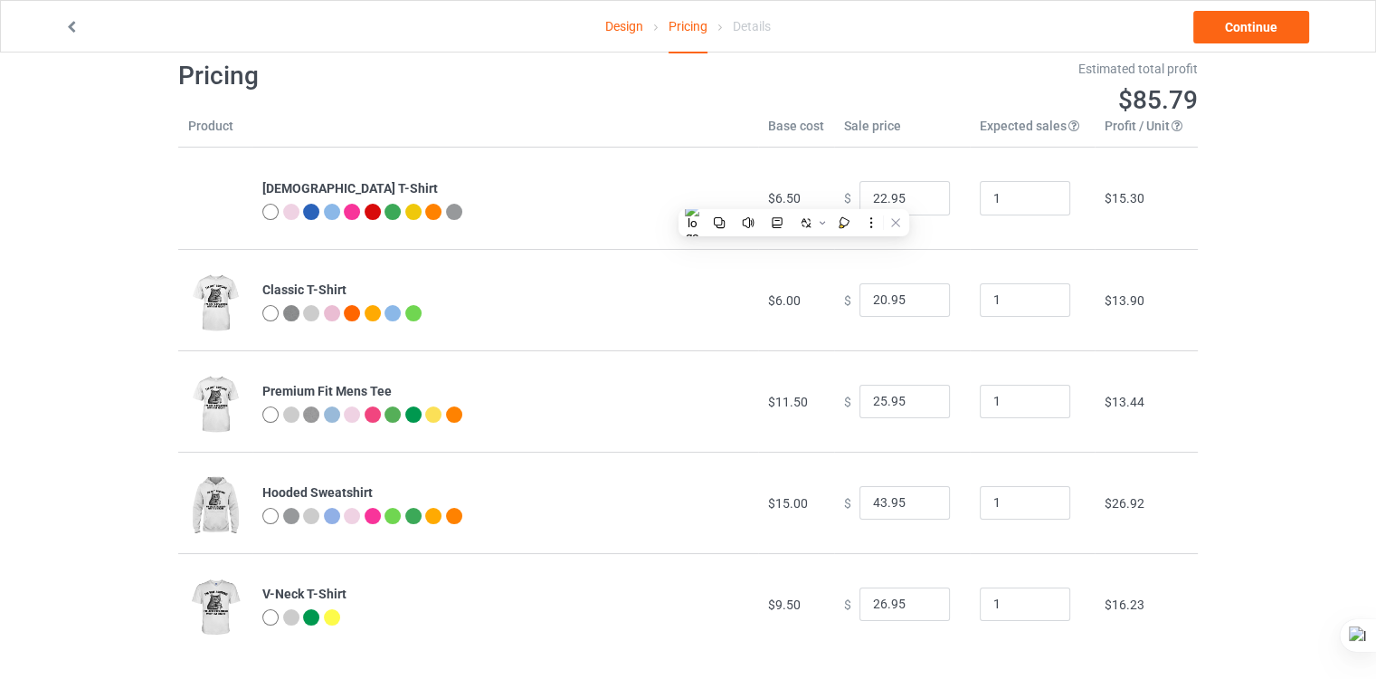
click at [678, 321] on div at bounding box center [505, 315] width 486 height 21
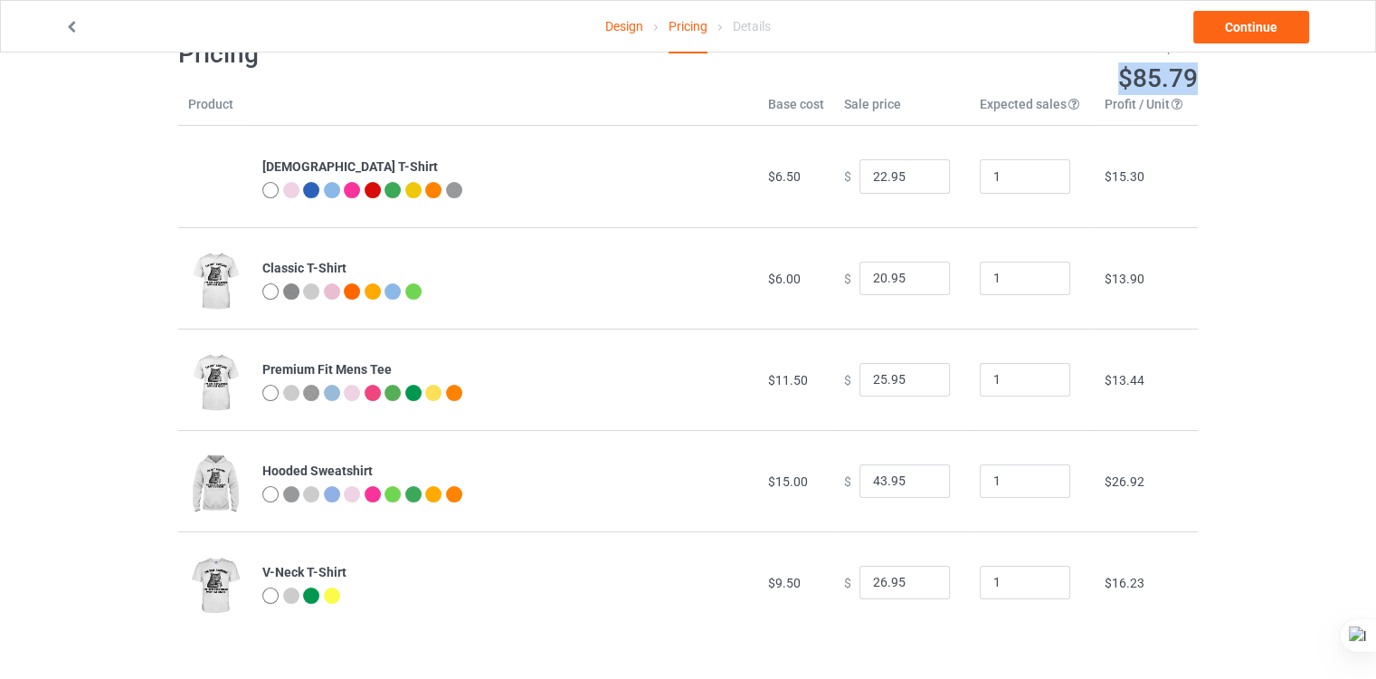
drag, startPoint x: 760, startPoint y: 126, endPoint x: 872, endPoint y: 655, distance: 541.0
click at [872, 655] on div "Pricing Estimated total profit $85.79 Product Base cost Sale price Expected sal…" at bounding box center [688, 335] width 1020 height 670
copy span "$85.79"
click at [763, 192] on td "$6.50" at bounding box center [796, 176] width 76 height 101
click at [702, 342] on td "Premium Fit Mens Tee" at bounding box center [505, 378] width 506 height 101
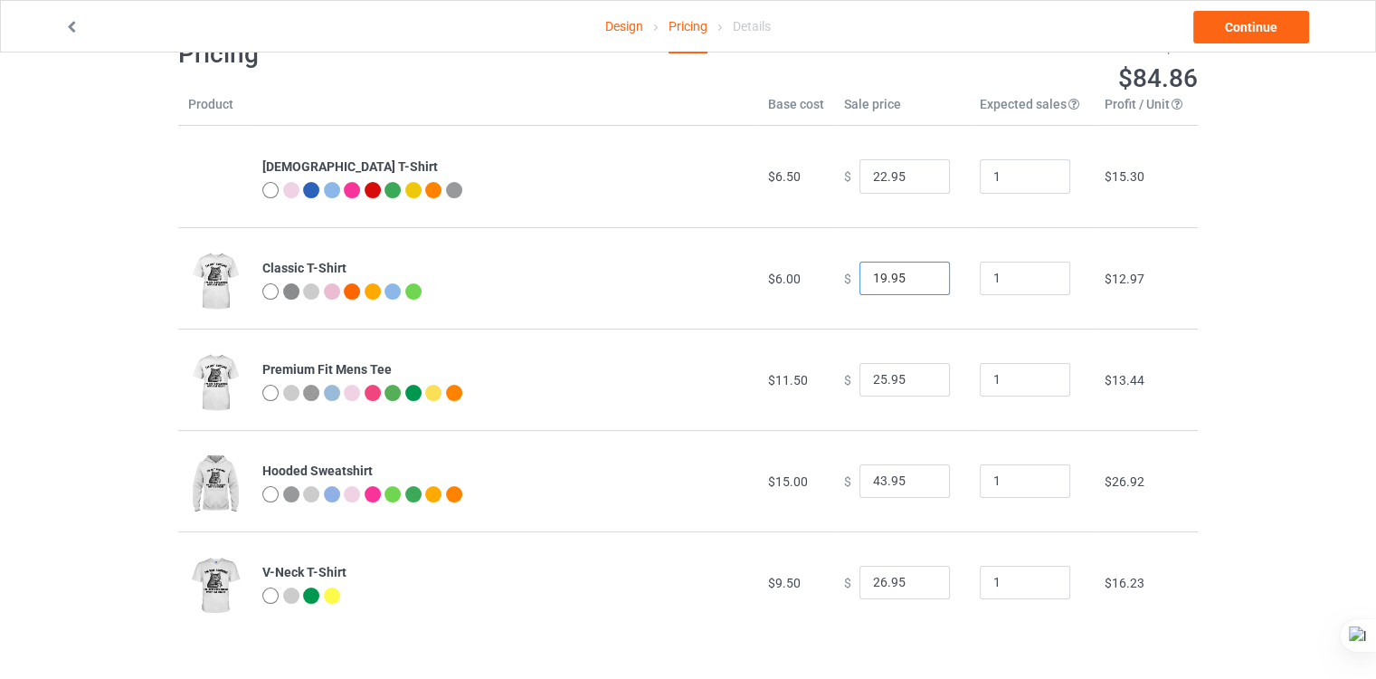
click at [920, 279] on input "19.95" at bounding box center [905, 278] width 90 height 34
click at [692, 344] on td "Premium Fit Mens Tee" at bounding box center [505, 378] width 506 height 101
type input "20.95"
click at [924, 272] on input "20.95" at bounding box center [905, 278] width 90 height 34
click at [678, 316] on td "Classic T-Shirt" at bounding box center [505, 277] width 506 height 101
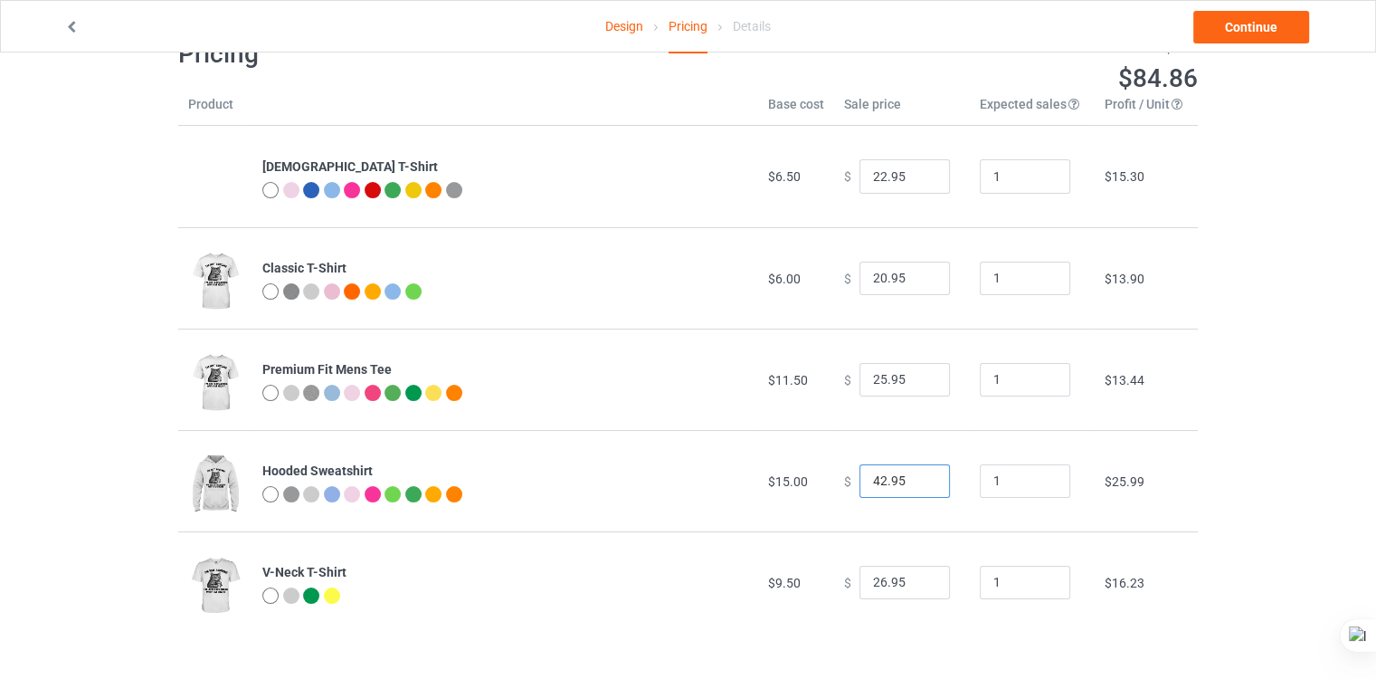
type input "42.95"
click at [926, 486] on input "42.95" at bounding box center [905, 481] width 90 height 34
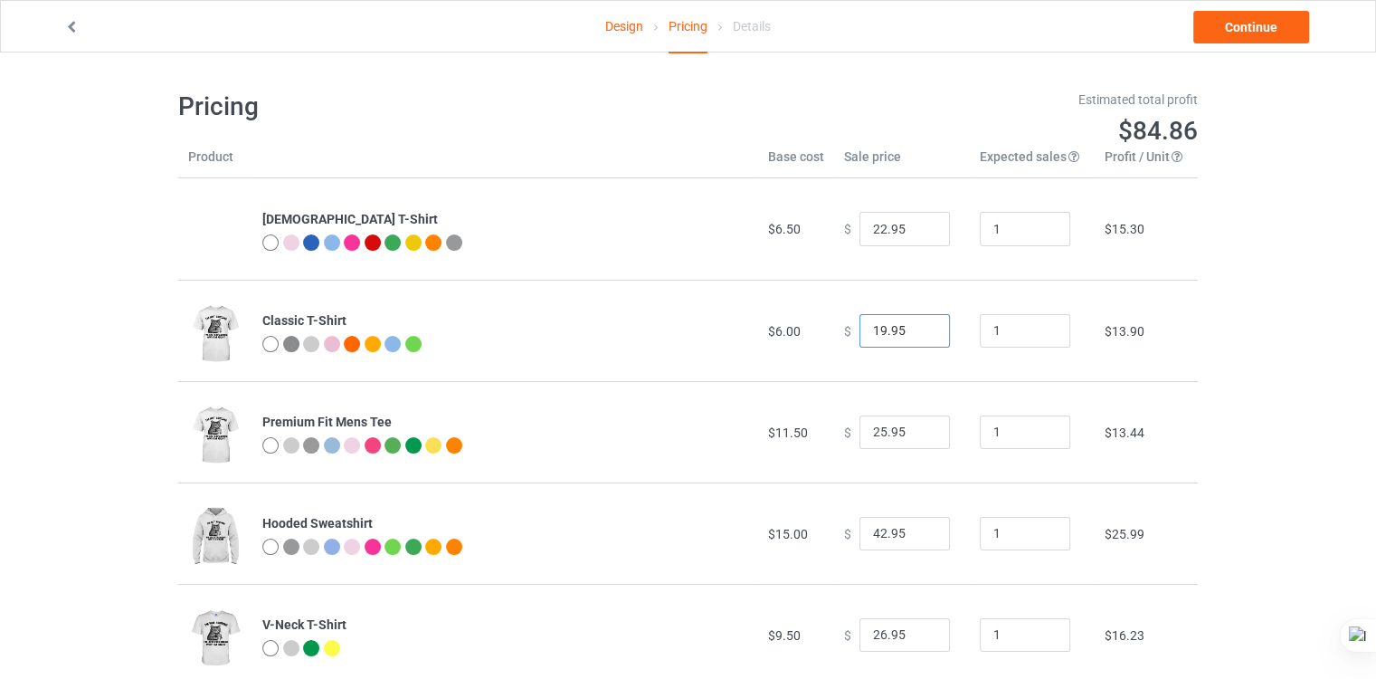
type input "19.95"
click at [921, 336] on input "19.95" at bounding box center [905, 331] width 90 height 34
click at [901, 431] on input "25.95" at bounding box center [905, 432] width 90 height 34
type input "24.95"
click at [919, 435] on input "24.95" at bounding box center [905, 432] width 90 height 34
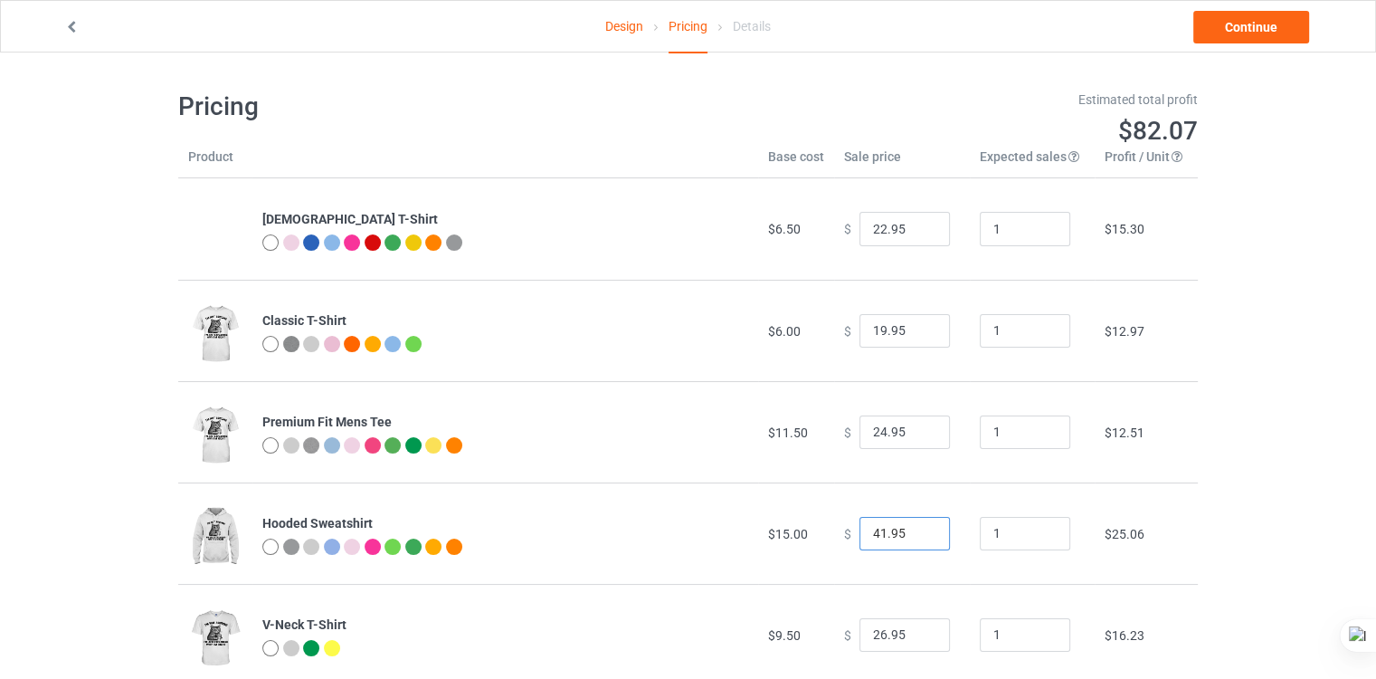
click at [919, 537] on input "41.95" at bounding box center [905, 534] width 90 height 34
click at [919, 537] on input "40.95" at bounding box center [905, 534] width 90 height 34
click at [919, 537] on input "39.95" at bounding box center [905, 534] width 90 height 34
click at [919, 537] on input "38.95" at bounding box center [905, 534] width 90 height 34
click at [919, 537] on input "37.95" at bounding box center [905, 534] width 90 height 34
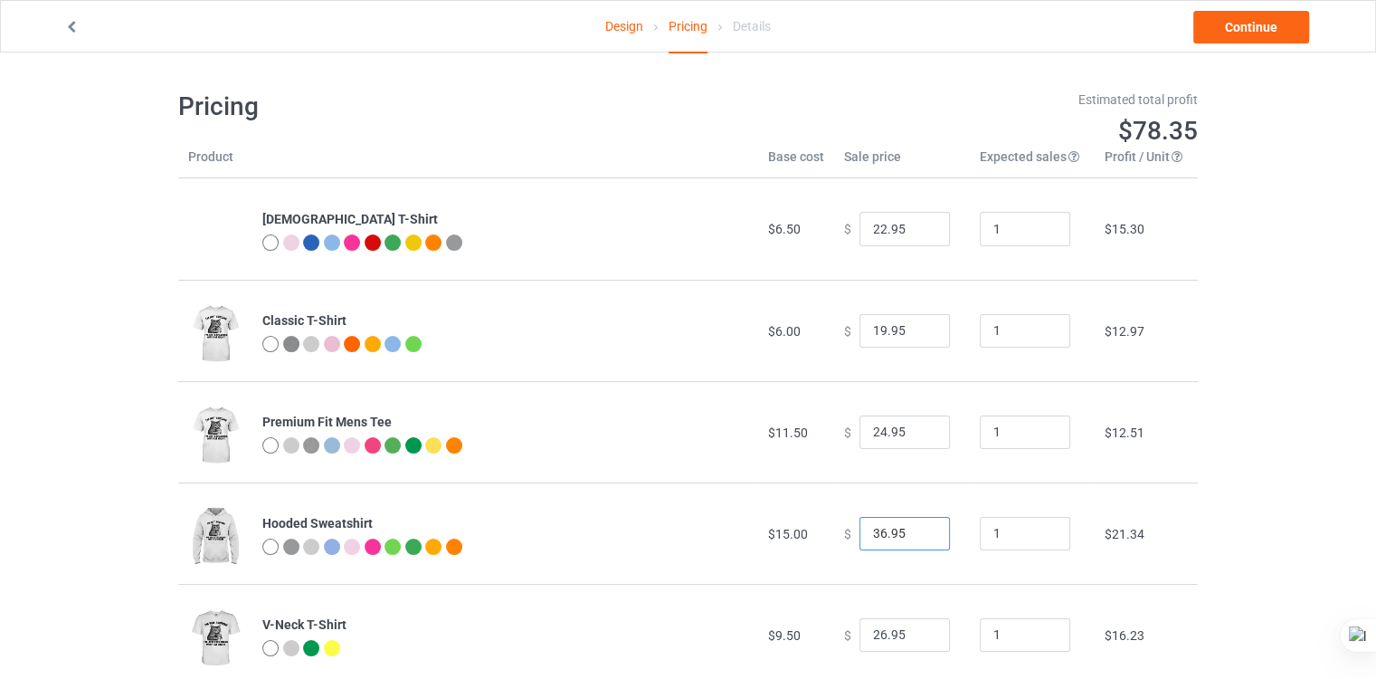
click at [919, 537] on input "36.95" at bounding box center [905, 534] width 90 height 34
type input "35.95"
click at [919, 537] on input "35.95" at bounding box center [905, 534] width 90 height 34
click at [920, 232] on input "21.95" at bounding box center [905, 229] width 90 height 34
click at [920, 232] on input "20.95" at bounding box center [905, 229] width 90 height 34
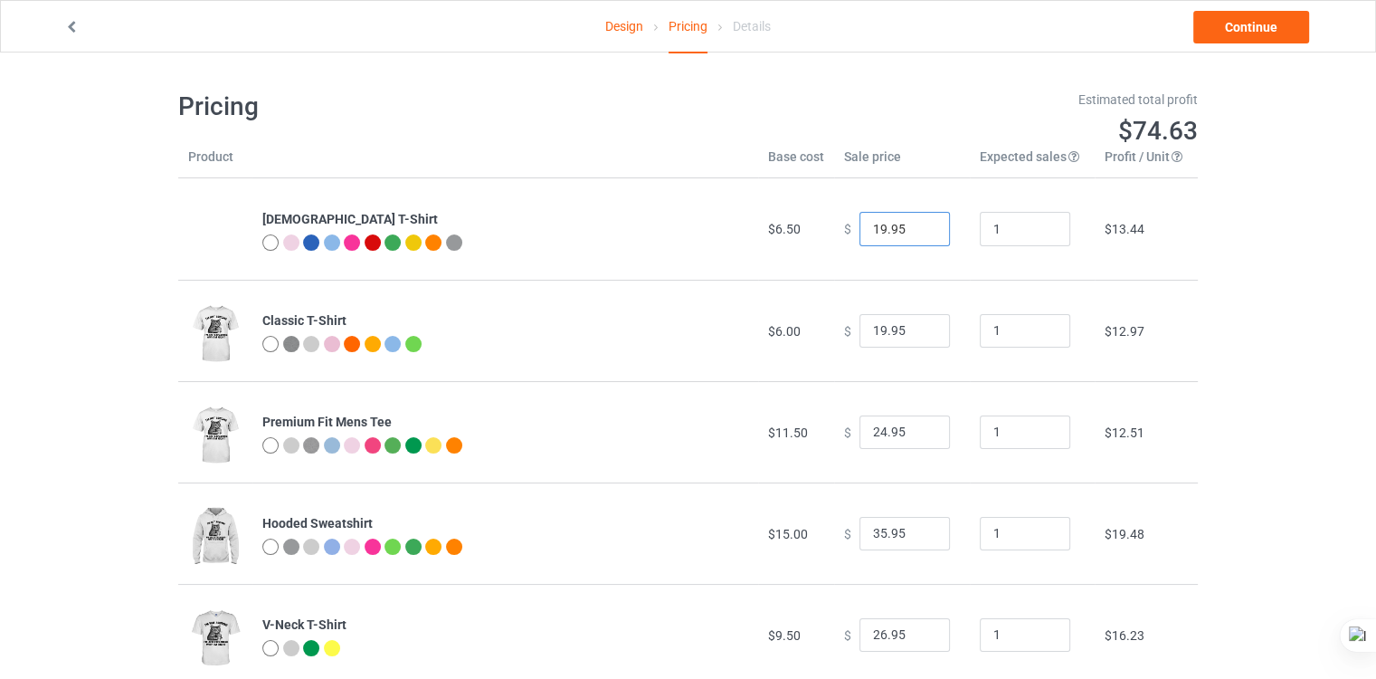
type input "19.95"
click at [920, 232] on input "19.95" at bounding box center [905, 229] width 90 height 34
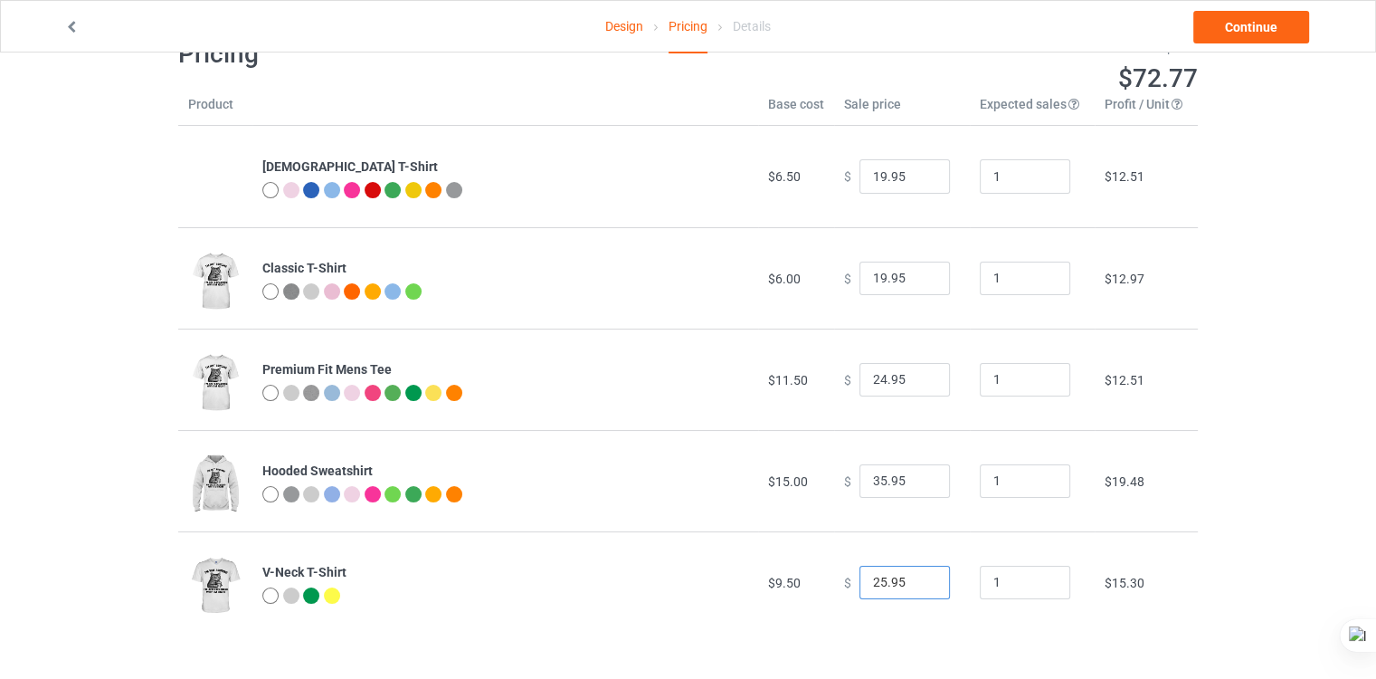
click at [922, 583] on input "25.95" at bounding box center [905, 582] width 90 height 34
click at [922, 583] on input "24.95" at bounding box center [905, 582] width 90 height 34
click at [922, 583] on input "23.95" at bounding box center [905, 582] width 90 height 34
click at [922, 583] on input "22.95" at bounding box center [905, 582] width 90 height 34
click at [919, 573] on input "22.95" at bounding box center [905, 582] width 90 height 34
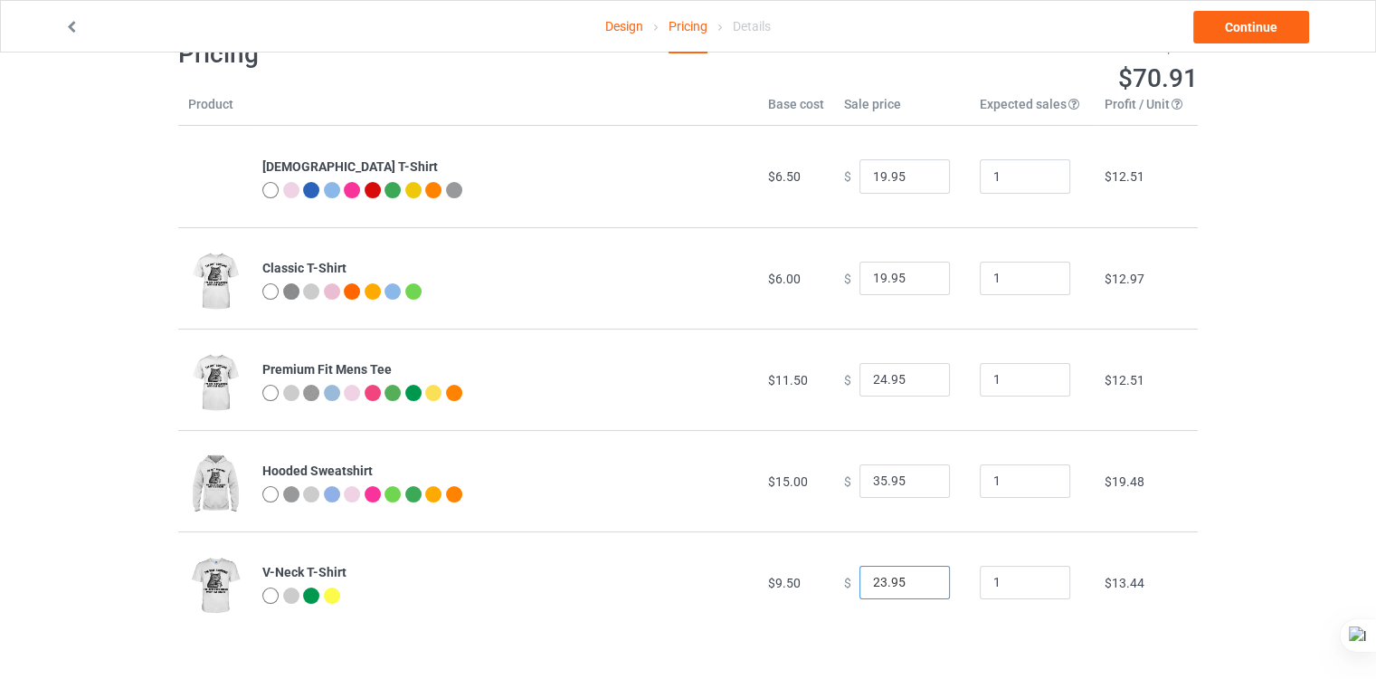
type input "23.95"
click at [919, 577] on input "23.95" at bounding box center [905, 582] width 90 height 34
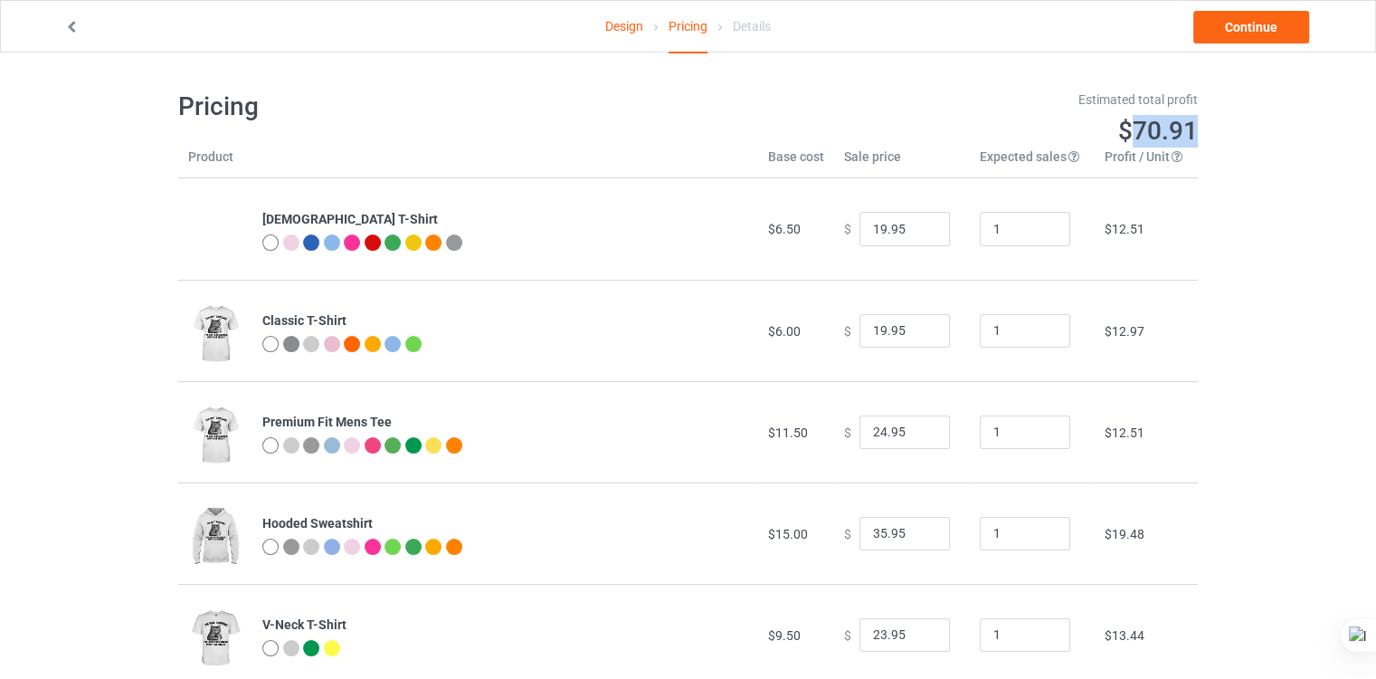
drag, startPoint x: 1129, startPoint y: 120, endPoint x: 1201, endPoint y: 124, distance: 71.6
click at [1201, 124] on div "Estimated total profit $70.91" at bounding box center [950, 119] width 523 height 82
drag, startPoint x: 1201, startPoint y: 124, endPoint x: 1102, endPoint y: 122, distance: 98.6
click at [1102, 122] on h1 "$70.91" at bounding box center [950, 131] width 498 height 33
drag, startPoint x: 1111, startPoint y: 120, endPoint x: 1212, endPoint y: 117, distance: 101.4
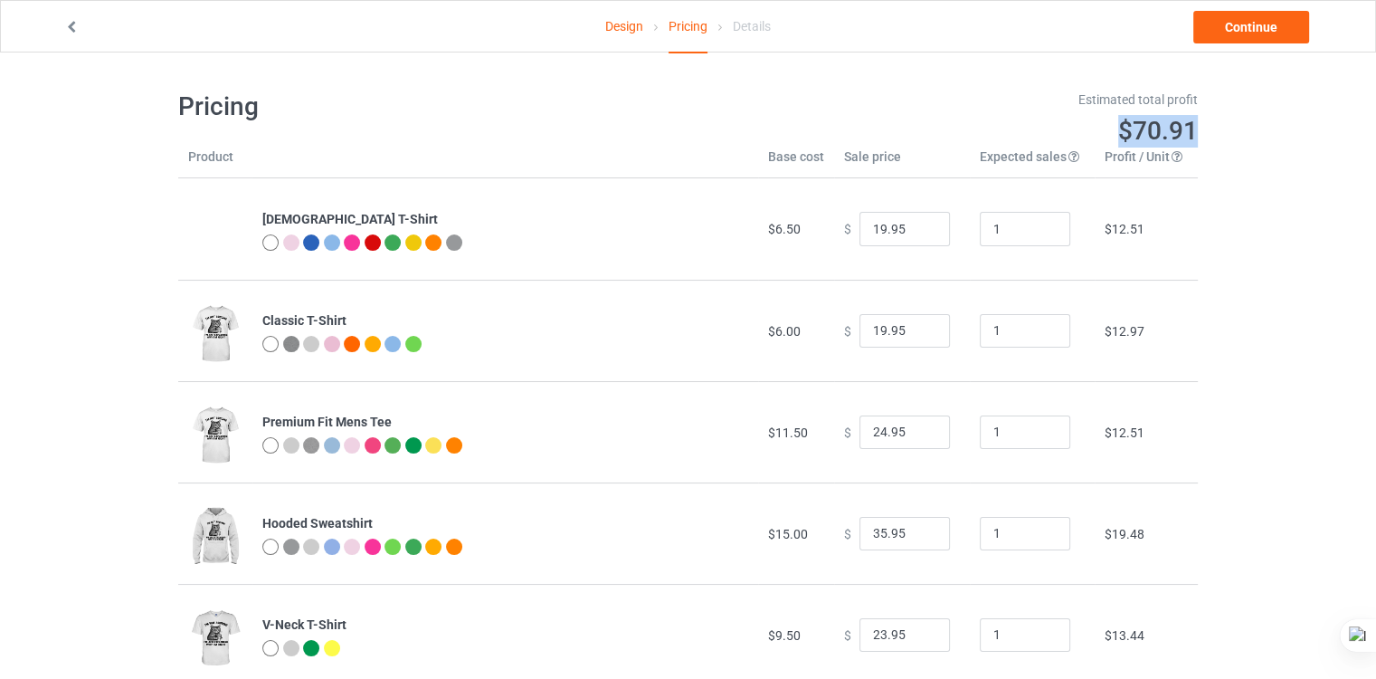
click at [1212, 117] on div "Design Pricing Details Continue Pricing Estimated total profit $70.91 Product B…" at bounding box center [688, 387] width 1376 height 670
click at [1059, 131] on h1 "$70.91" at bounding box center [950, 131] width 498 height 33
drag, startPoint x: 1117, startPoint y: 128, endPoint x: 1209, endPoint y: 117, distance: 92.0
click at [1209, 117] on div "Estimated total profit $70.91" at bounding box center [950, 119] width 523 height 82
drag, startPoint x: 1209, startPoint y: 117, endPoint x: 1069, endPoint y: 120, distance: 139.4
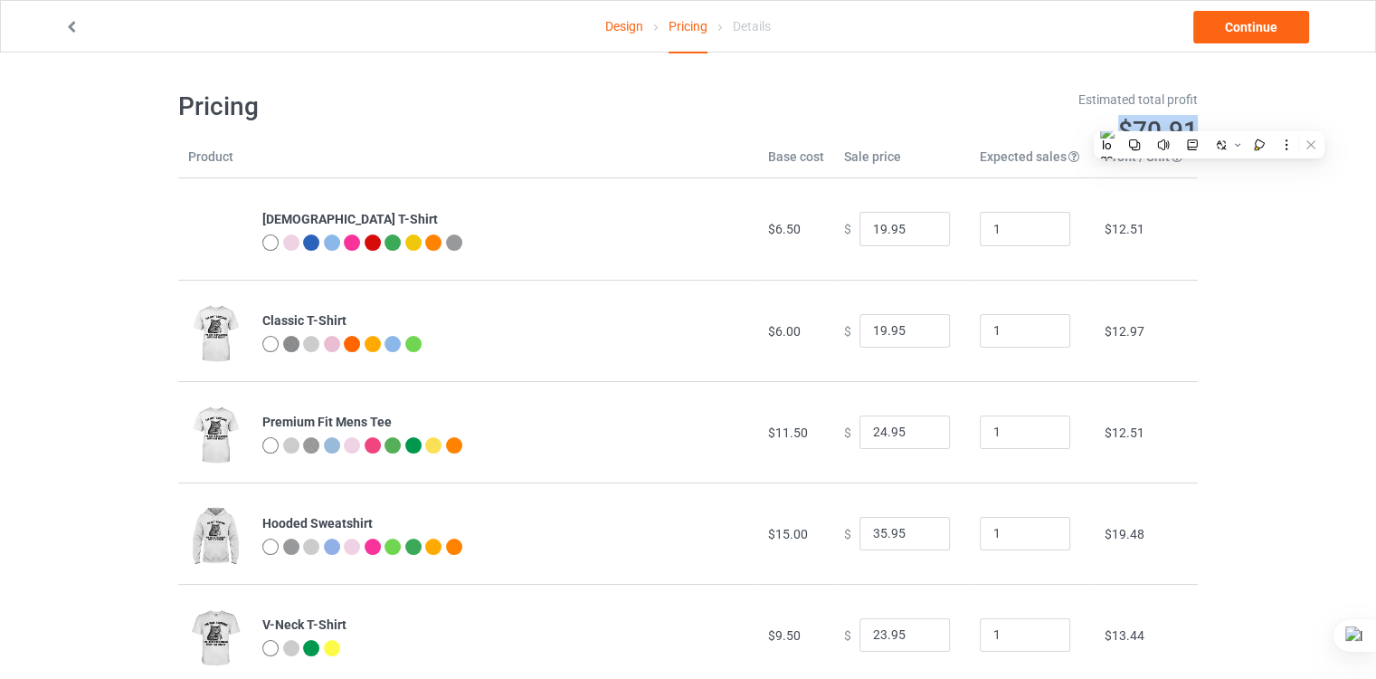
click at [1069, 120] on h1 "$70.91" at bounding box center [950, 131] width 498 height 33
click at [1095, 91] on div "Estimated total profit" at bounding box center [950, 99] width 498 height 18
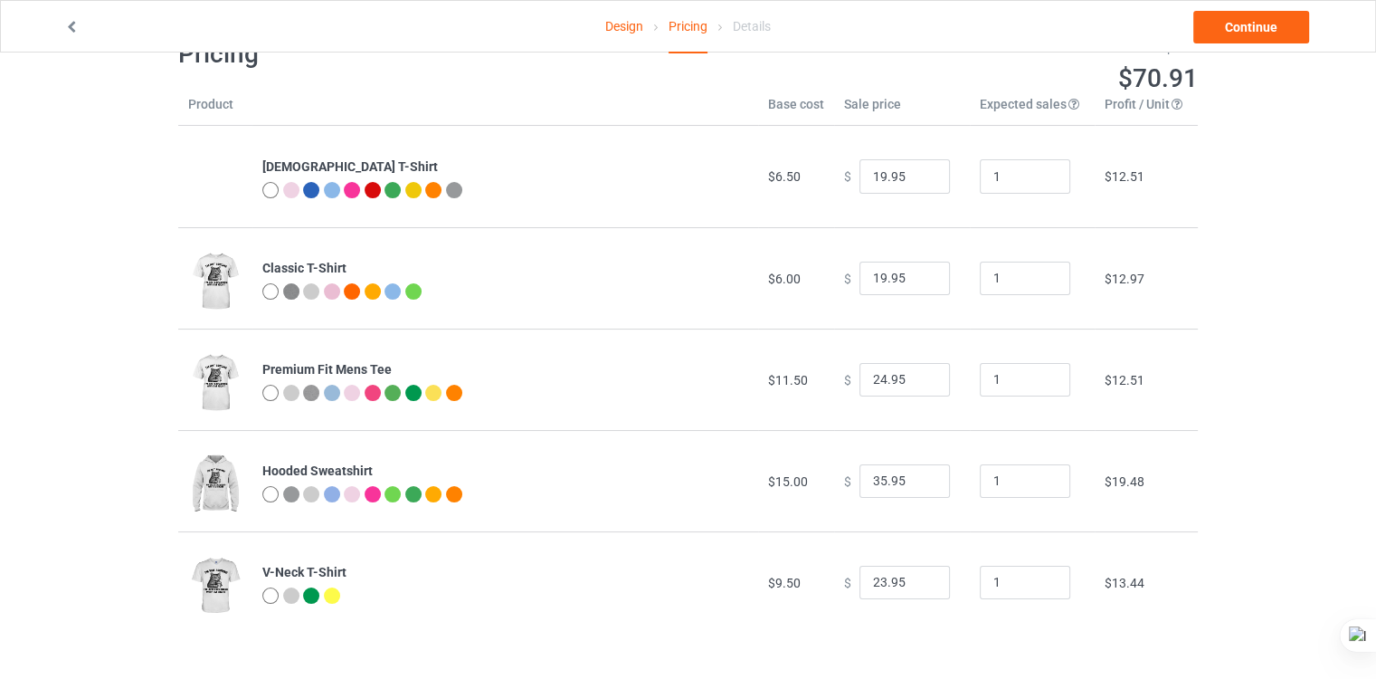
click at [1156, 192] on td "$12.51" at bounding box center [1146, 176] width 103 height 101
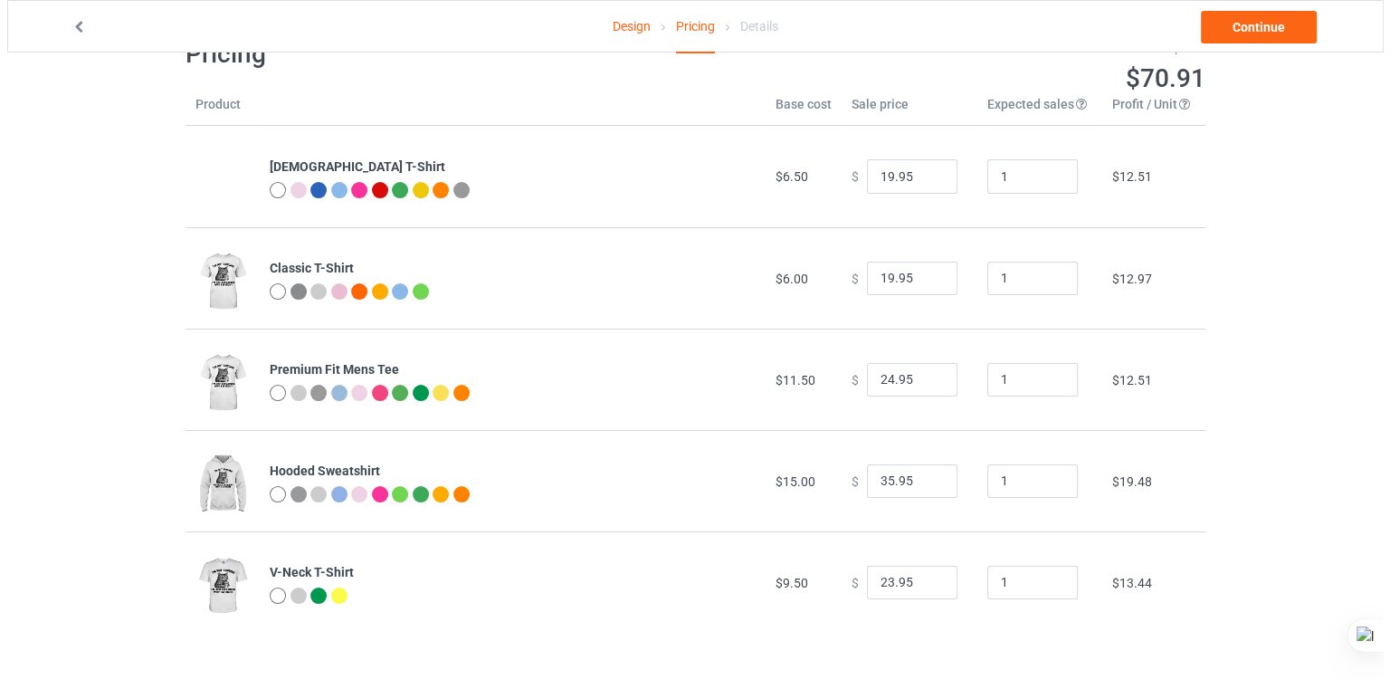
scroll to position [0, 0]
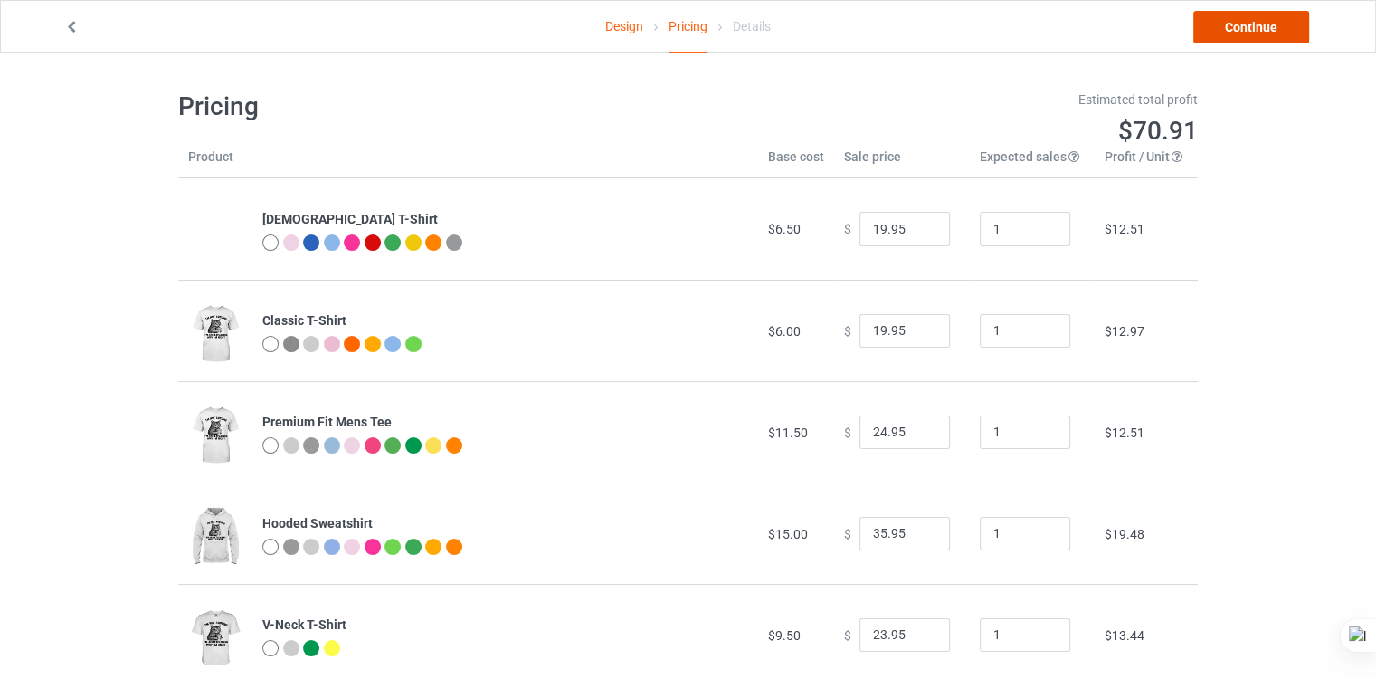
click at [1244, 30] on link "Continue" at bounding box center [1251, 27] width 116 height 33
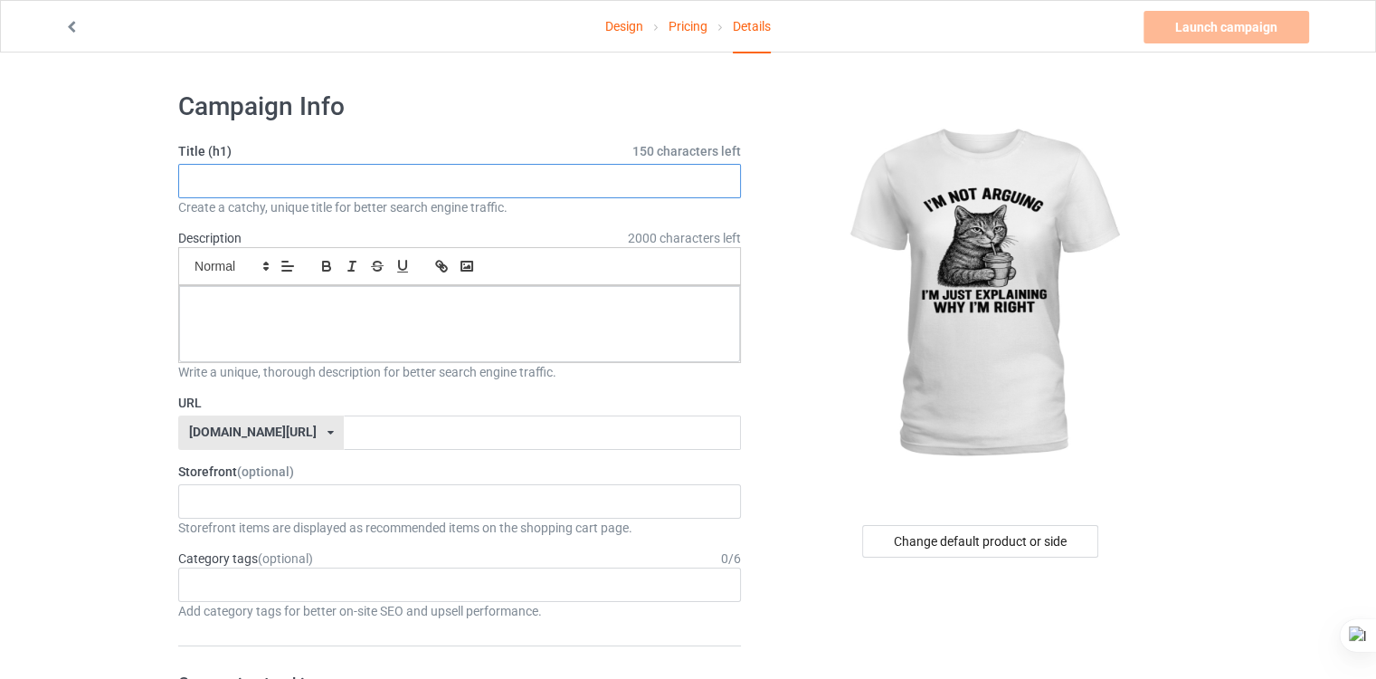
click at [581, 175] on input "text" at bounding box center [459, 181] width 563 height 34
click at [1049, 546] on div "Change default product or side" at bounding box center [980, 541] width 236 height 33
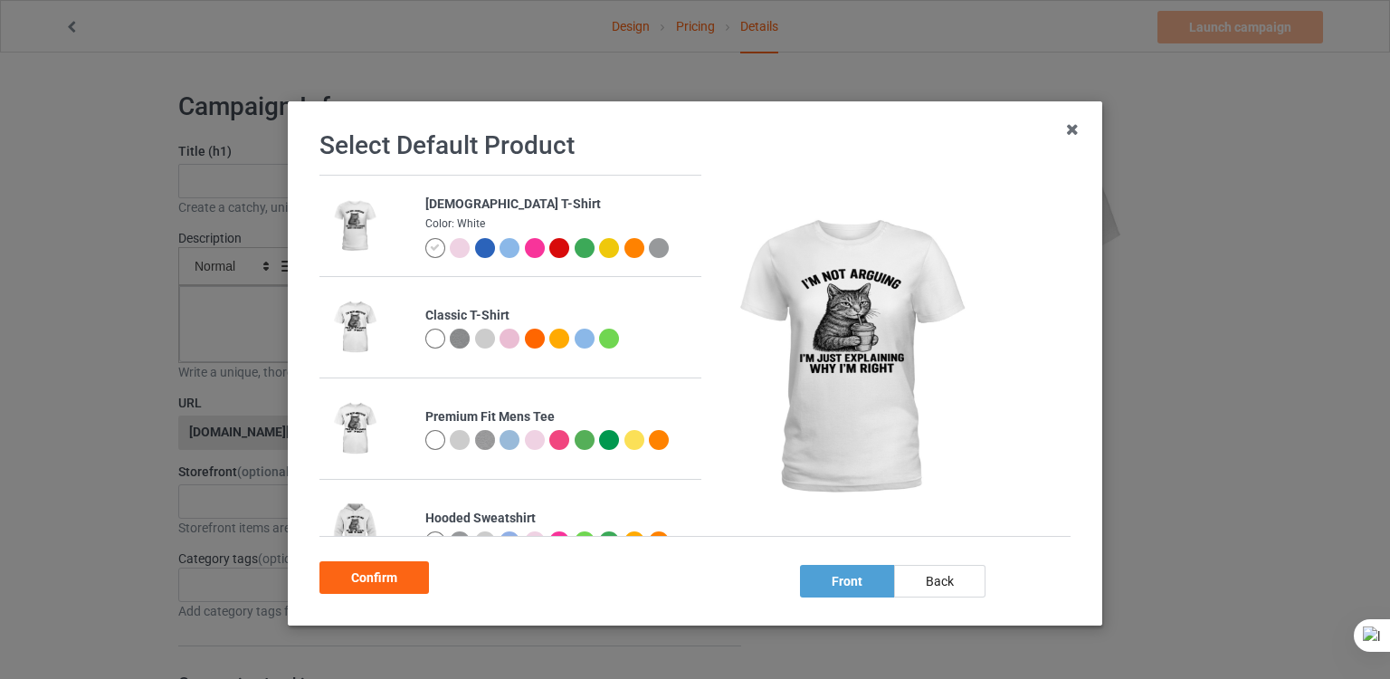
click at [467, 311] on div "Classic T-Shirt" at bounding box center [558, 316] width 267 height 18
click at [425, 323] on div "Classic T-Shirt" at bounding box center [558, 316] width 267 height 18
click at [445, 413] on div "Premium Fit Mens Tee" at bounding box center [558, 417] width 267 height 18
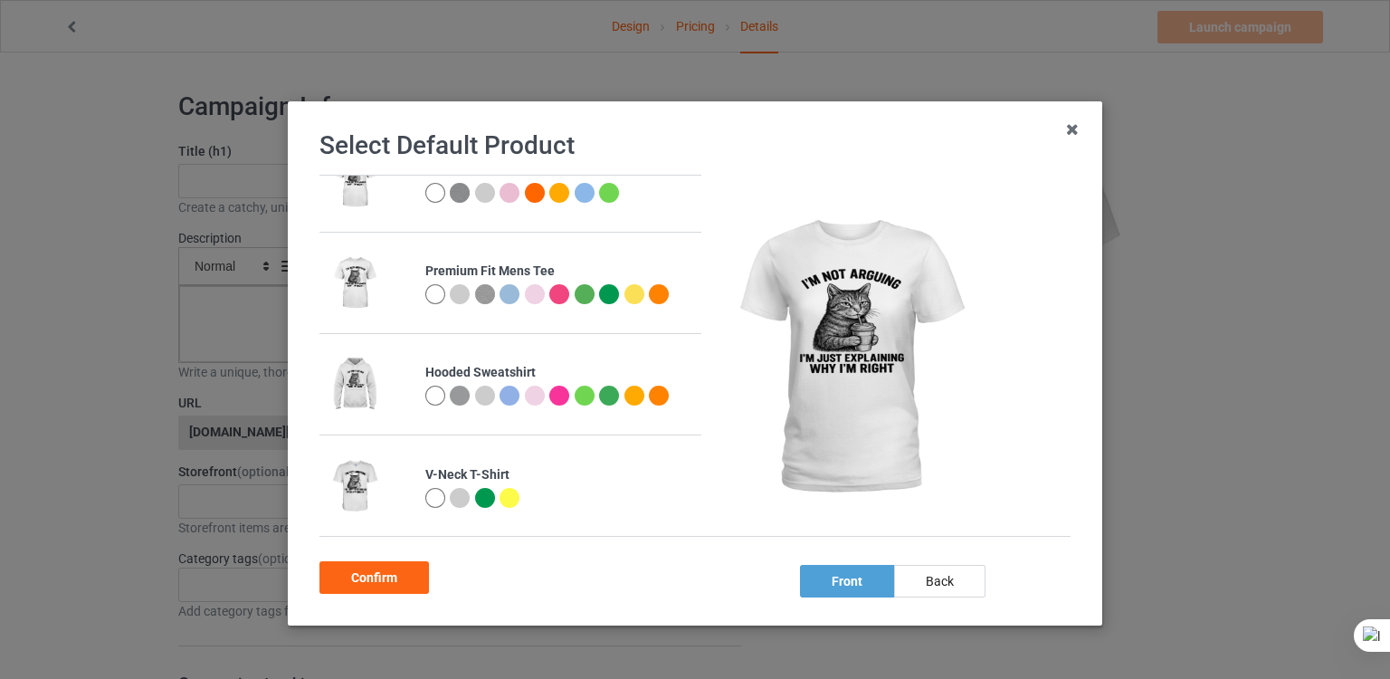
click at [416, 360] on td "Hooded Sweatshirt" at bounding box center [558, 384] width 287 height 100
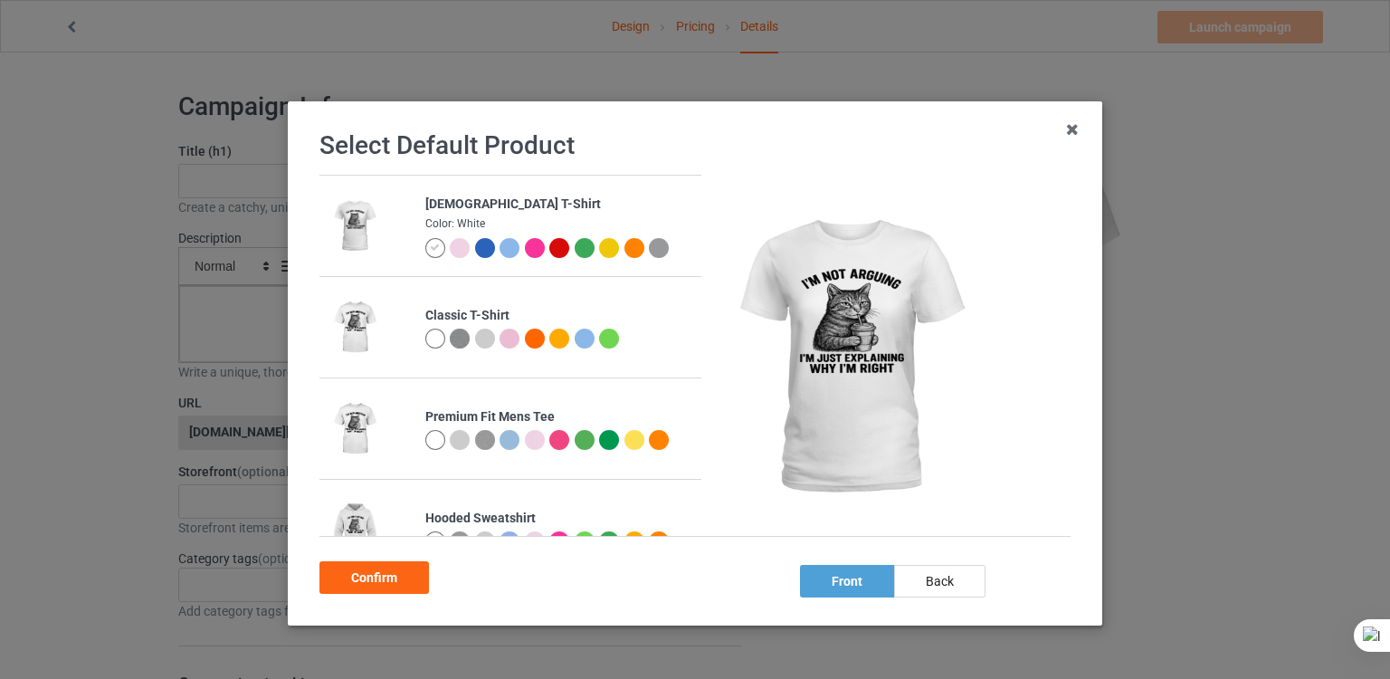
click at [426, 344] on div at bounding box center [435, 338] width 20 height 20
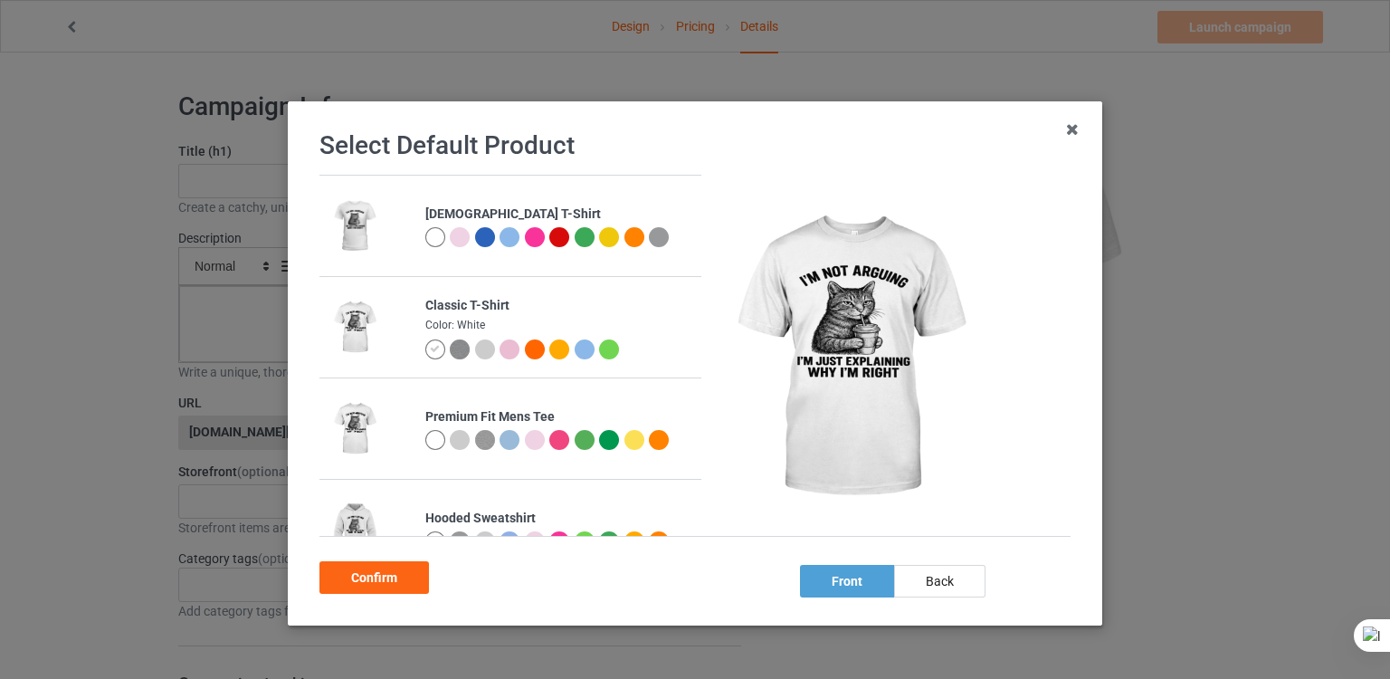
click at [425, 435] on div at bounding box center [435, 440] width 20 height 20
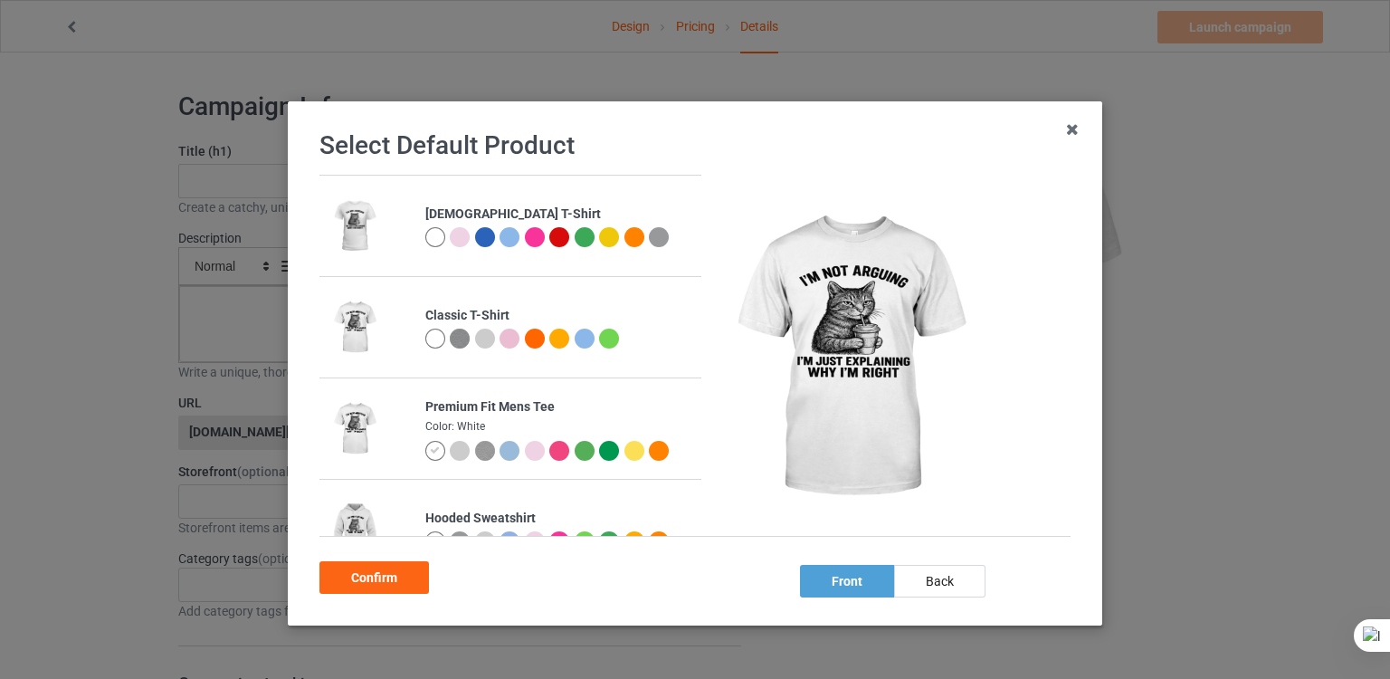
click at [425, 341] on div at bounding box center [435, 338] width 20 height 20
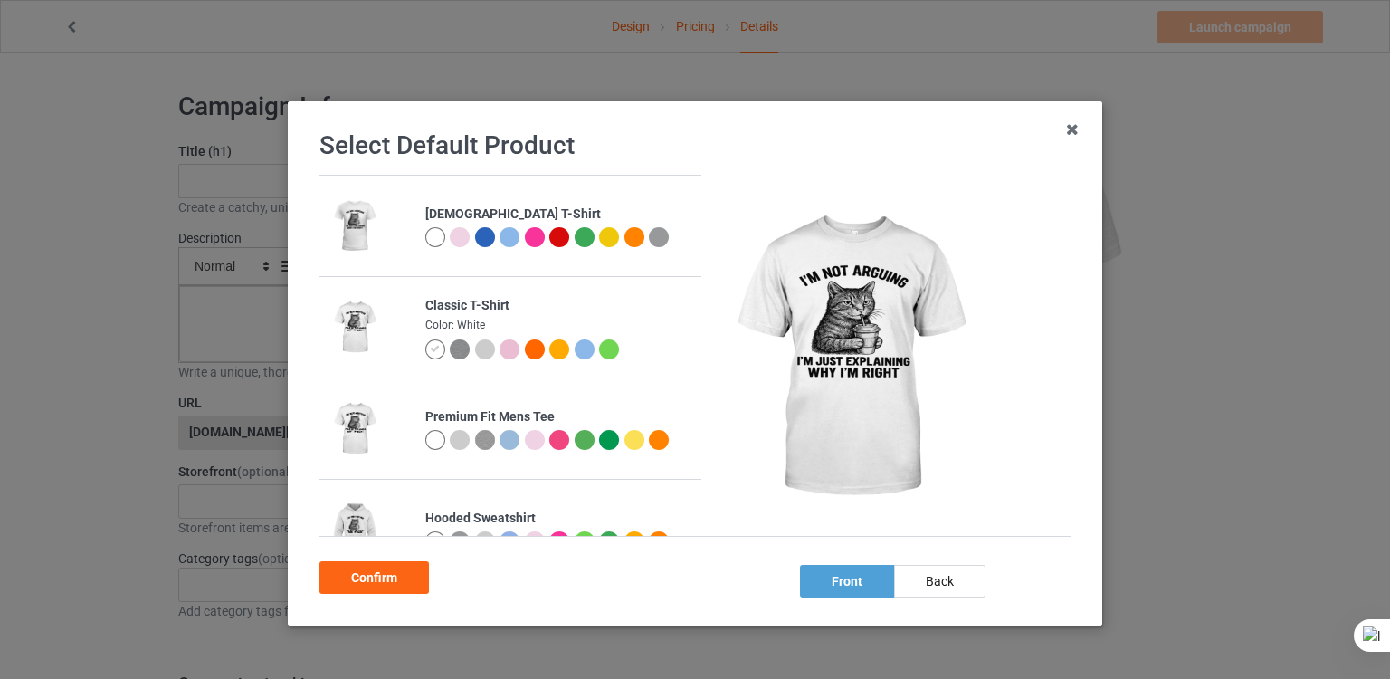
click at [450, 349] on img at bounding box center [460, 349] width 20 height 20
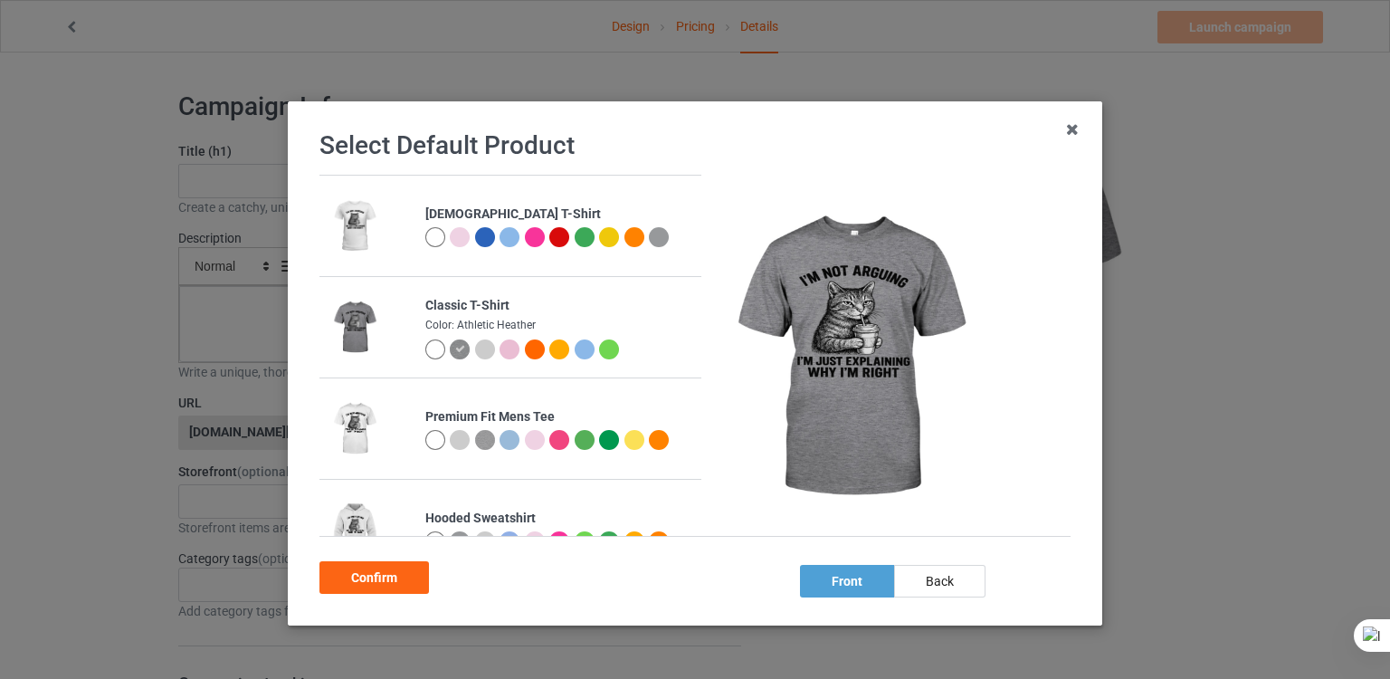
click at [475, 348] on div at bounding box center [485, 349] width 20 height 20
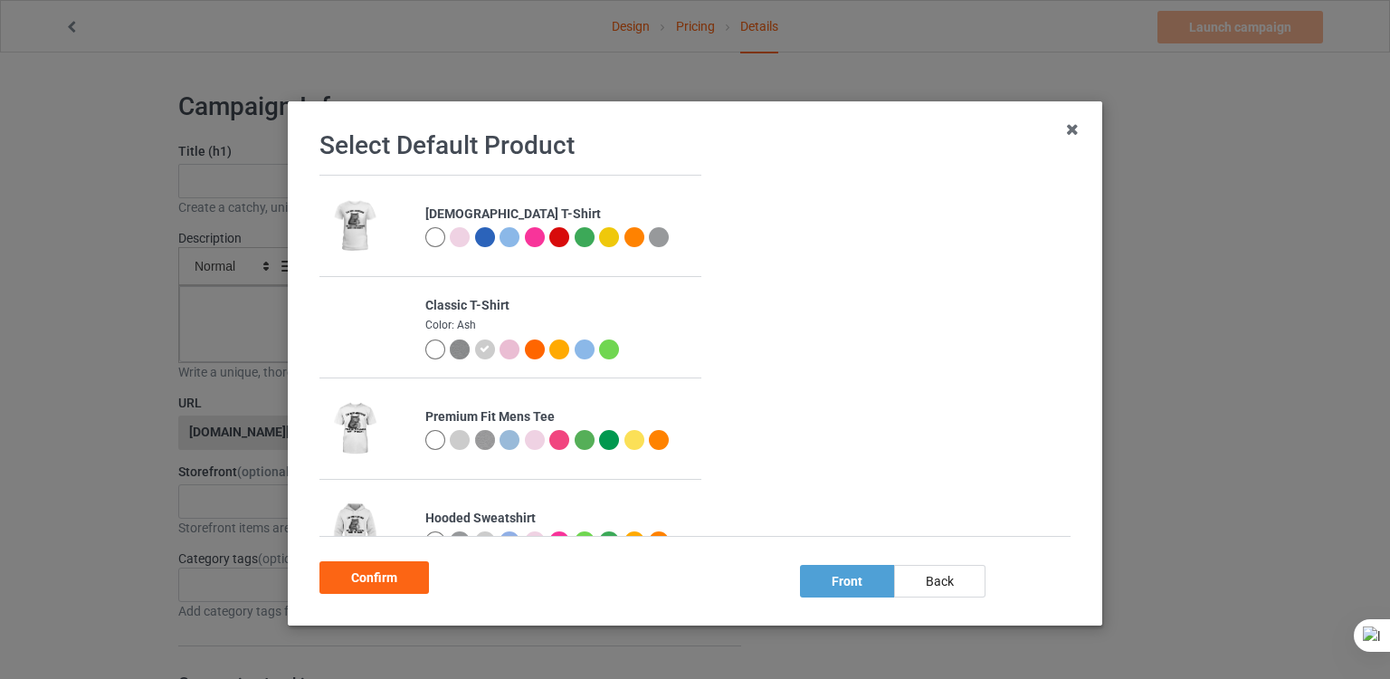
click at [428, 349] on div at bounding box center [435, 349] width 20 height 20
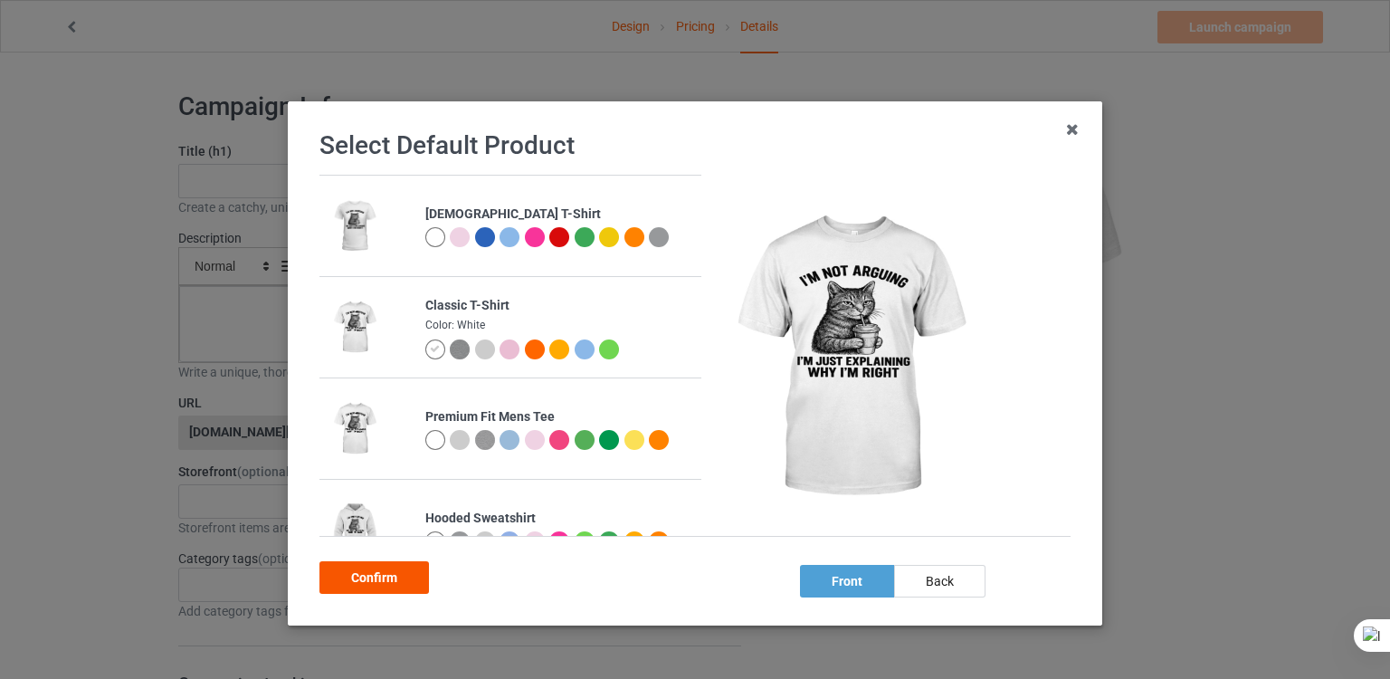
click at [380, 576] on div "Confirm" at bounding box center [373, 577] width 109 height 33
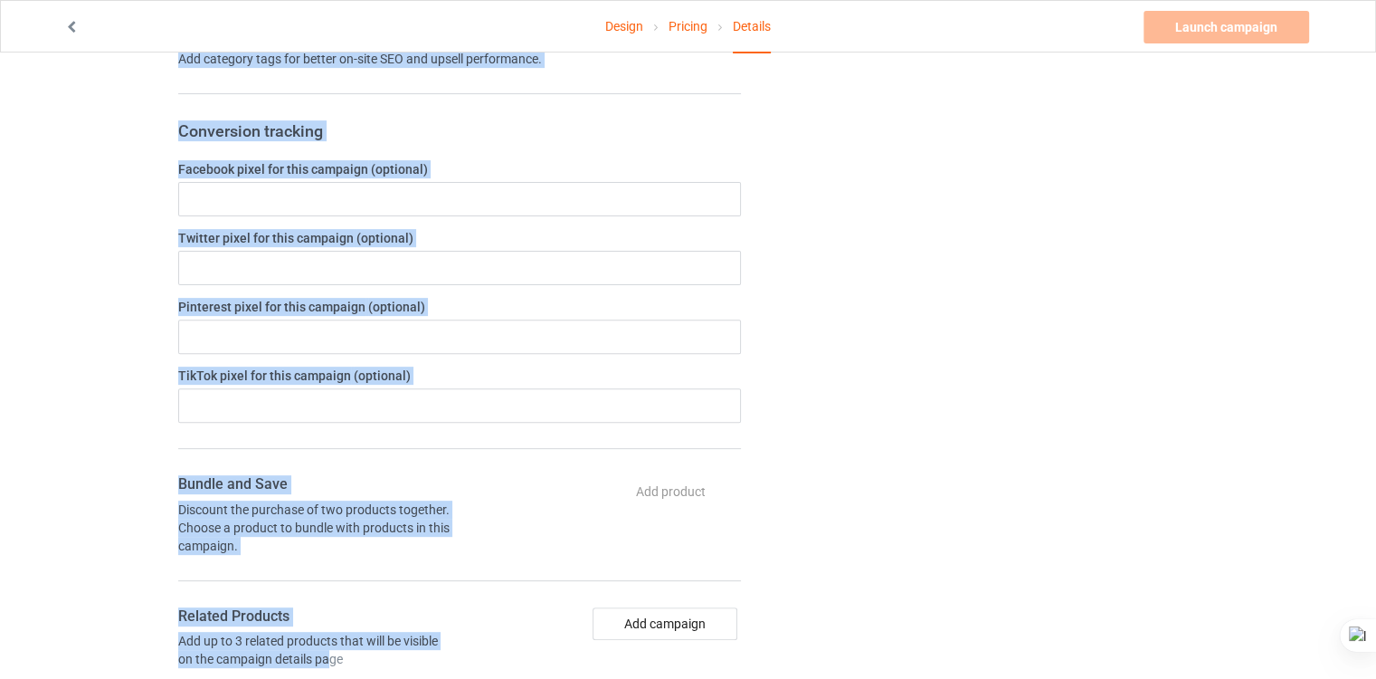
scroll to position [821, 0]
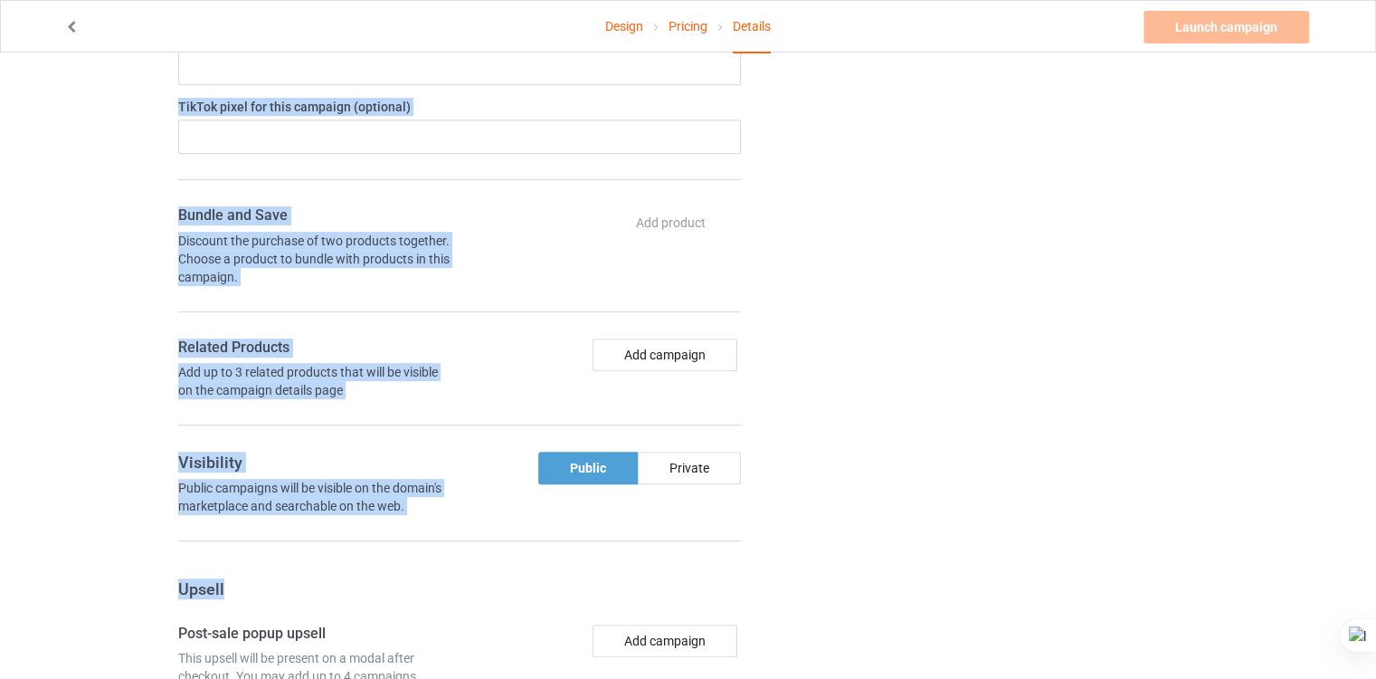
drag, startPoint x: 181, startPoint y: 102, endPoint x: 392, endPoint y: 567, distance: 510.6
click at [392, 567] on div "Campaign Info Title (h1) 150 characters left Create a catchy, unique title for …" at bounding box center [460, 169] width 588 height 1825
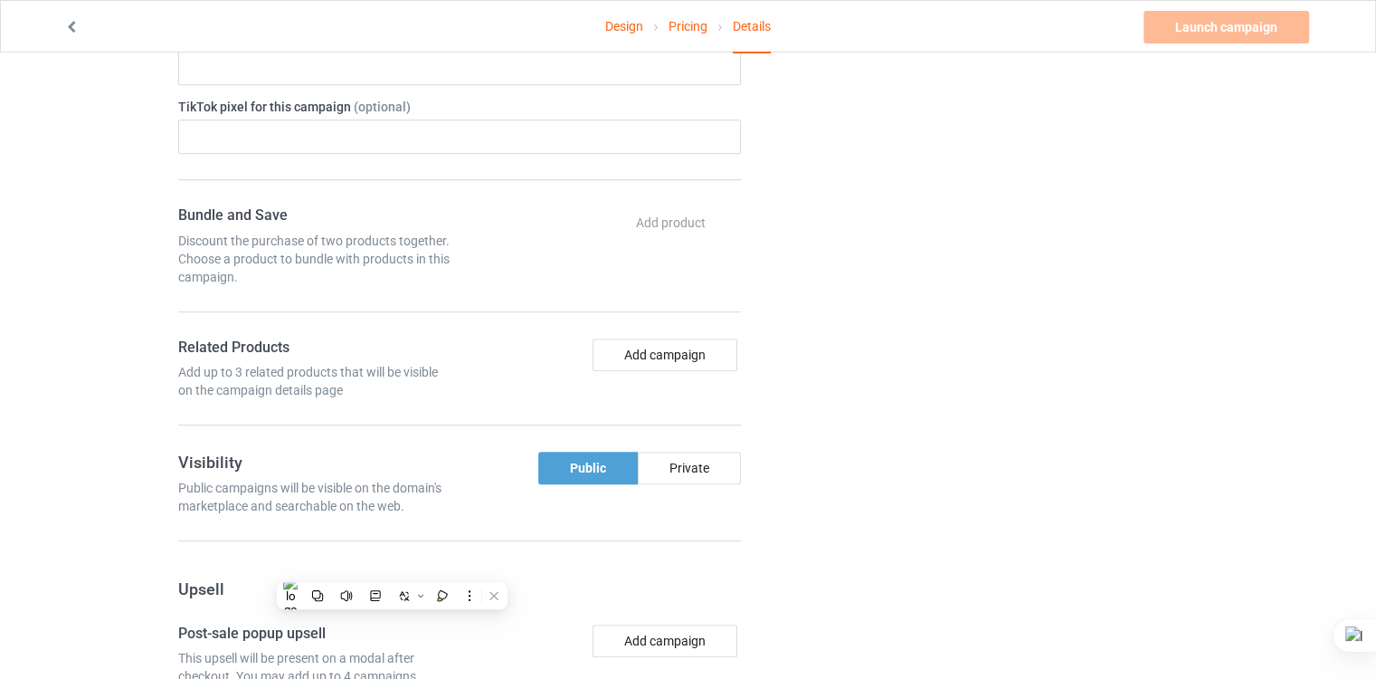
click at [862, 404] on div "Change default product or side" at bounding box center [982, 169] width 457 height 1825
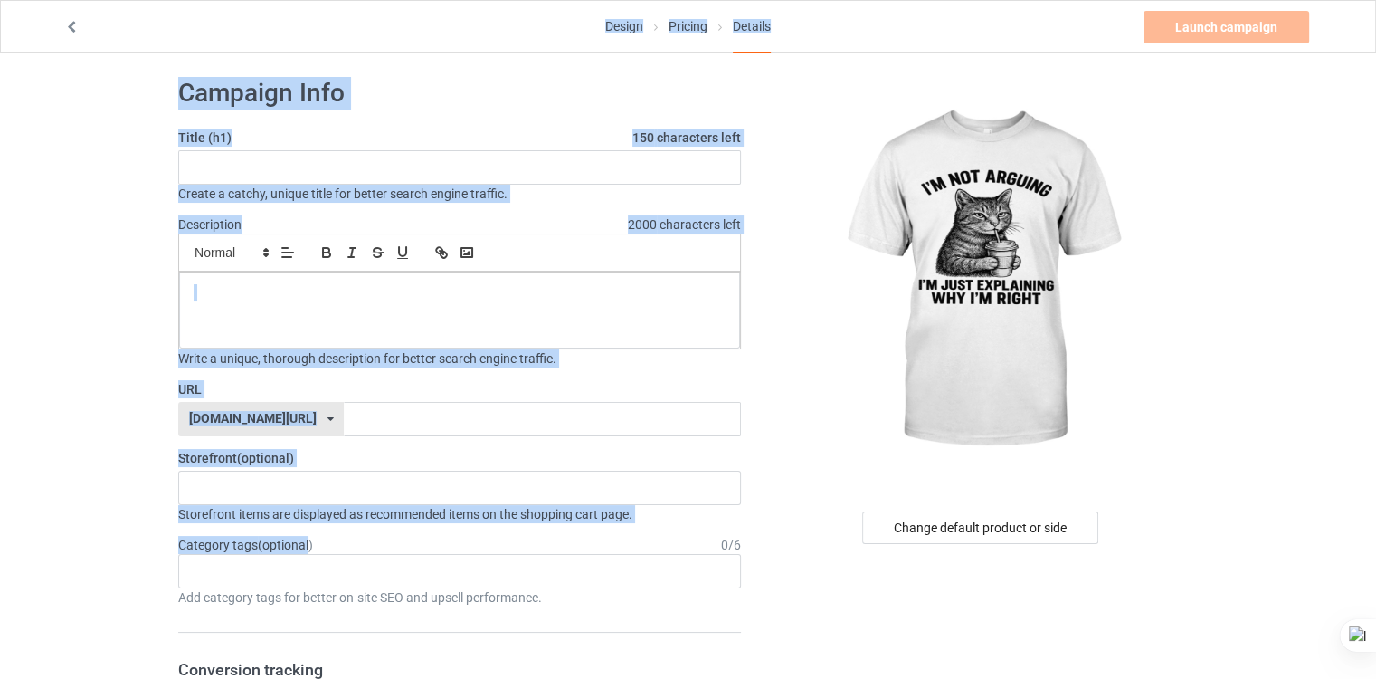
scroll to position [0, 0]
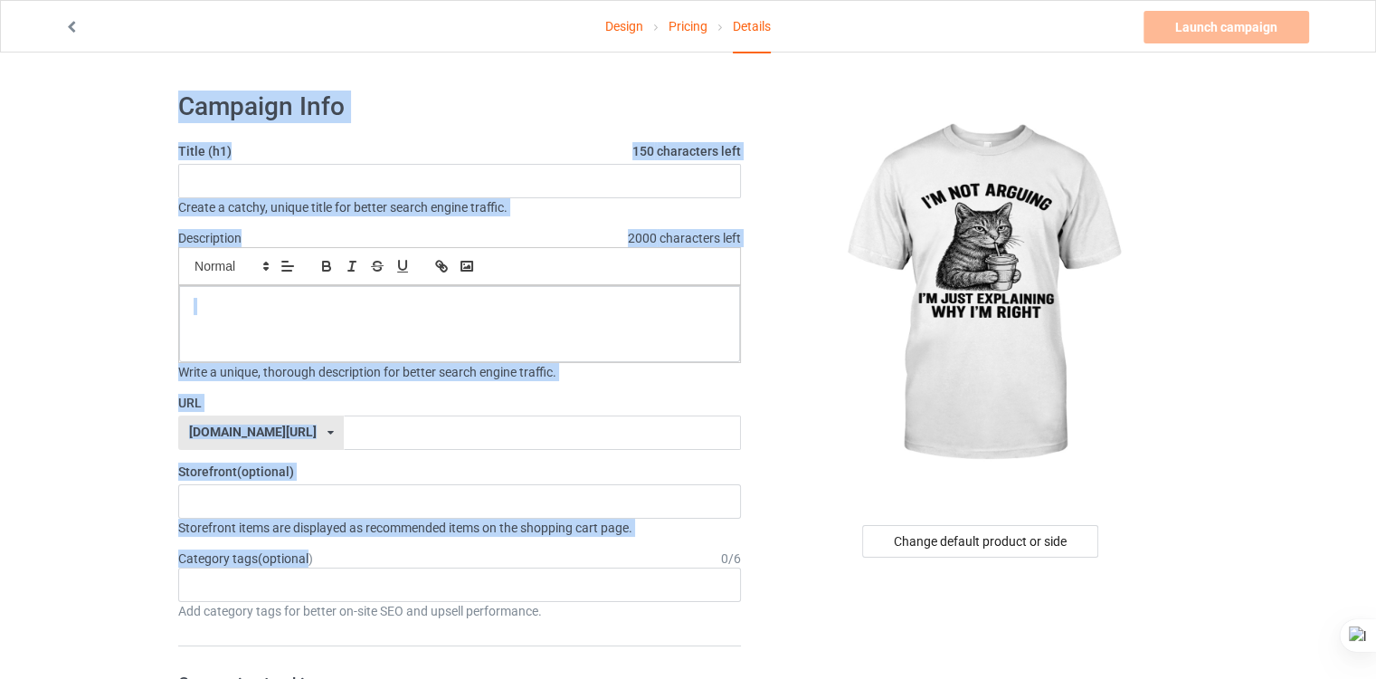
drag, startPoint x: 308, startPoint y: 233, endPoint x: 157, endPoint y: 95, distance: 204.3
copy div "Campaign Info Title (h1) 150 characters left Create a catchy, unique title for …"
click at [241, 358] on div at bounding box center [459, 324] width 561 height 76
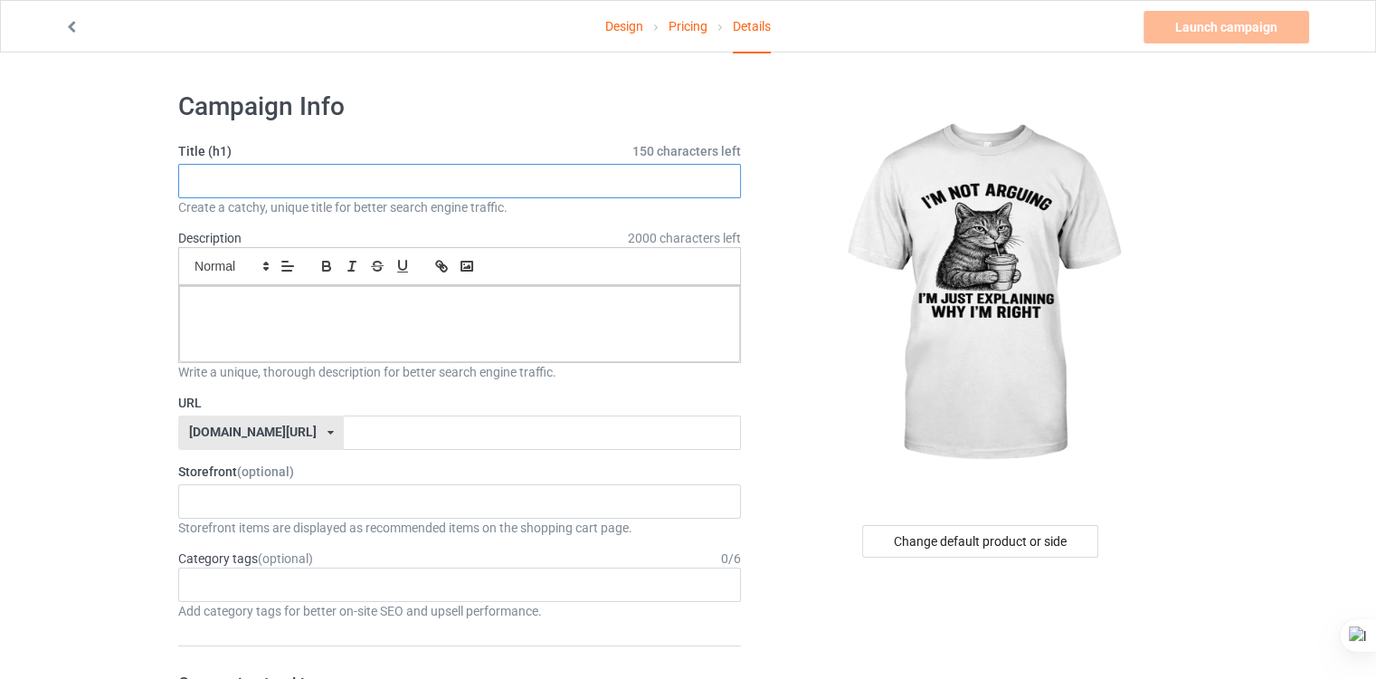
click at [290, 189] on input "text" at bounding box center [459, 181] width 563 height 34
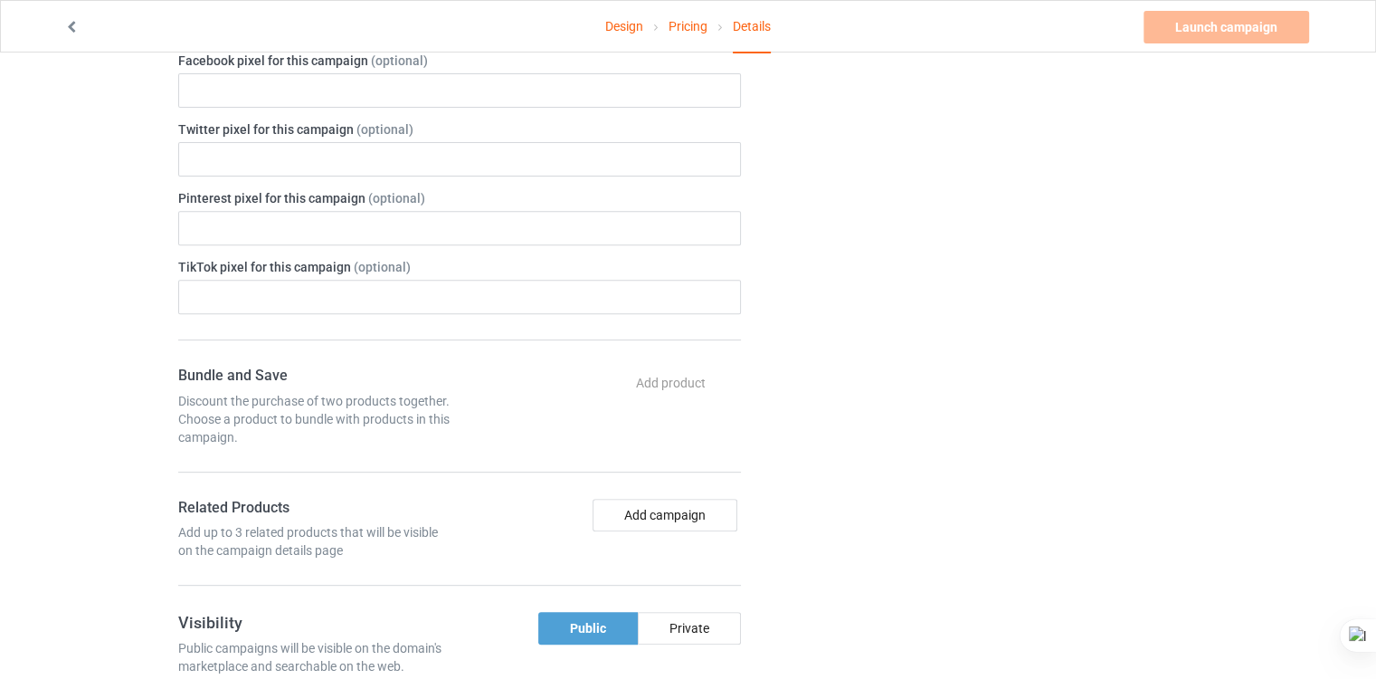
scroll to position [659, 0]
drag, startPoint x: 212, startPoint y: 411, endPoint x: 405, endPoint y: 421, distance: 193.9
click at [405, 421] on div "Discount the purchase of two products together. Choose a product to bundle with…" at bounding box center [315, 421] width 275 height 54
click at [242, 436] on div "Discount the purchase of two products together. Choose a product to bundle with…" at bounding box center [315, 421] width 275 height 54
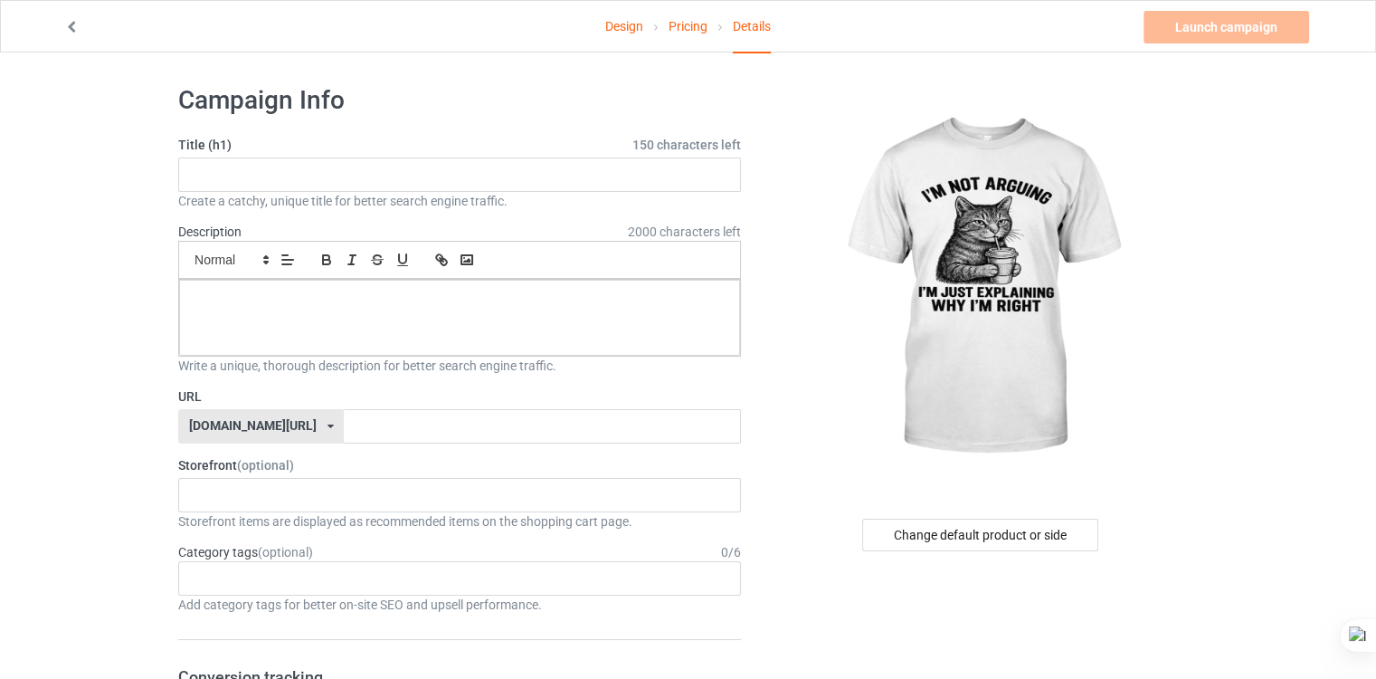
scroll to position [5, 0]
click at [234, 431] on div "[DOMAIN_NAME][URL]" at bounding box center [253, 426] width 128 height 13
click at [344, 439] on input "text" at bounding box center [542, 427] width 396 height 34
